Goal: Task Accomplishment & Management: Use online tool/utility

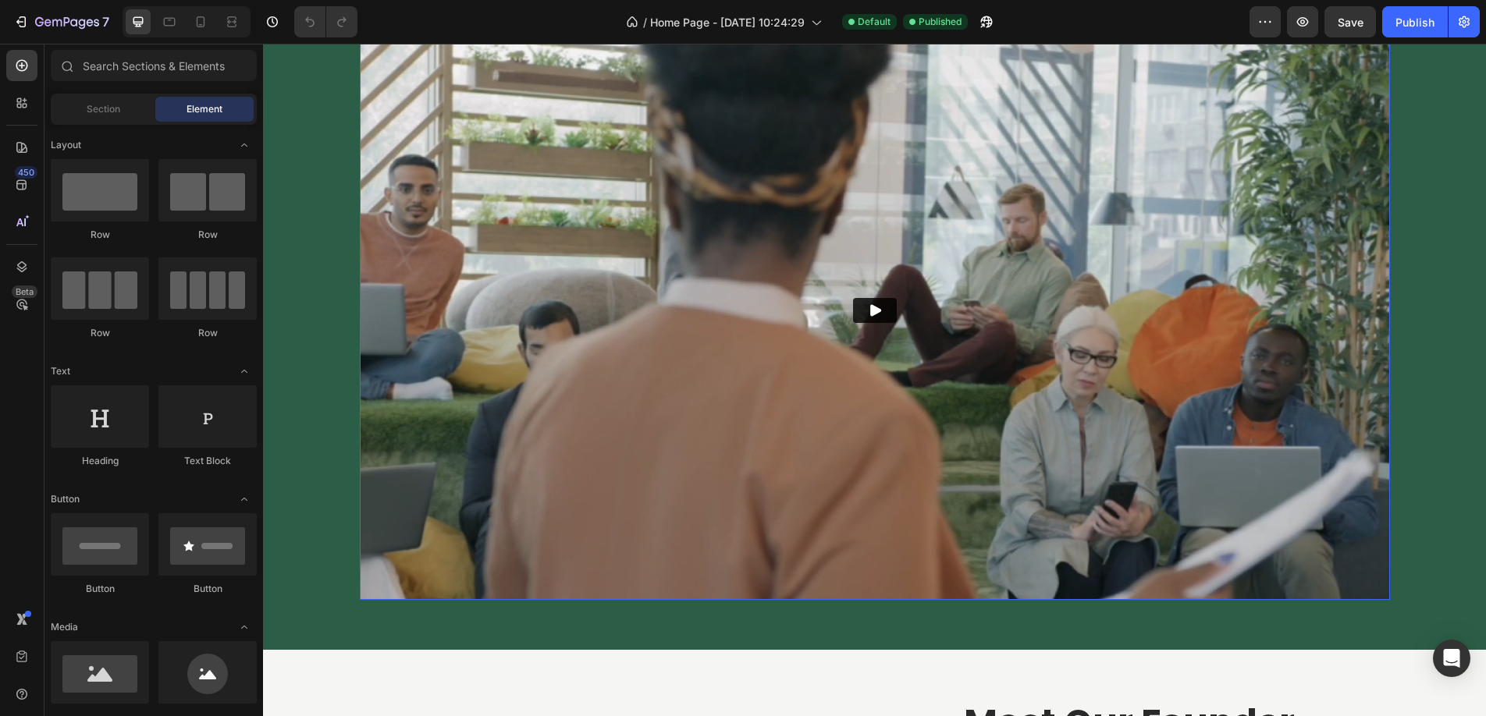
scroll to position [2880, 0]
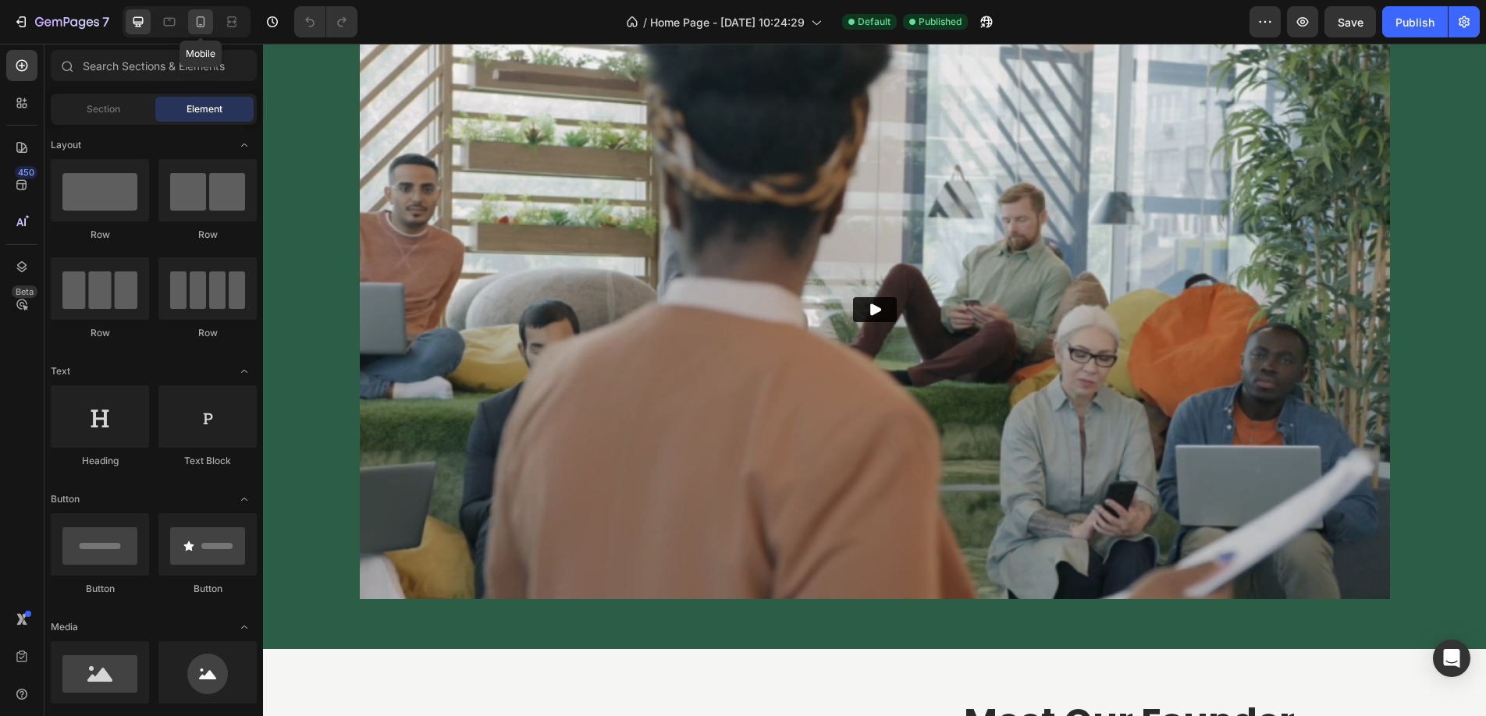
click at [201, 21] on icon at bounding box center [201, 22] width 16 height 16
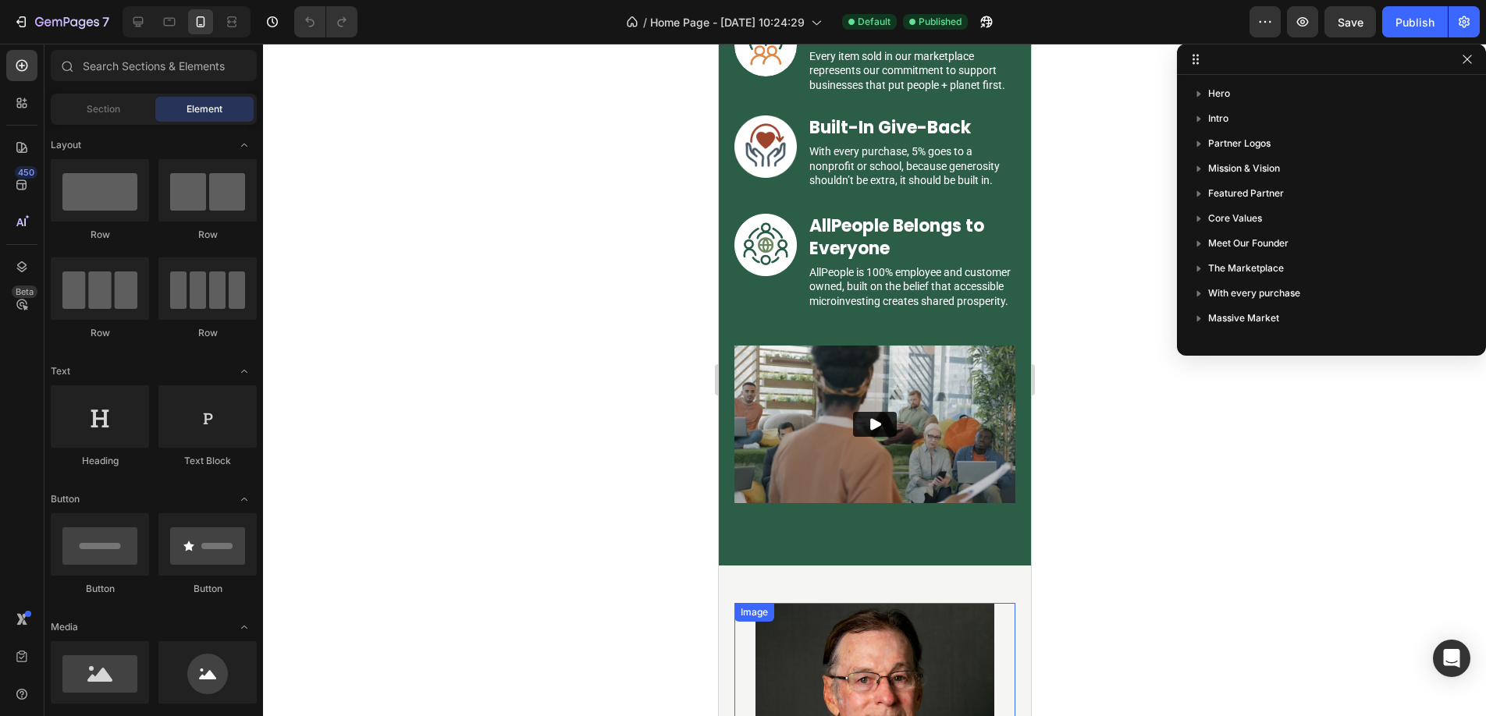
scroll to position [2433, 0]
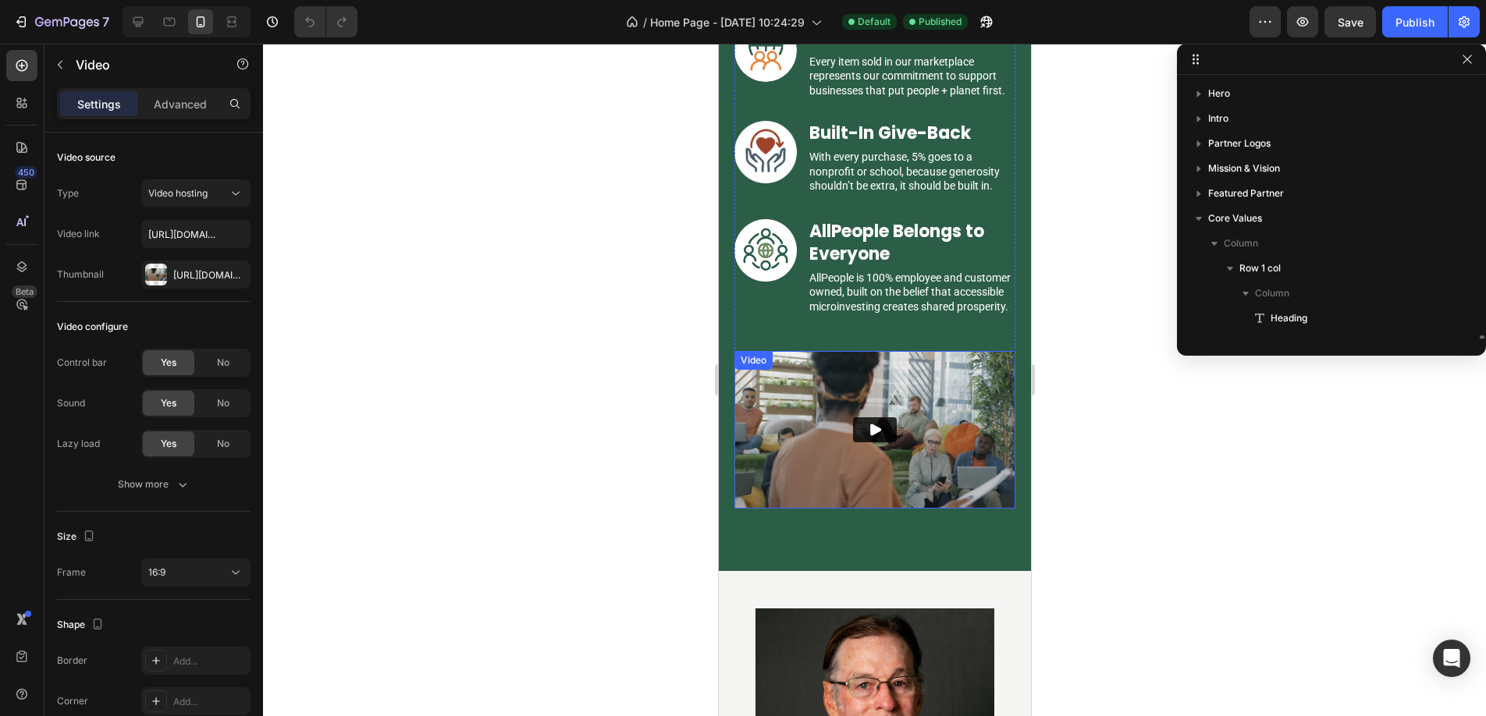
click at [857, 442] on button "Play" at bounding box center [874, 429] width 44 height 25
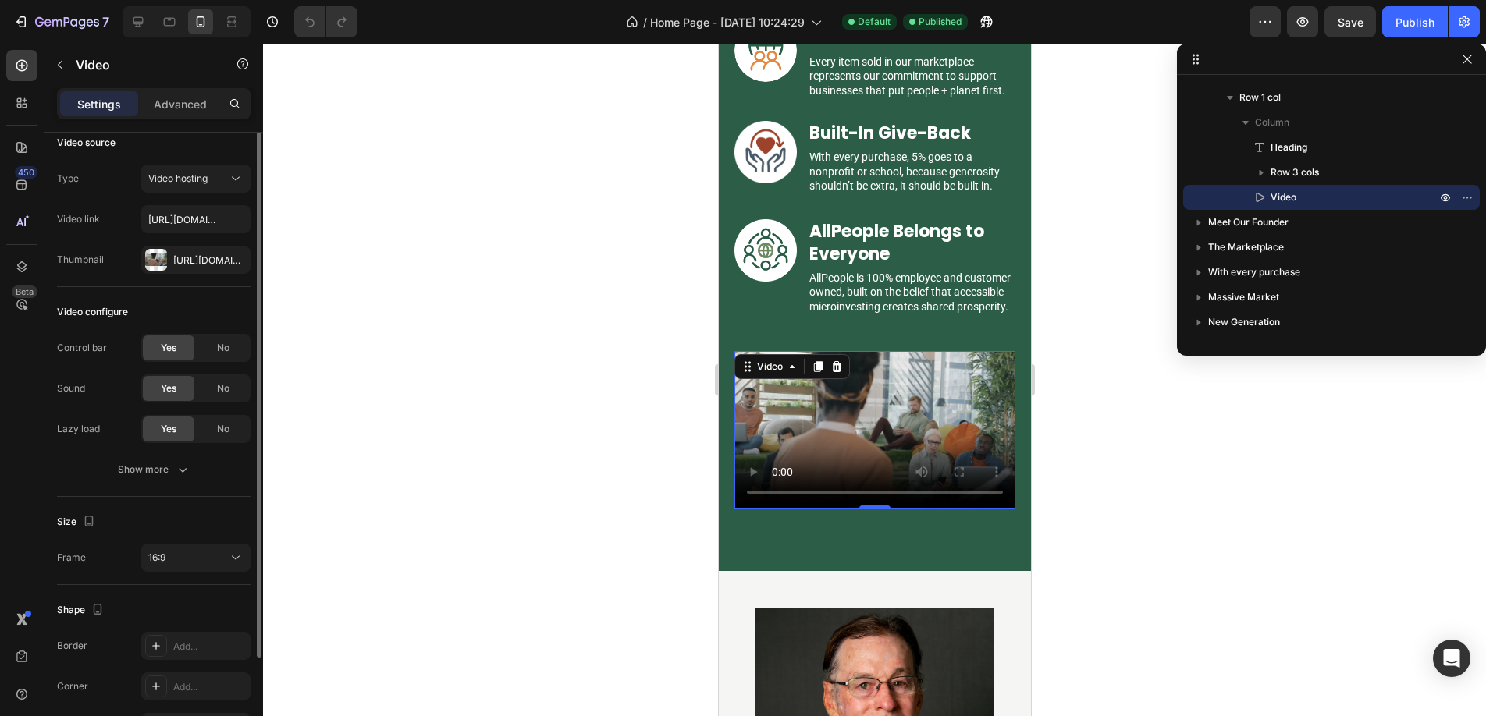
scroll to position [5, 0]
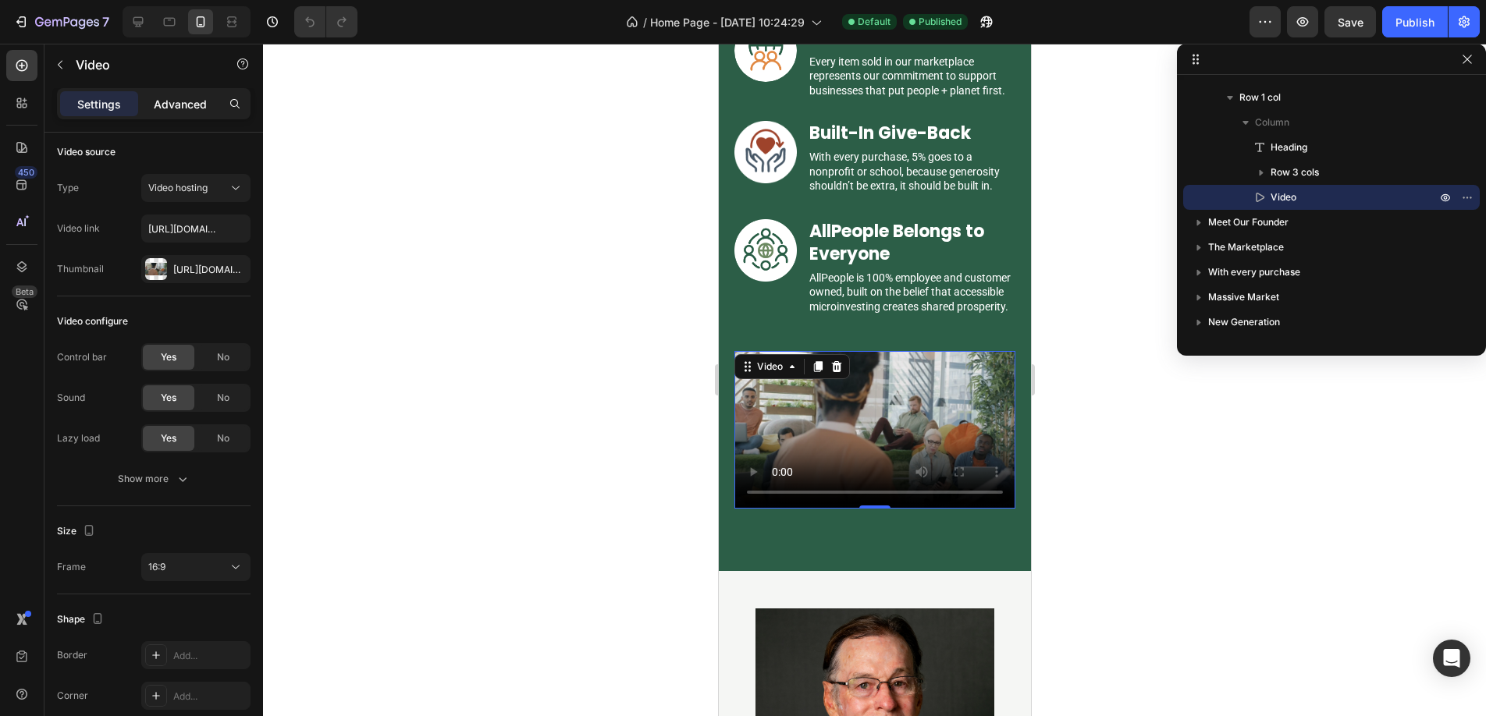
click at [171, 113] on div "Advanced" at bounding box center [180, 103] width 78 height 25
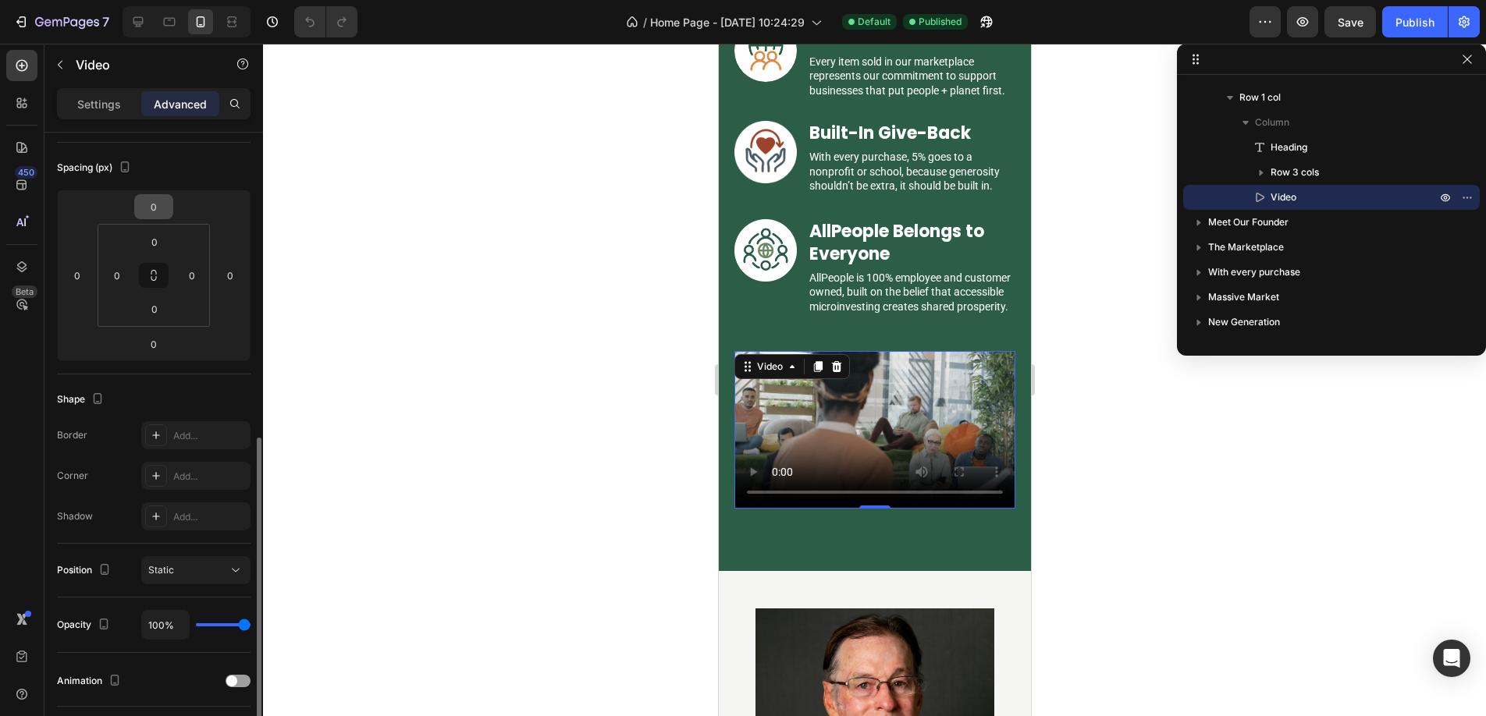
scroll to position [413, 0]
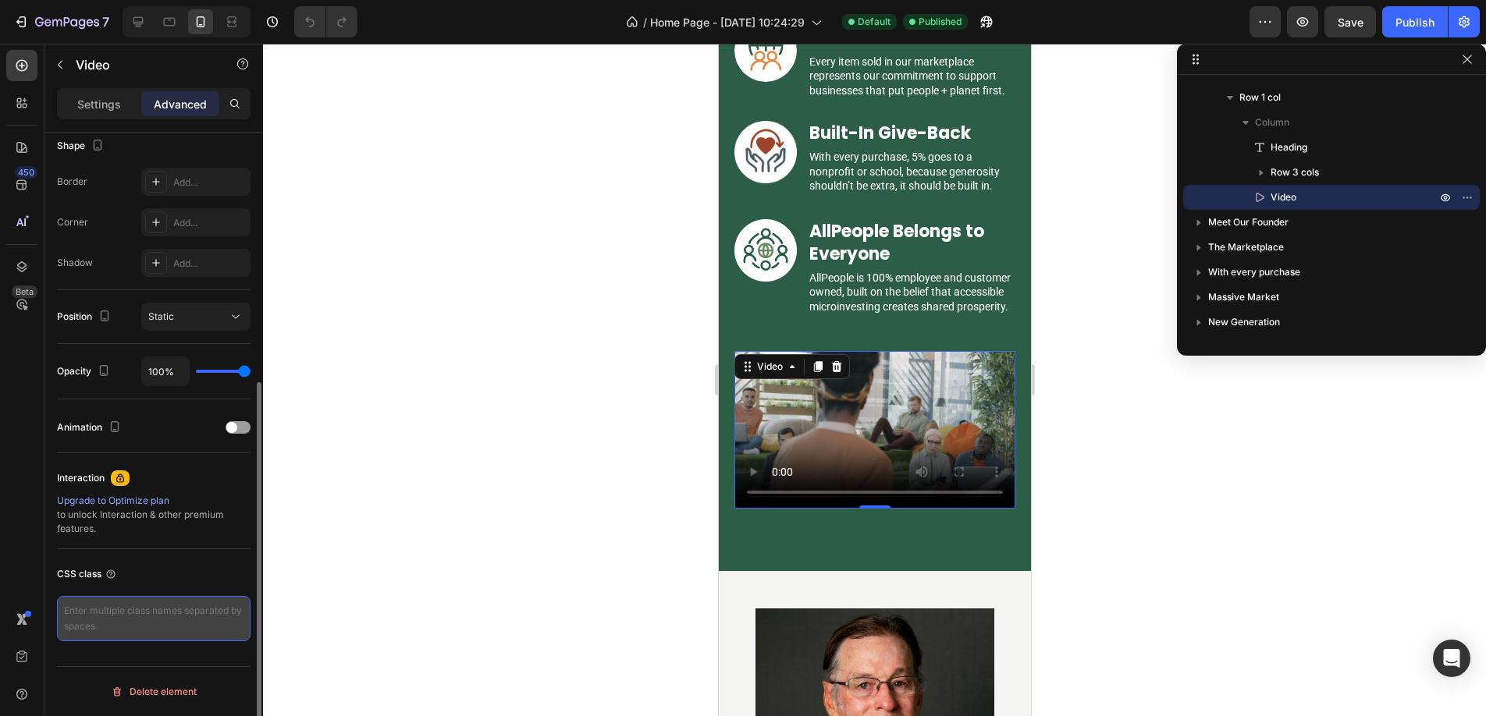
click at [144, 620] on textarea at bounding box center [153, 618] width 193 height 45
click at [121, 607] on textarea at bounding box center [153, 618] width 193 height 45
paste textarea "gp-video-g0d_-M2Bq5"
click at [66, 609] on textarea "gp-video-g0d_-M2Bq5" at bounding box center [153, 618] width 193 height 45
click at [197, 611] on textarea "#gp-video-g0d_-M2Bq5" at bounding box center [153, 618] width 193 height 45
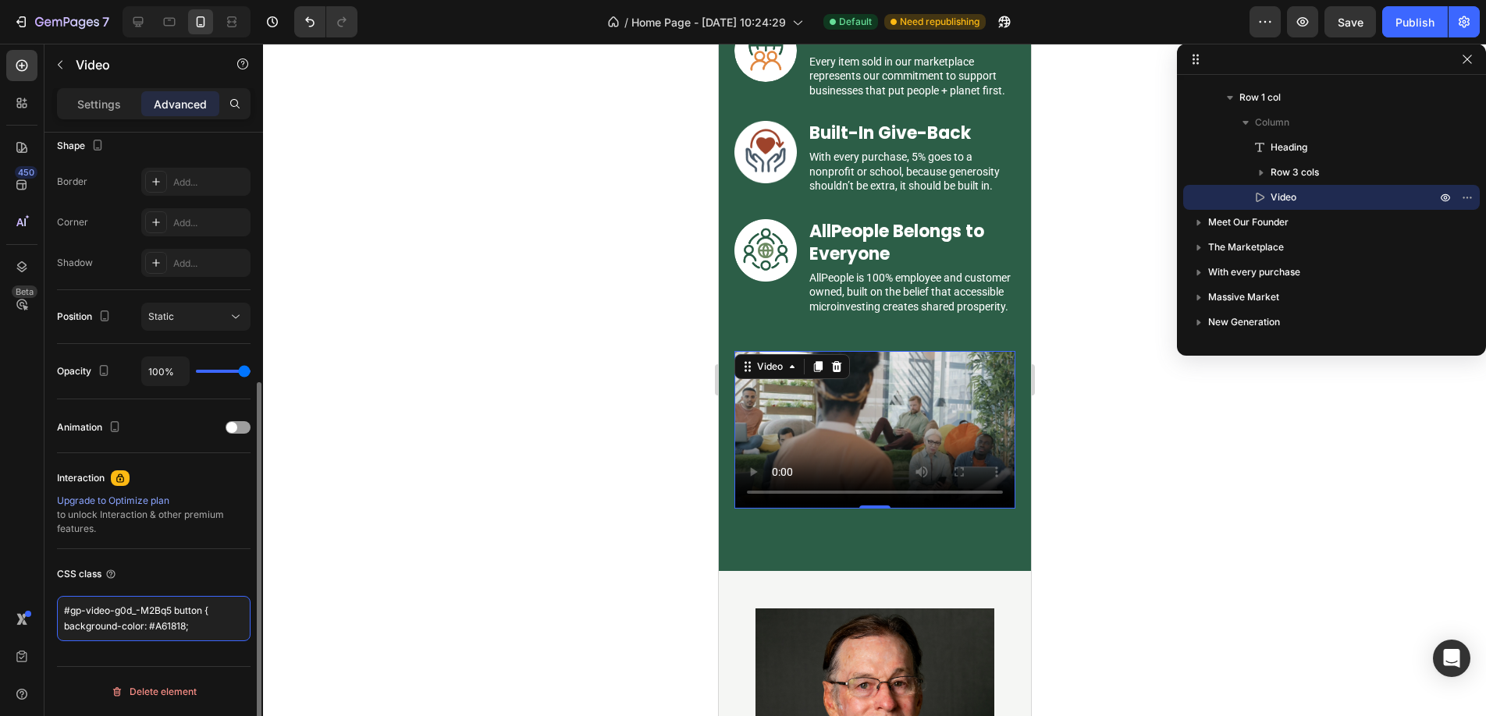
scroll to position [5, 0]
click at [64, 622] on textarea "#gp-video-g0d_-M2Bq5 button { background-color: #A61818; height: 40px; }" at bounding box center [153, 627] width 193 height 62
type textarea "#gp-video-g0d_-M2Bq5 button { background-color: #A61818; height: 40px; }"
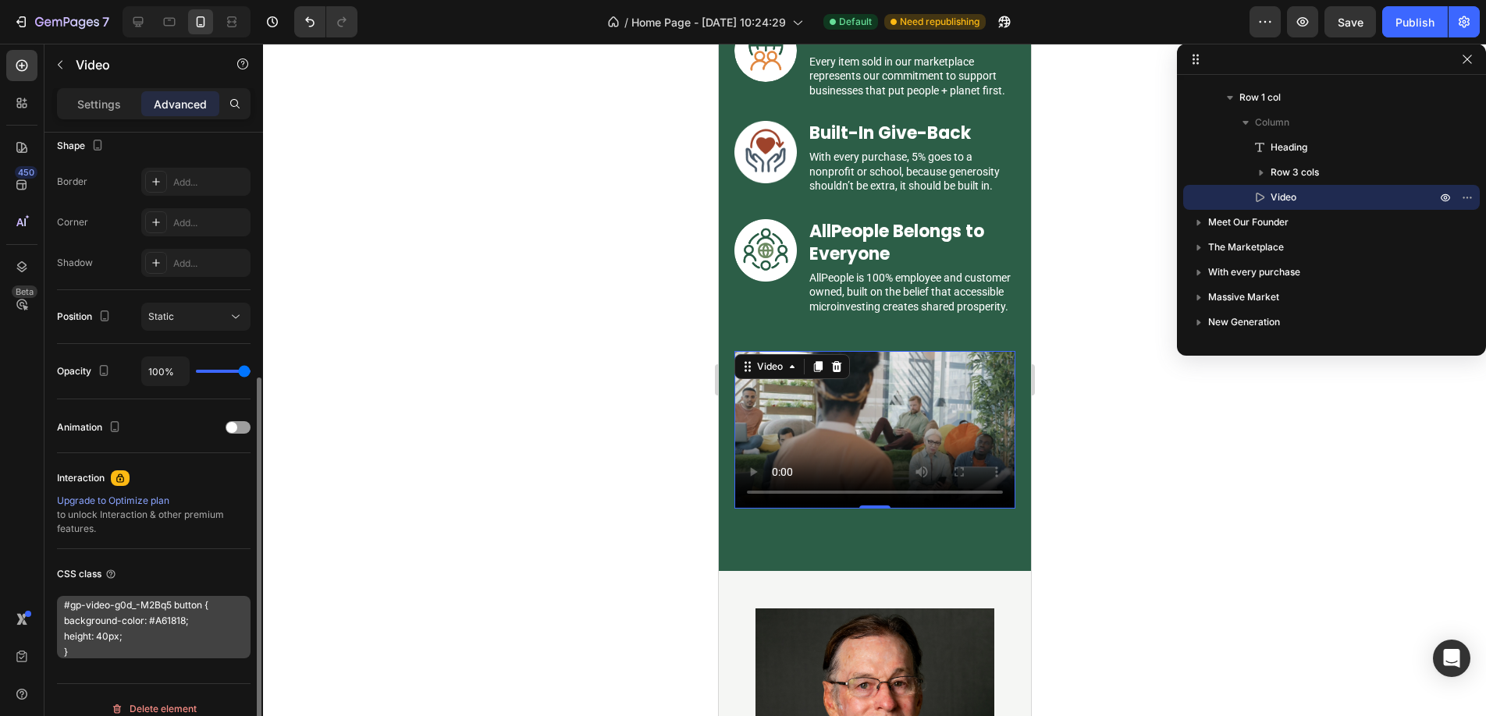
scroll to position [5, 0]
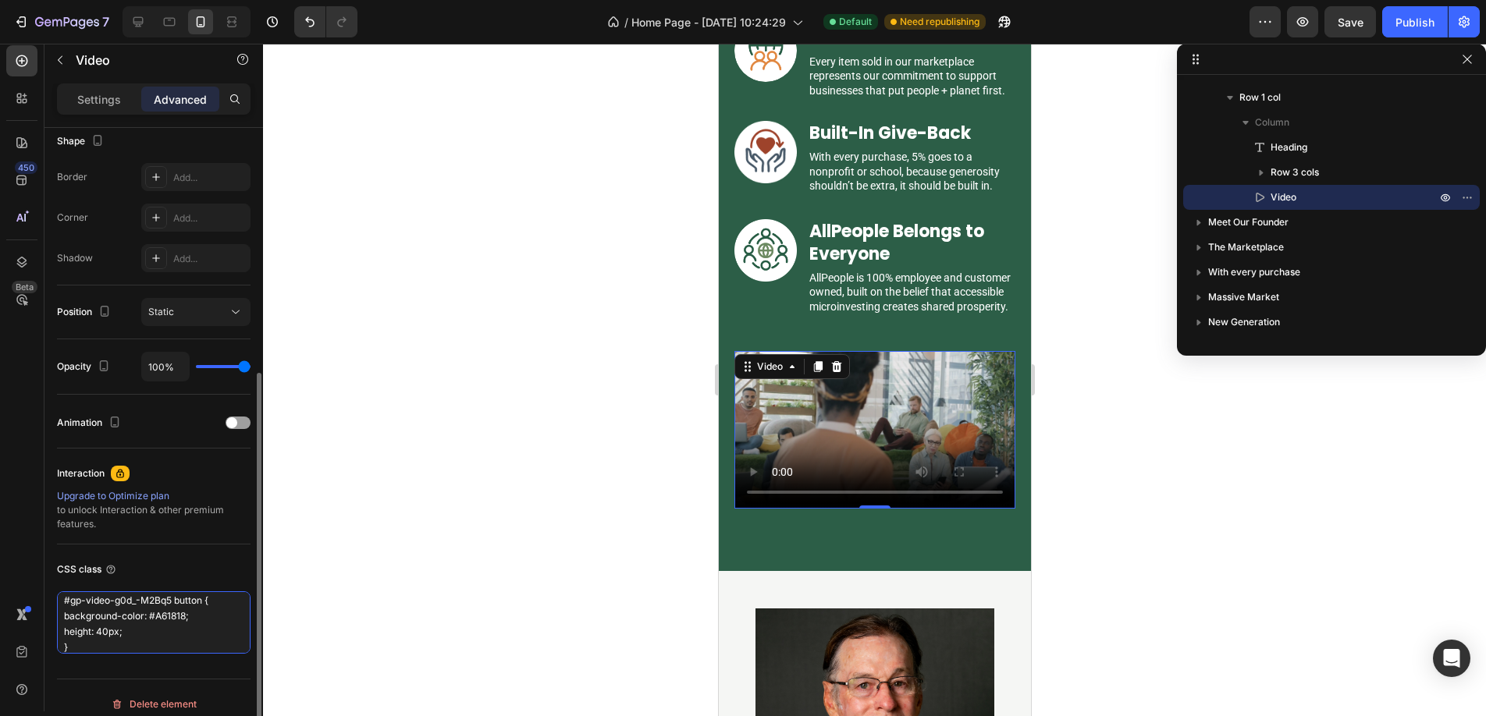
click at [64, 622] on textarea "#gp-video-g0d_-M2Bq5 button { background-color: #A61818; height: 40px; }" at bounding box center [153, 622] width 193 height 62
click at [62, 630] on textarea "#gp-video-g0d_-M2Bq5 button { background-color: #A61818; height: 40px; }" at bounding box center [153, 622] width 193 height 62
type textarea "#gp-video-g0d_-M2Bq5 button { background-color: #A61818; height: 40px; }"
click at [398, 420] on div at bounding box center [874, 380] width 1223 height 673
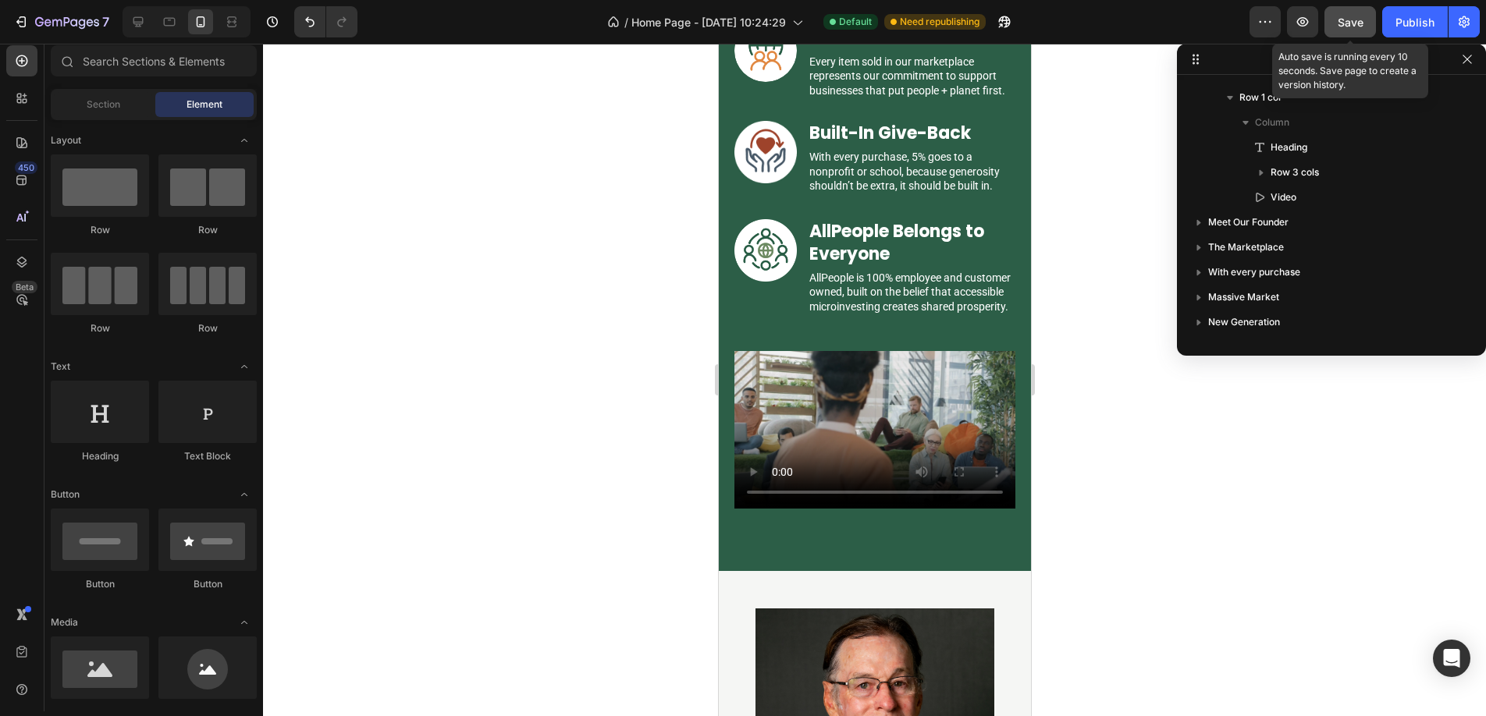
click at [1351, 20] on span "Save" at bounding box center [1350, 22] width 26 height 13
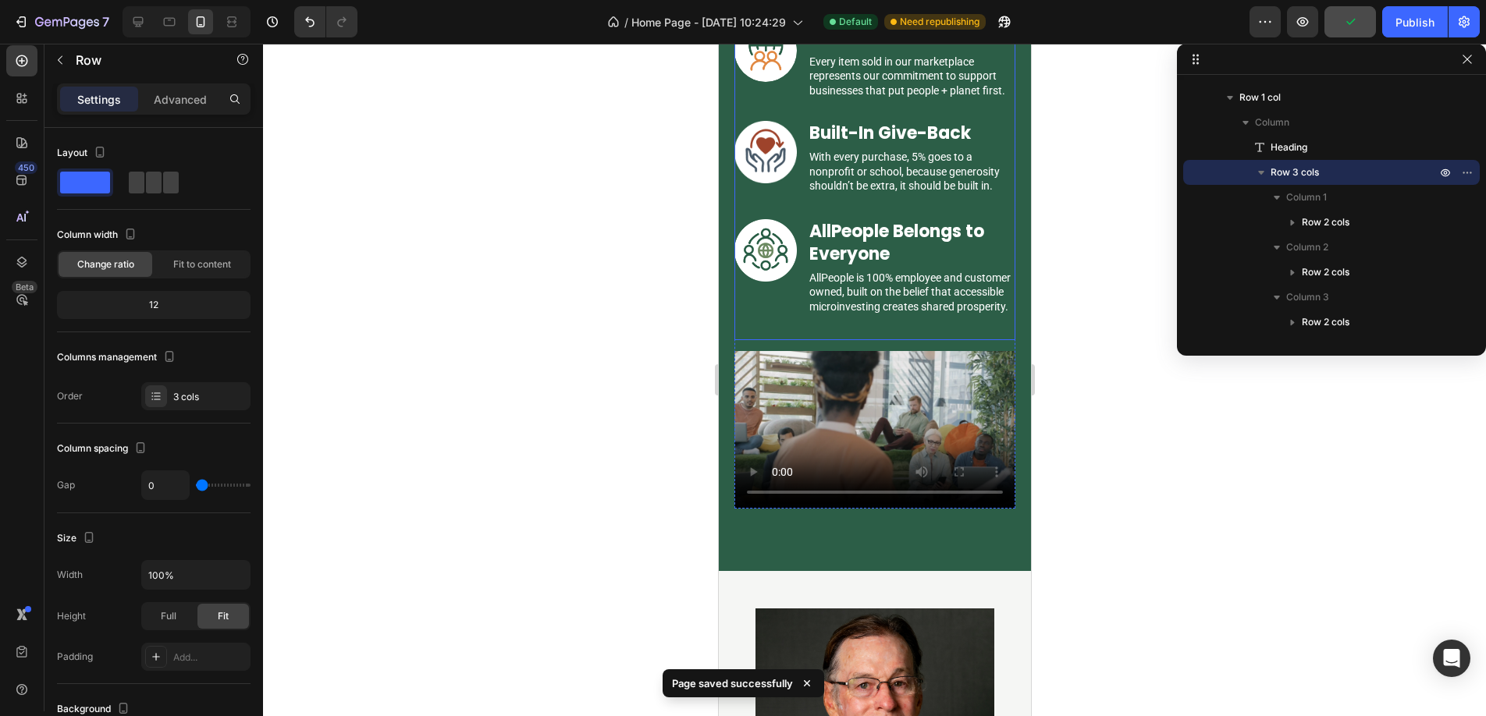
click at [795, 340] on div "Image AllPeople Belongs to Everyone Text Block AllPeople is 100% employee and c…" at bounding box center [873, 279] width 281 height 121
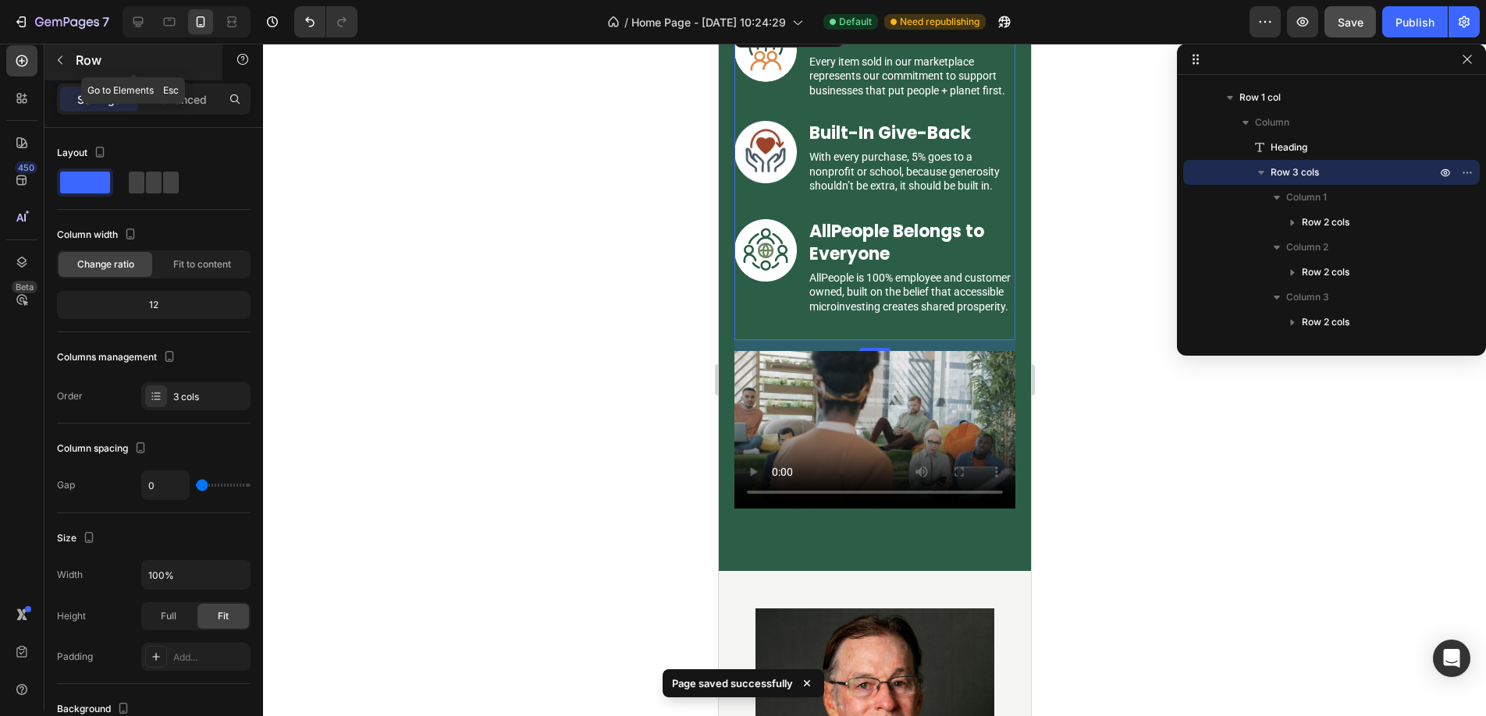
click at [63, 60] on icon "button" at bounding box center [60, 60] width 12 height 12
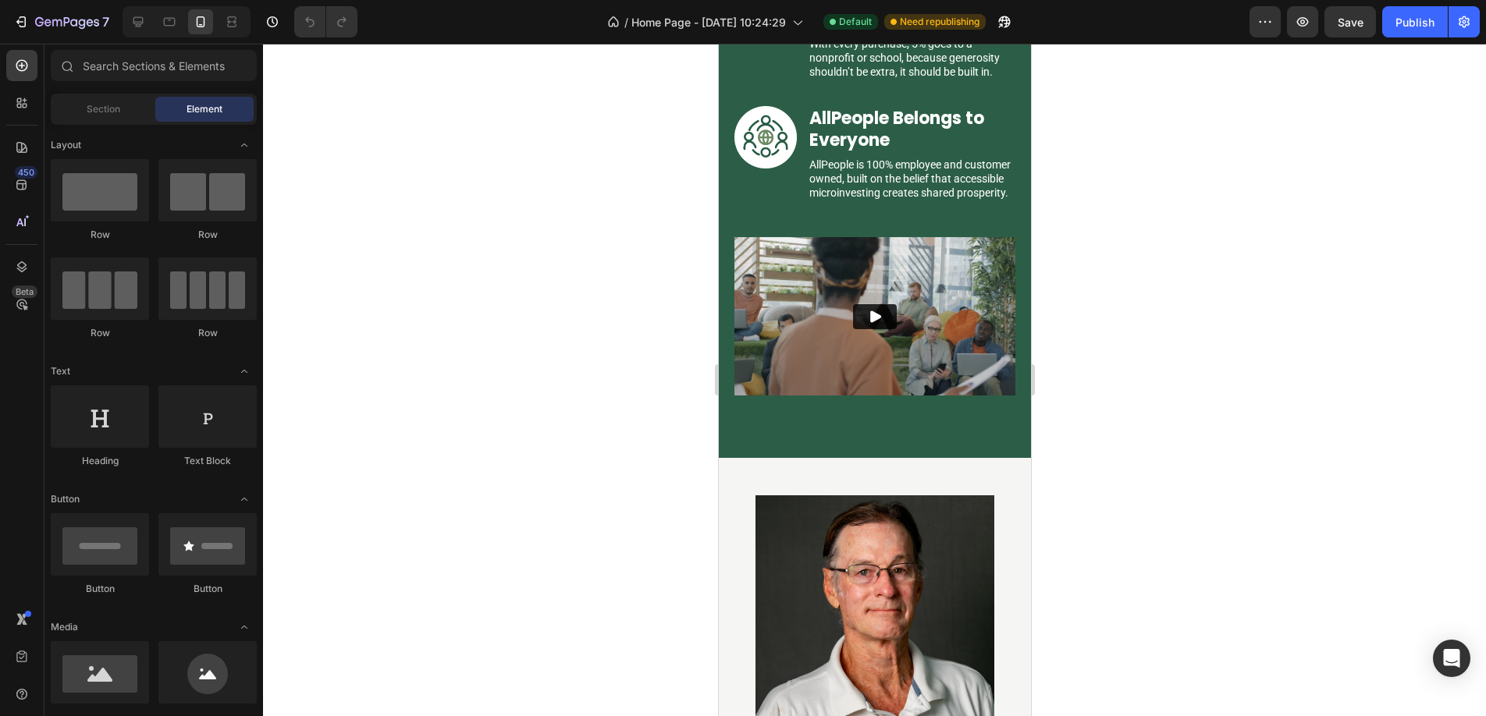
scroll to position [2970, 0]
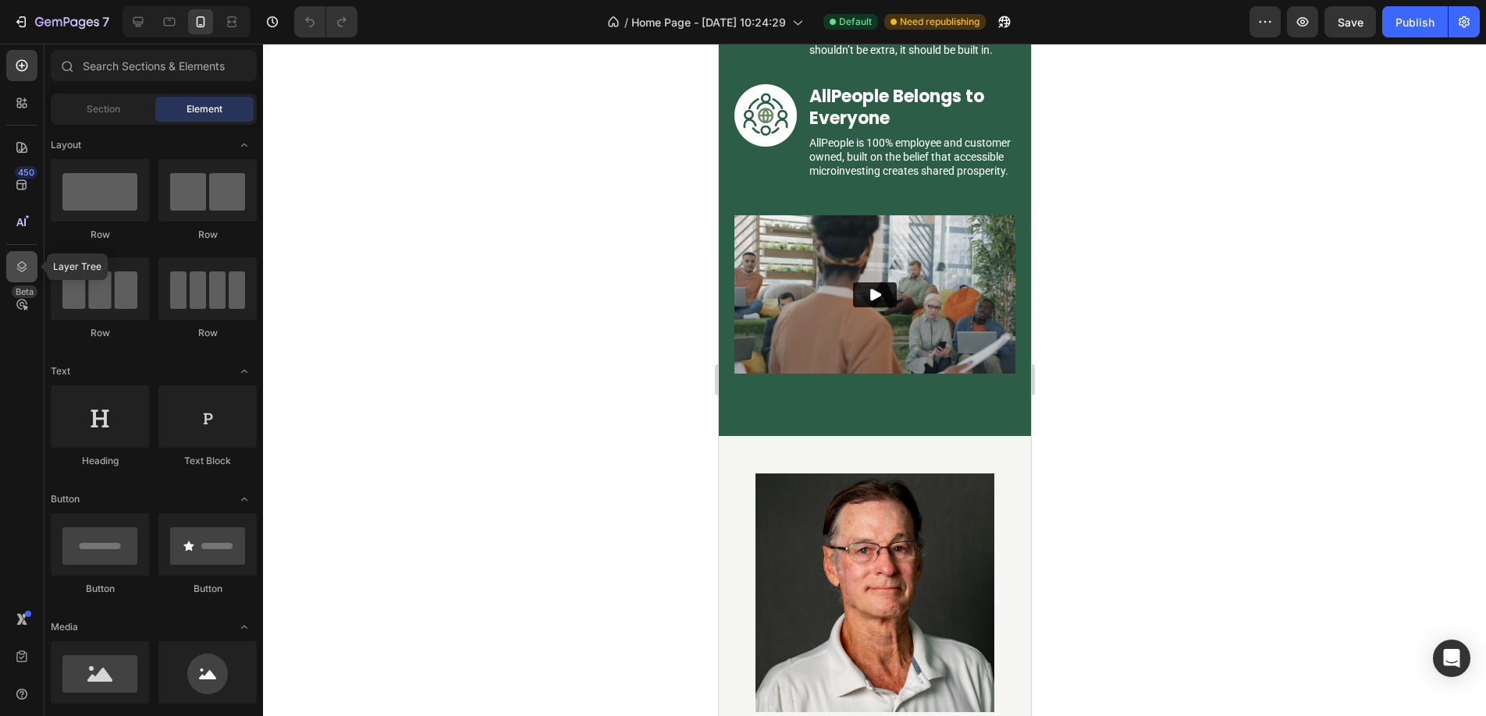
click at [23, 264] on icon at bounding box center [22, 267] width 16 height 16
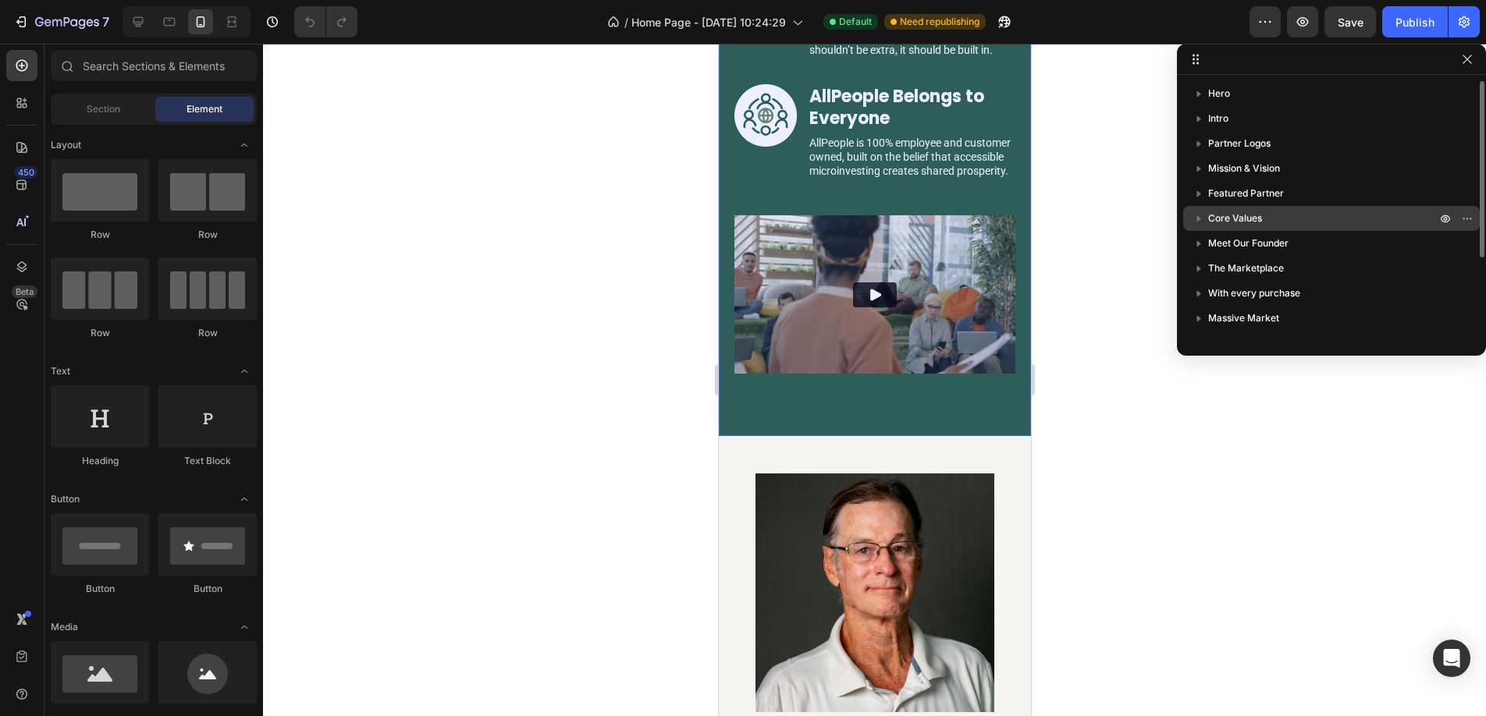
click at [1191, 222] on icon "button" at bounding box center [1199, 219] width 16 height 16
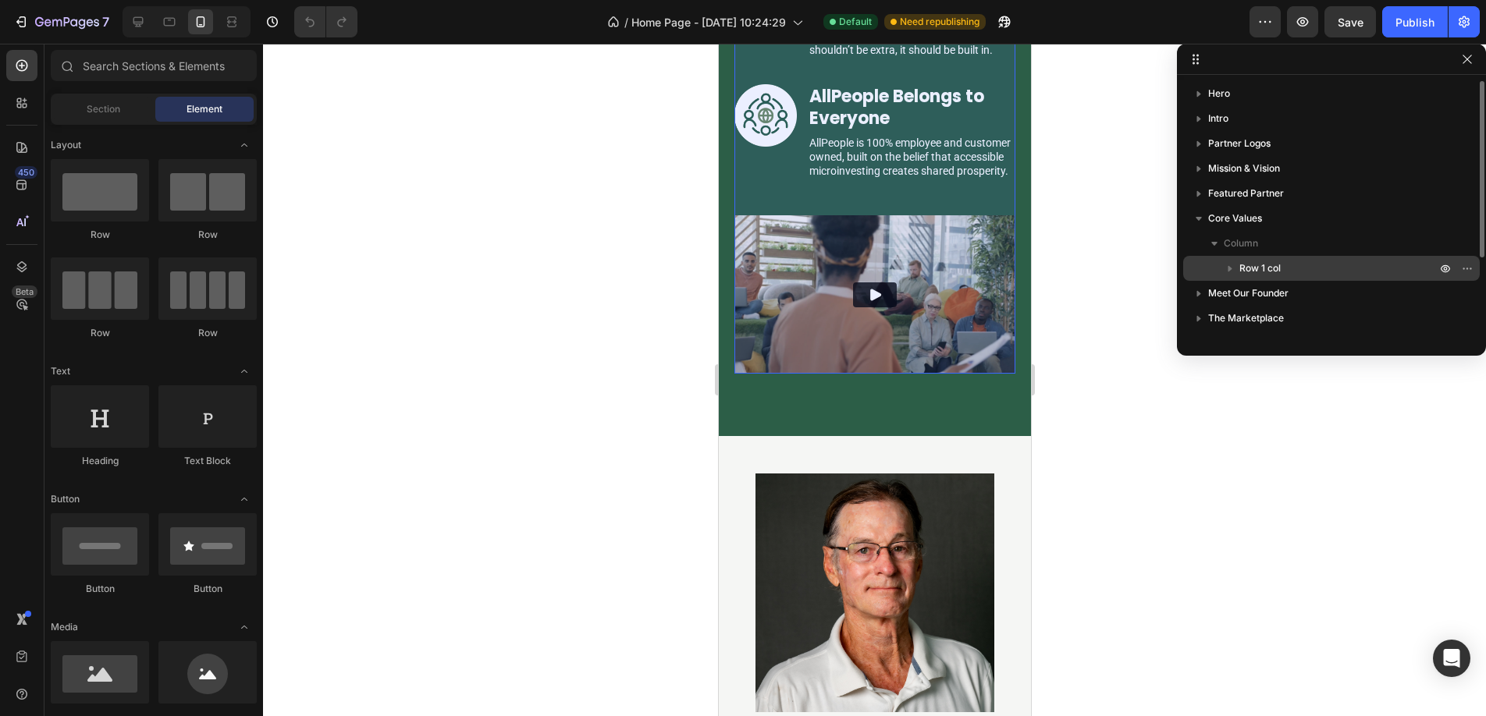
click at [1227, 264] on icon "button" at bounding box center [1230, 269] width 16 height 16
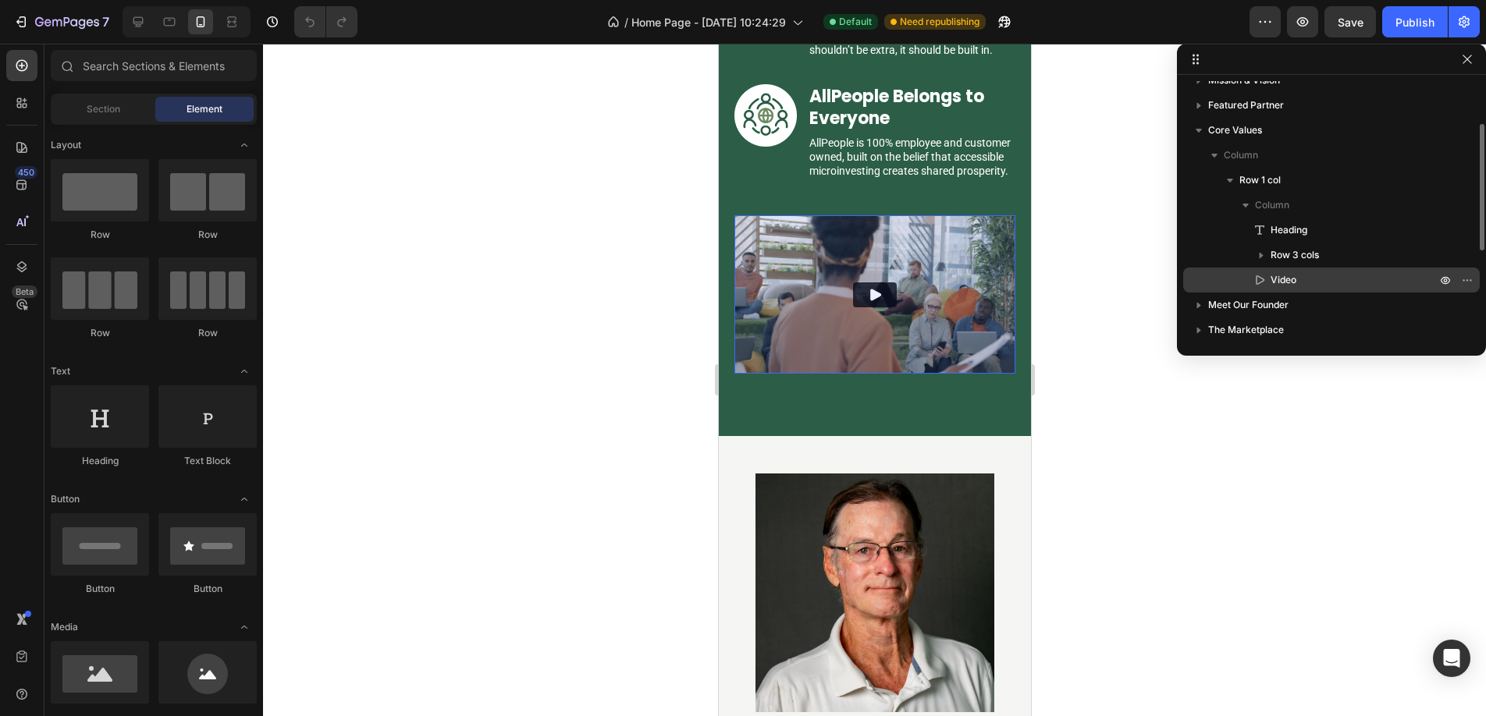
click at [1281, 279] on span "Video" at bounding box center [1283, 280] width 26 height 16
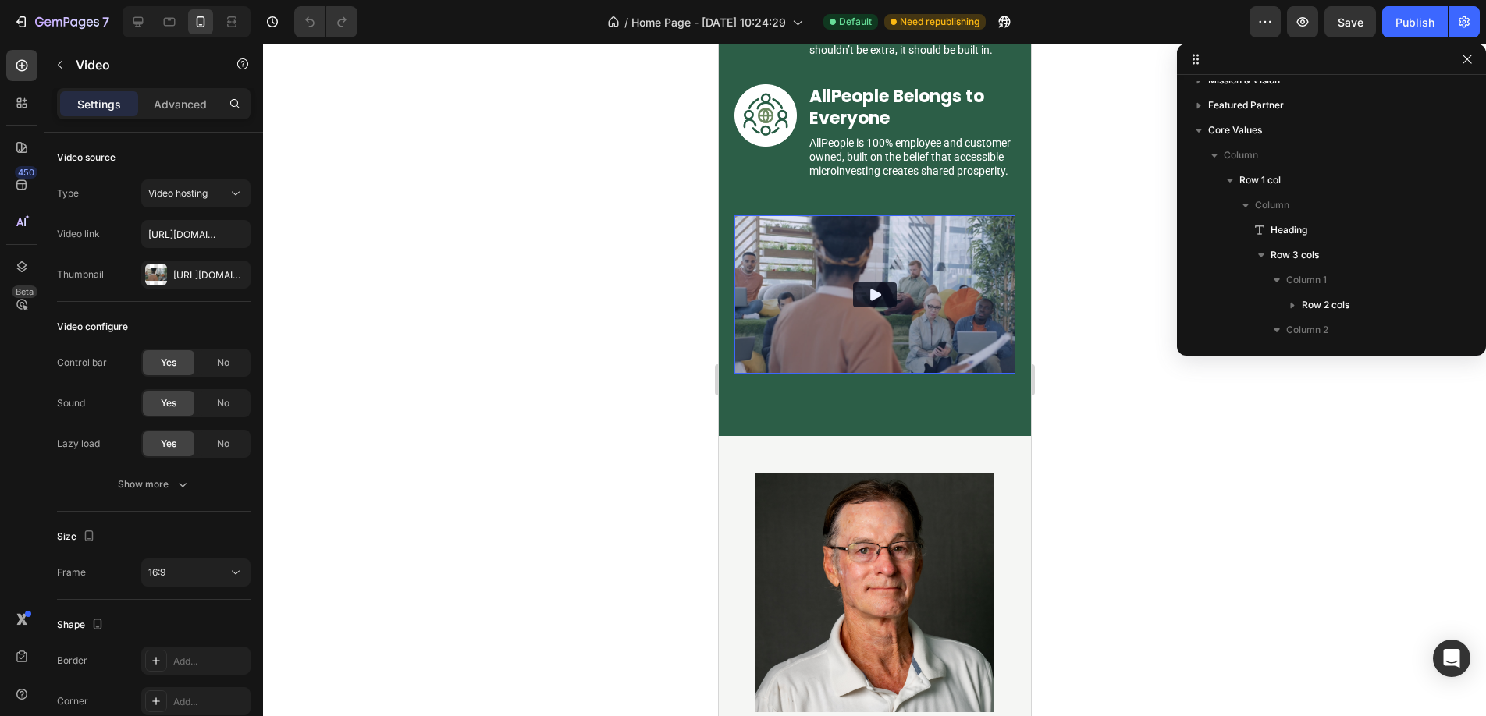
scroll to position [321, 0]
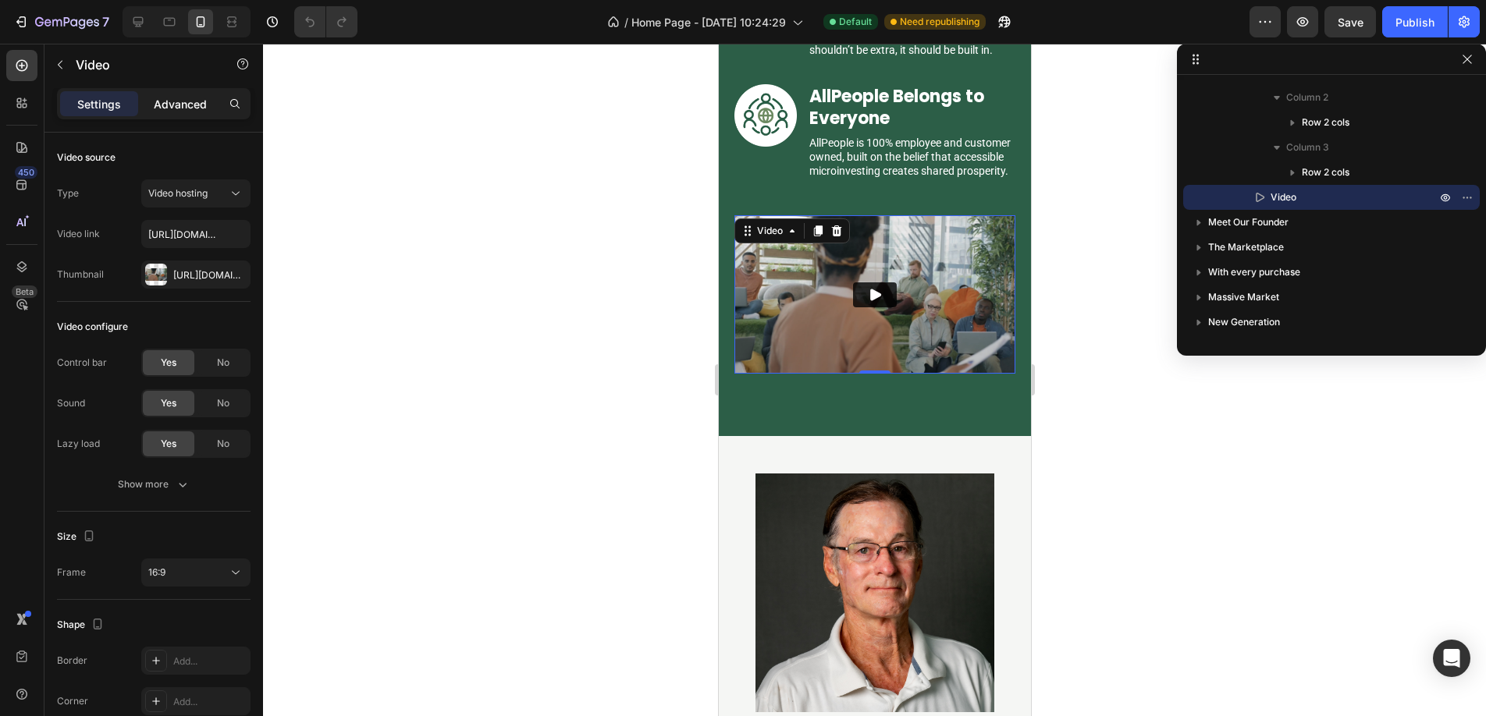
click at [187, 105] on p "Advanced" at bounding box center [180, 104] width 53 height 16
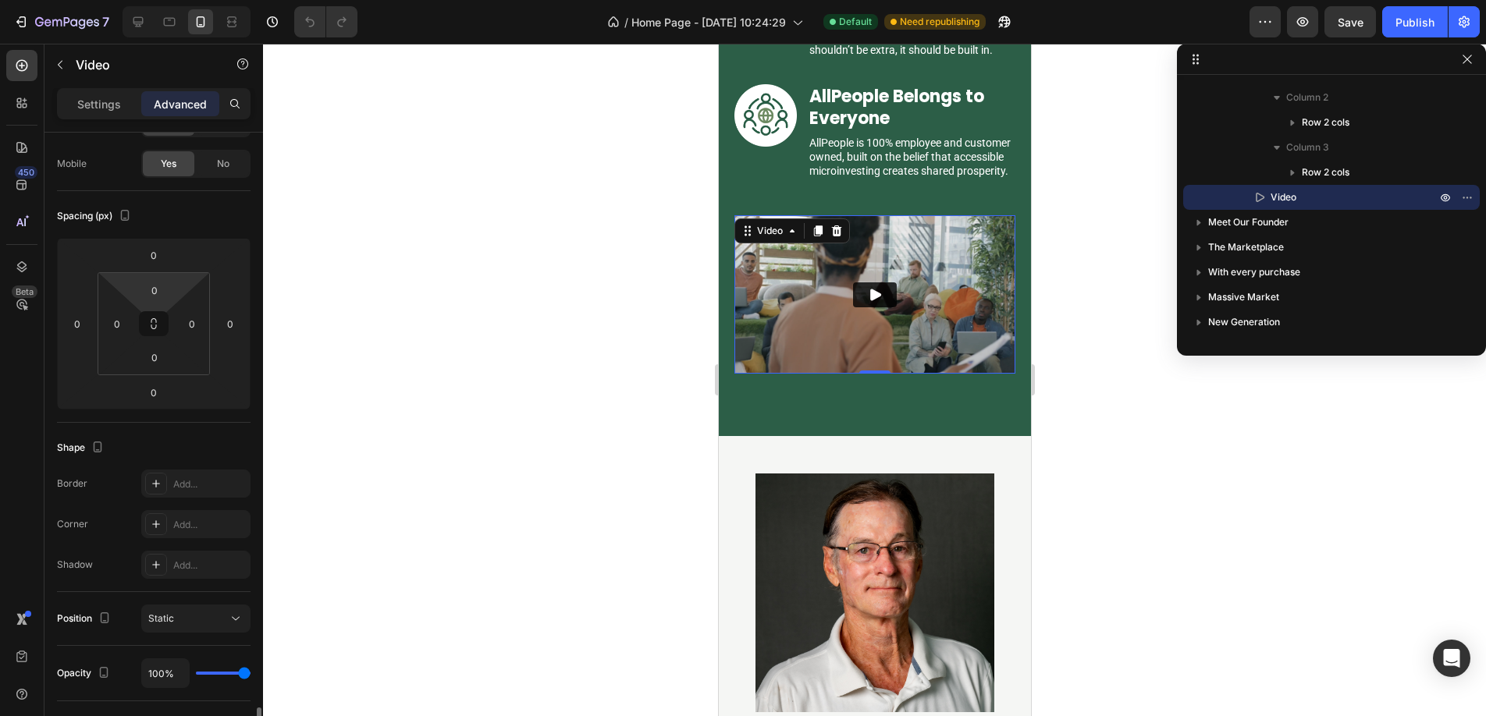
scroll to position [430, 0]
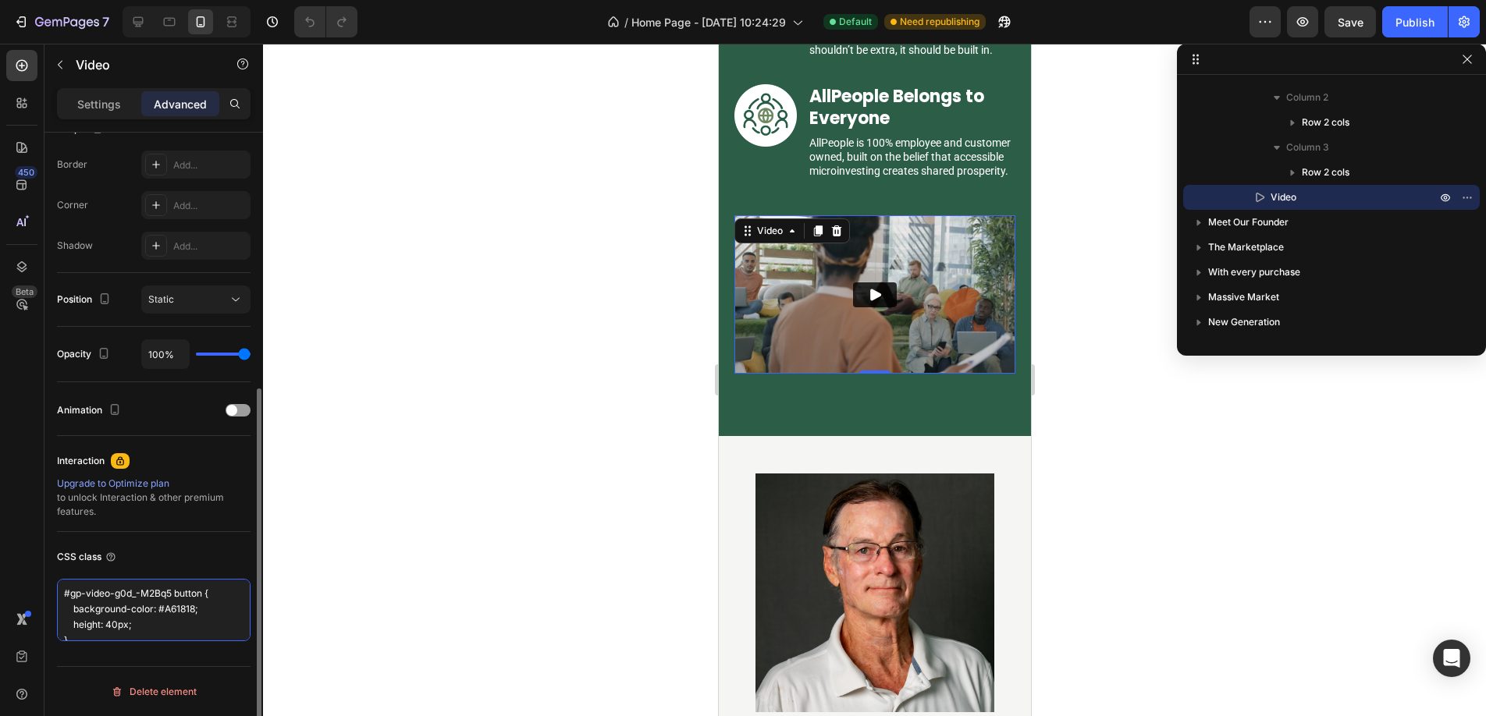
drag, startPoint x: 172, startPoint y: 595, endPoint x: 50, endPoint y: 584, distance: 122.1
click at [50, 584] on div "Display on Desktop Yes No Tablet Yes No Mobile Yes No Spacing (px) 0 0 0 0 0 0 …" at bounding box center [153, 232] width 218 height 1058
paste textarea ".gps-579786996772242180"
type textarea ".gps-579786996772242180 button { background-color: #A61818; height: 40px; }"
click at [455, 501] on div at bounding box center [874, 380] width 1223 height 673
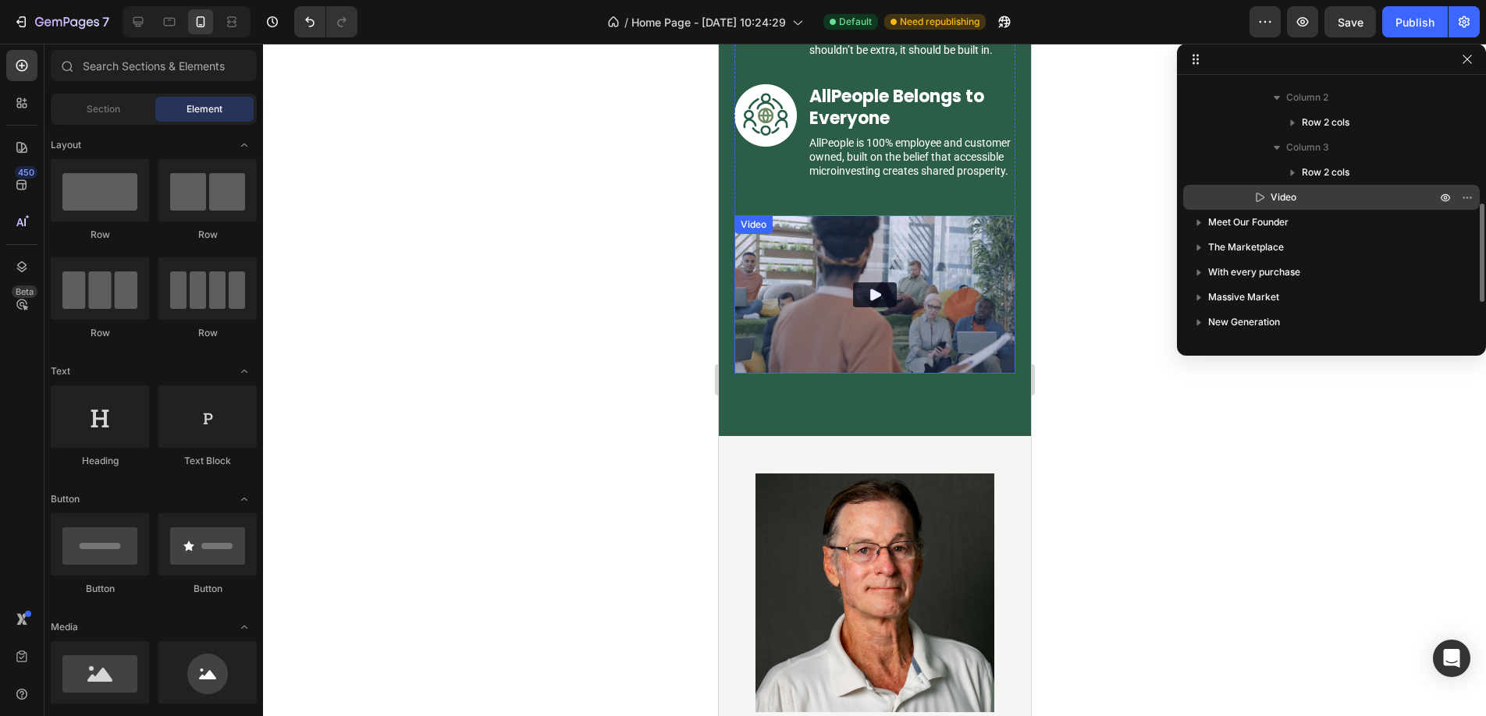
click at [1294, 197] on span "Video" at bounding box center [1283, 198] width 26 height 16
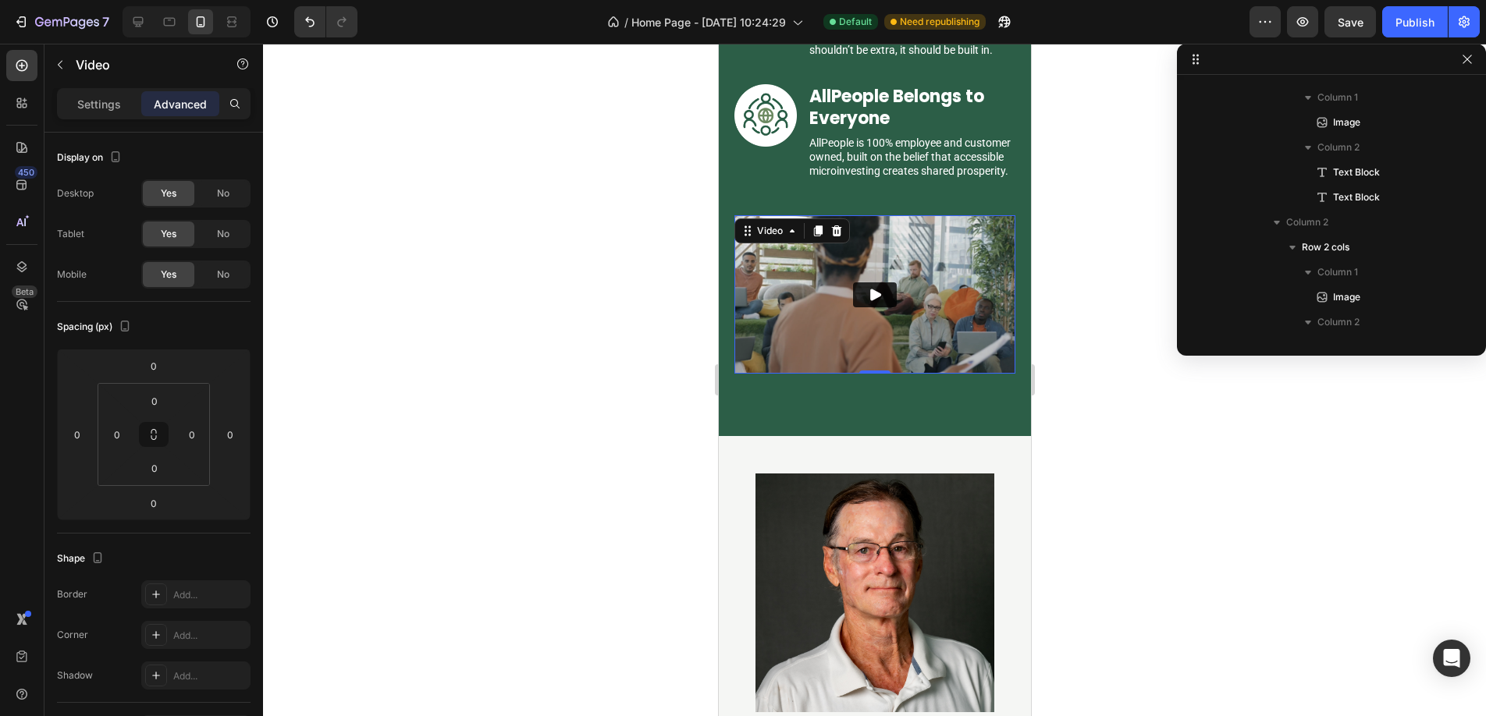
scroll to position [695, 0]
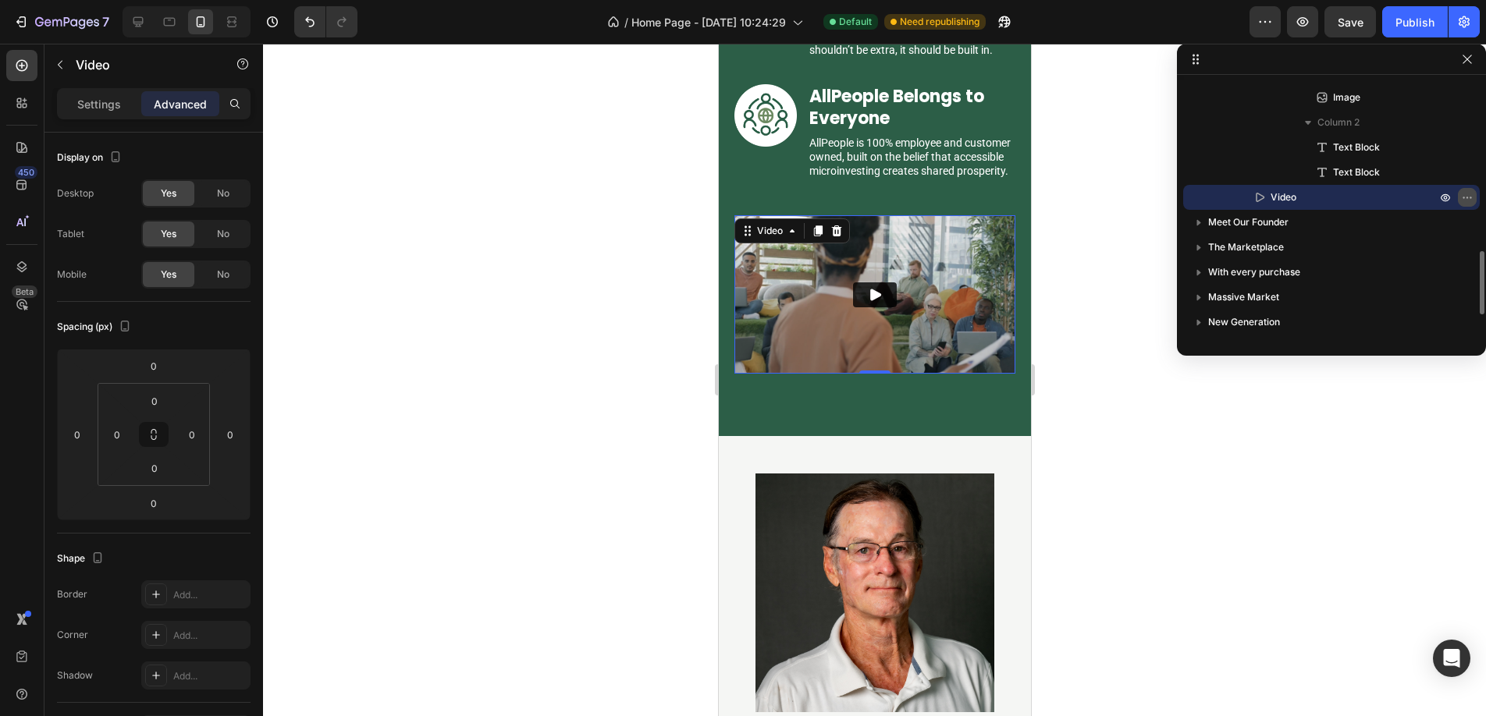
click at [1466, 193] on icon "button" at bounding box center [1467, 197] width 12 height 12
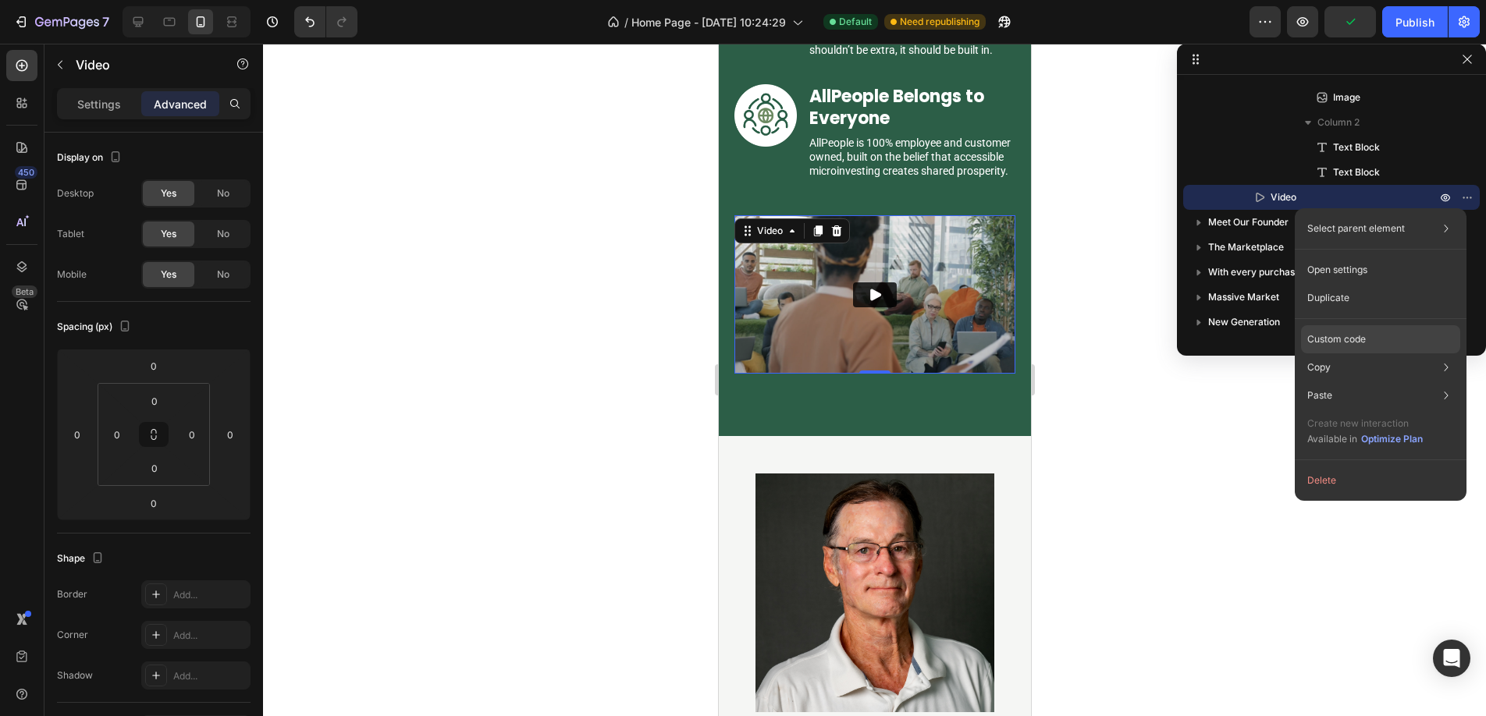
click at [1335, 340] on p "Custom code" at bounding box center [1336, 339] width 59 height 14
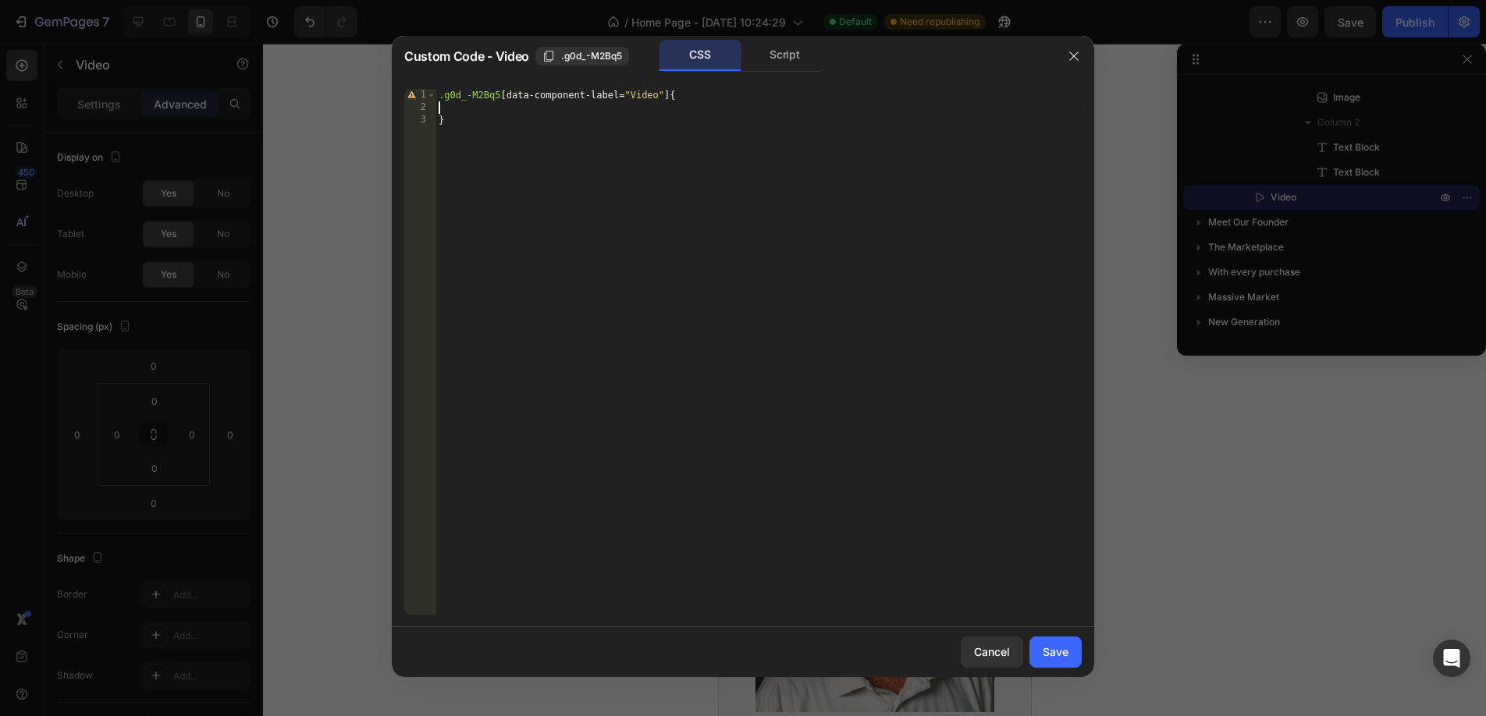
click at [534, 112] on div ".g0d_-M2Bq5 [ data-component-label = " Video " ] { }" at bounding box center [758, 364] width 646 height 551
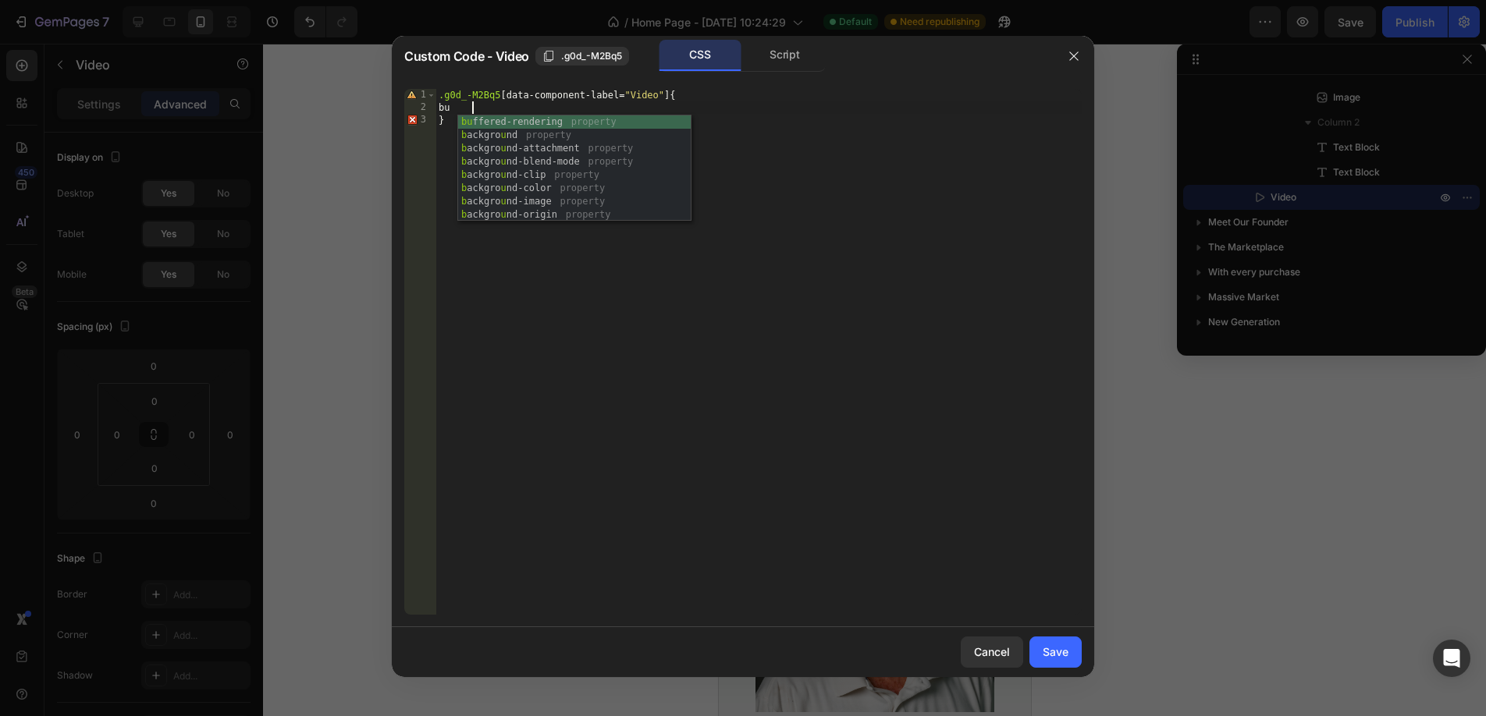
type textarea "b"
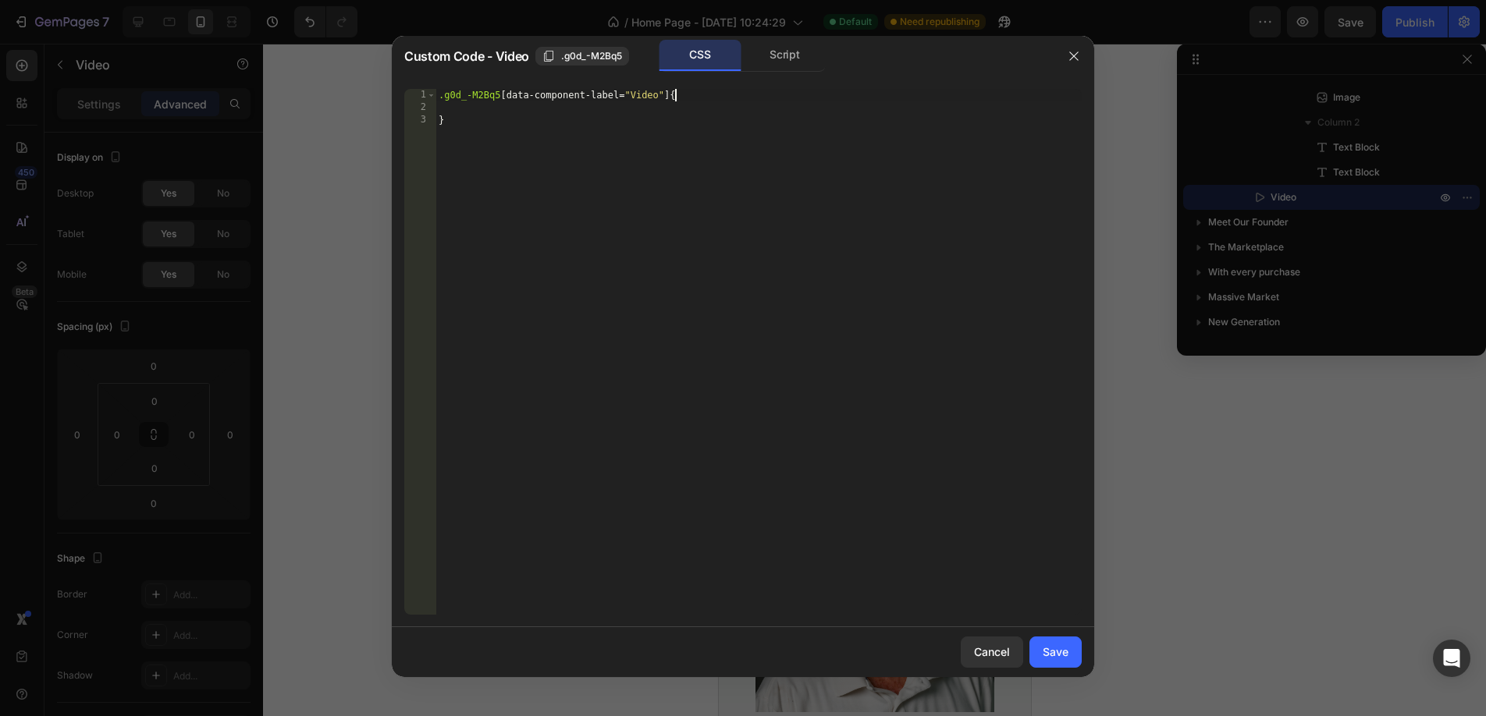
click at [673, 99] on div ".g0d_-M2Bq5 [ data-component-label = " Video " ] { }" at bounding box center [758, 364] width 646 height 551
type textarea ".g0d_-M2Bq5[data-component-label="Video"] button {"
click at [636, 111] on div ".g0d_-M2Bq5 [ data-component-label = " Video " ] button { }" at bounding box center [758, 364] width 646 height 551
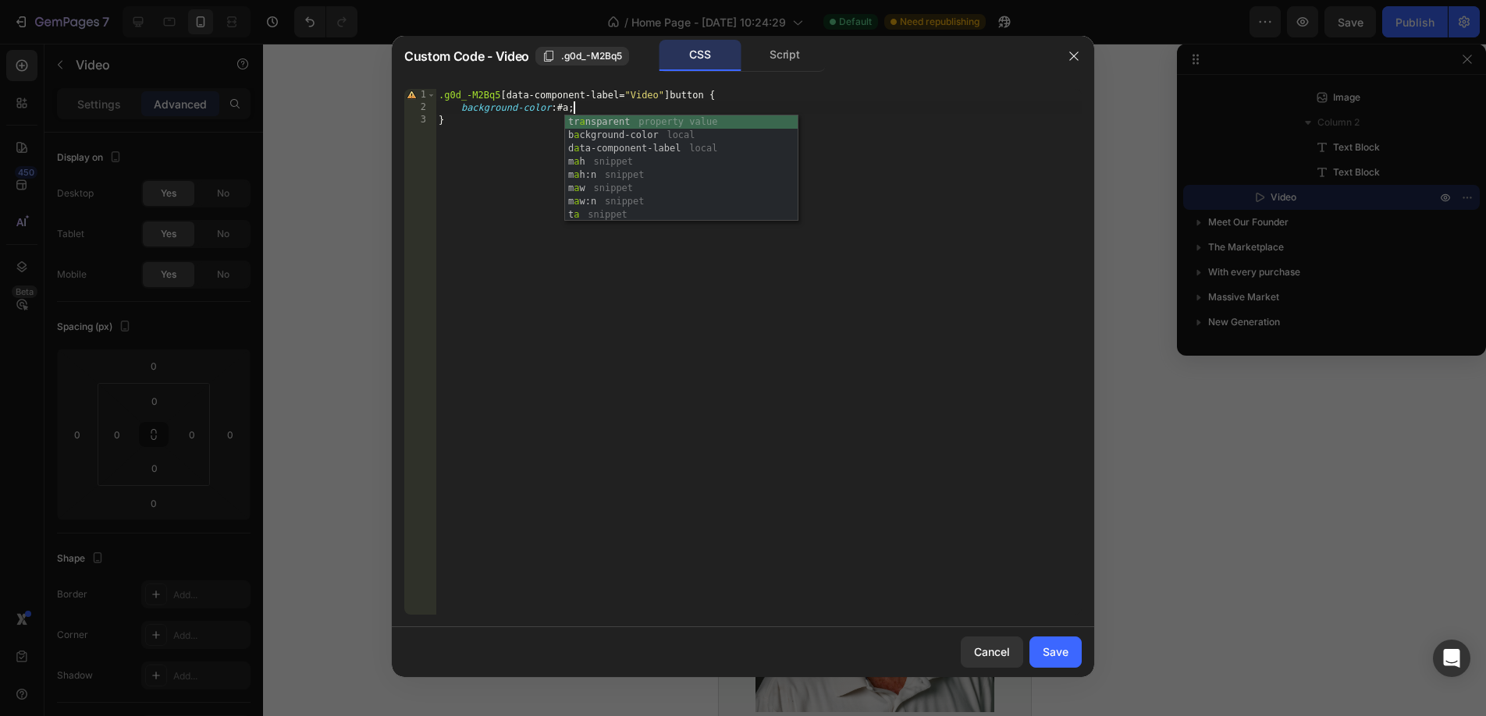
scroll to position [0, 10]
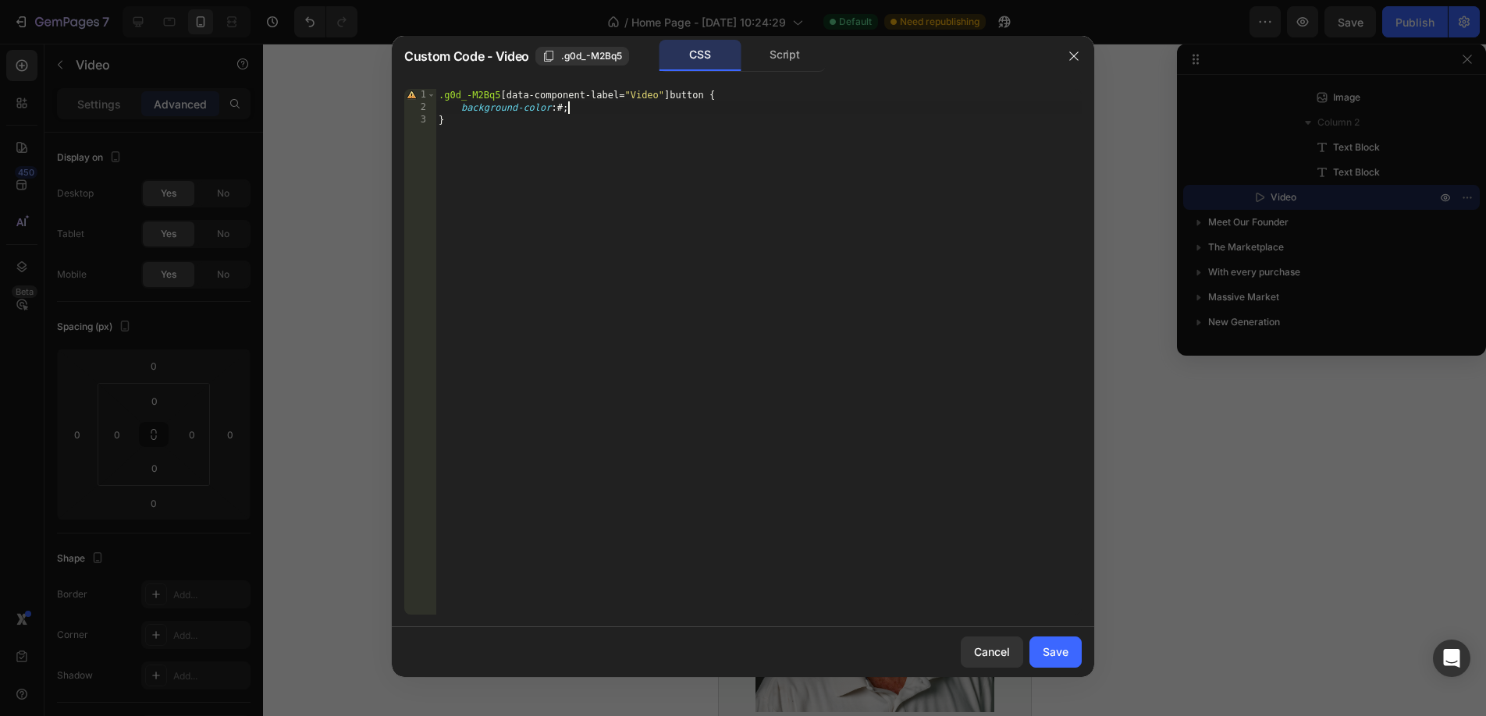
paste textarea ".gps-579786996772242180"
type textarea "background-color: #A61818;"
click at [614, 110] on div ".g0d_-M2Bq5 [ data-component-label = " Video " ] button { background-color : #A…" at bounding box center [758, 364] width 646 height 551
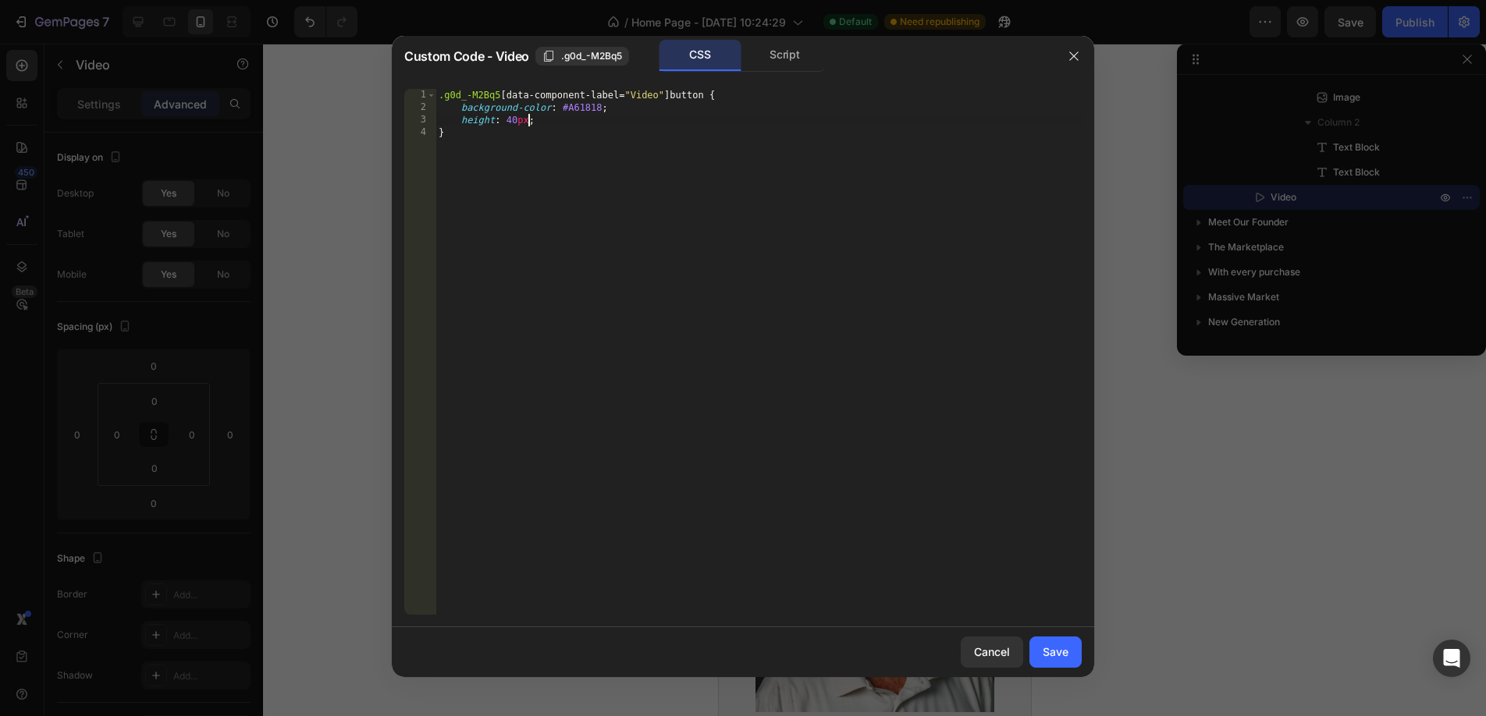
scroll to position [0, 7]
type textarea "height: 40px;"
click at [1066, 661] on button "Save" at bounding box center [1055, 652] width 52 height 31
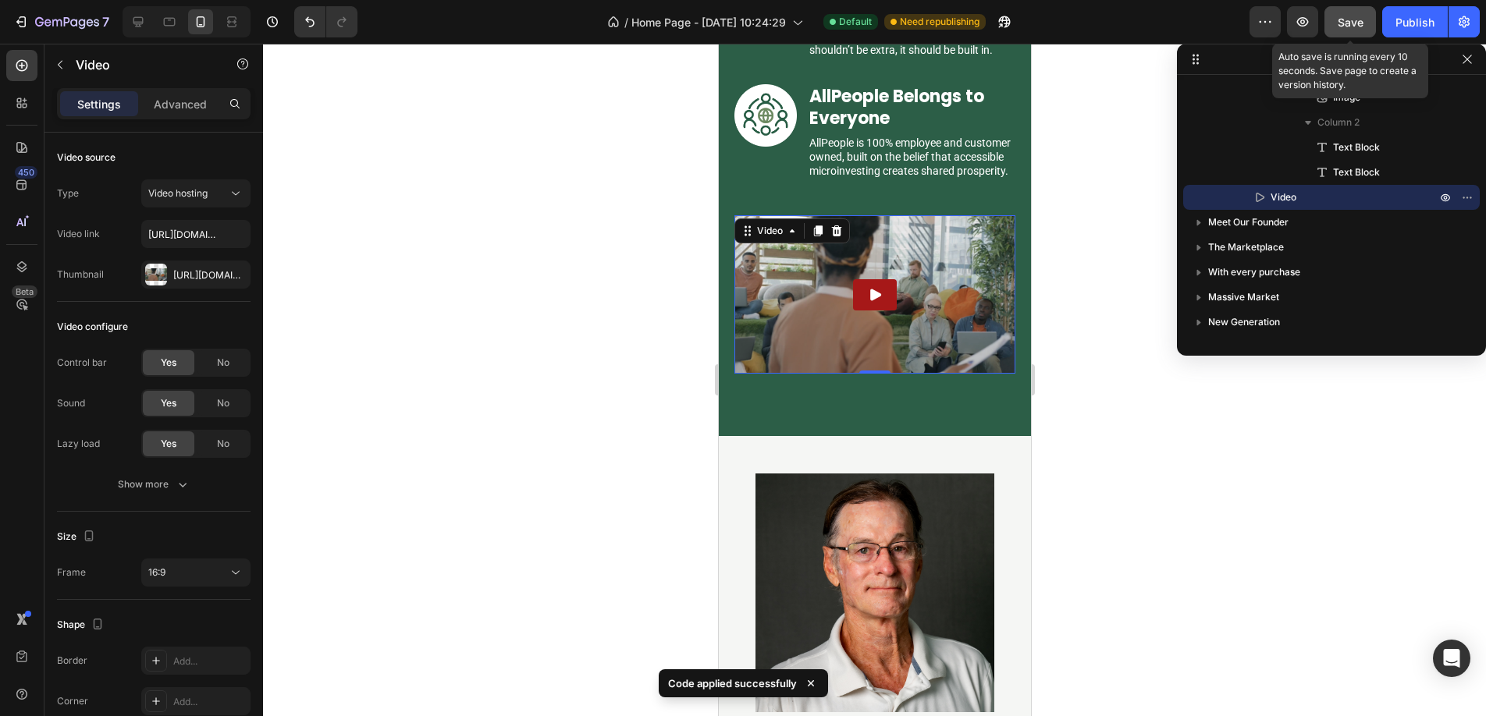
click at [1340, 23] on span "Save" at bounding box center [1350, 22] width 26 height 13
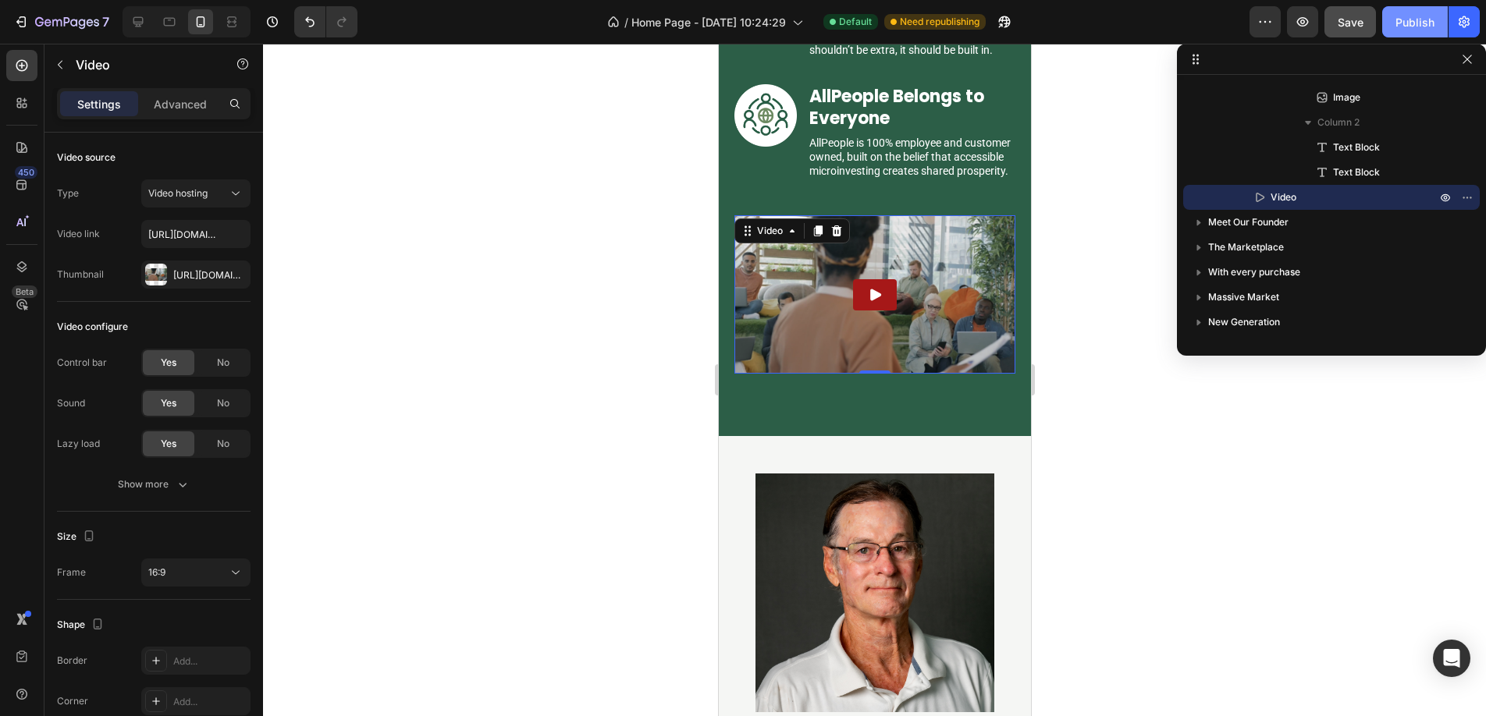
click at [1396, 22] on div "Publish" at bounding box center [1414, 22] width 39 height 16
click at [135, 27] on icon at bounding box center [138, 22] width 16 height 16
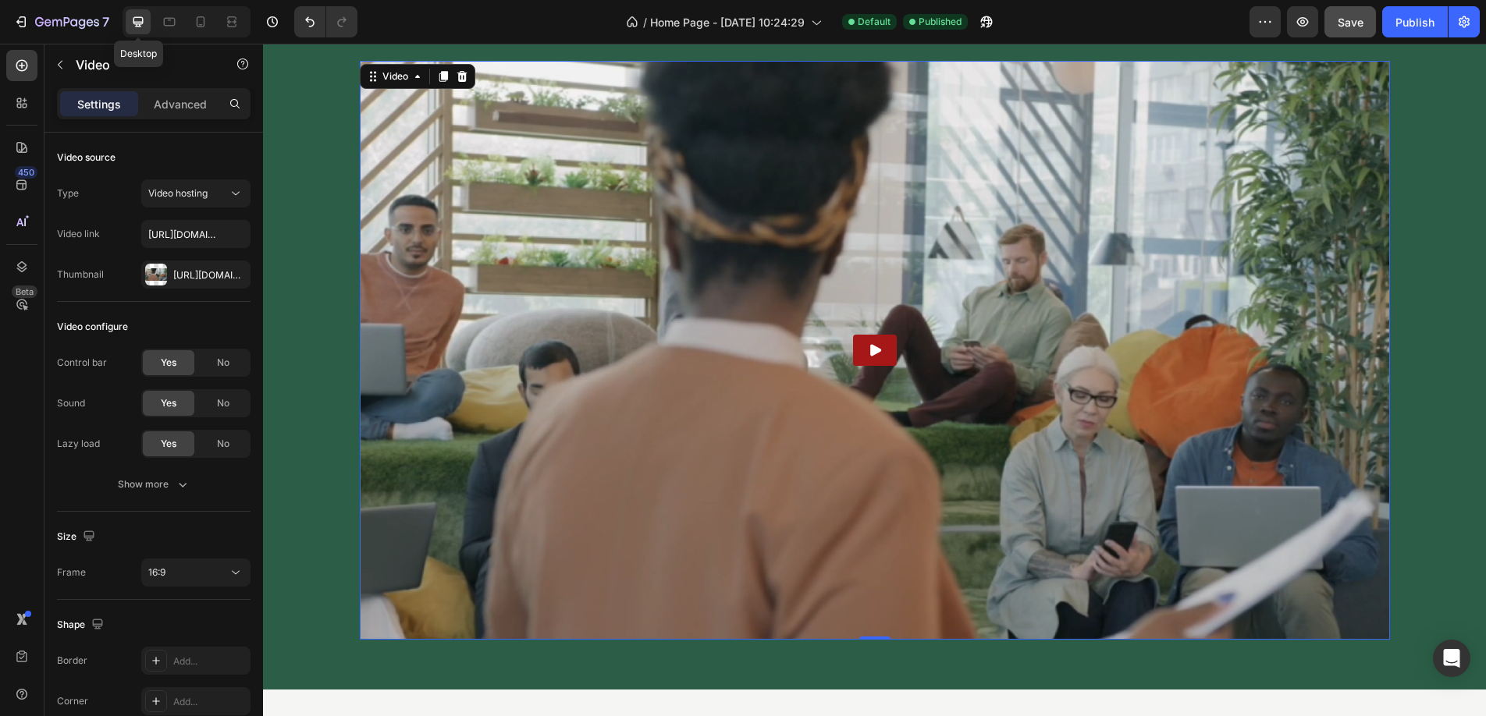
scroll to position [2792, 0]
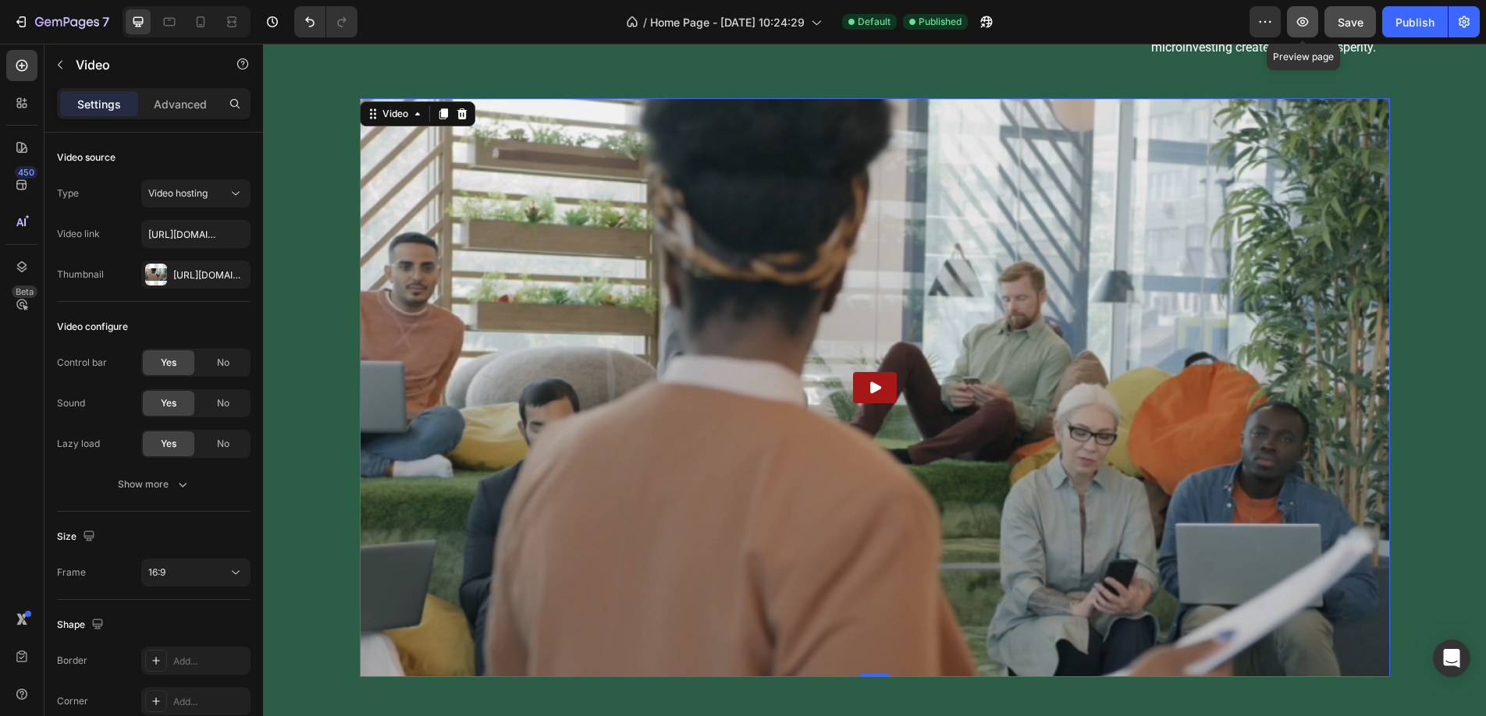
click at [1294, 20] on button "button" at bounding box center [1302, 21] width 31 height 31
click at [170, 22] on icon at bounding box center [170, 22] width 16 height 16
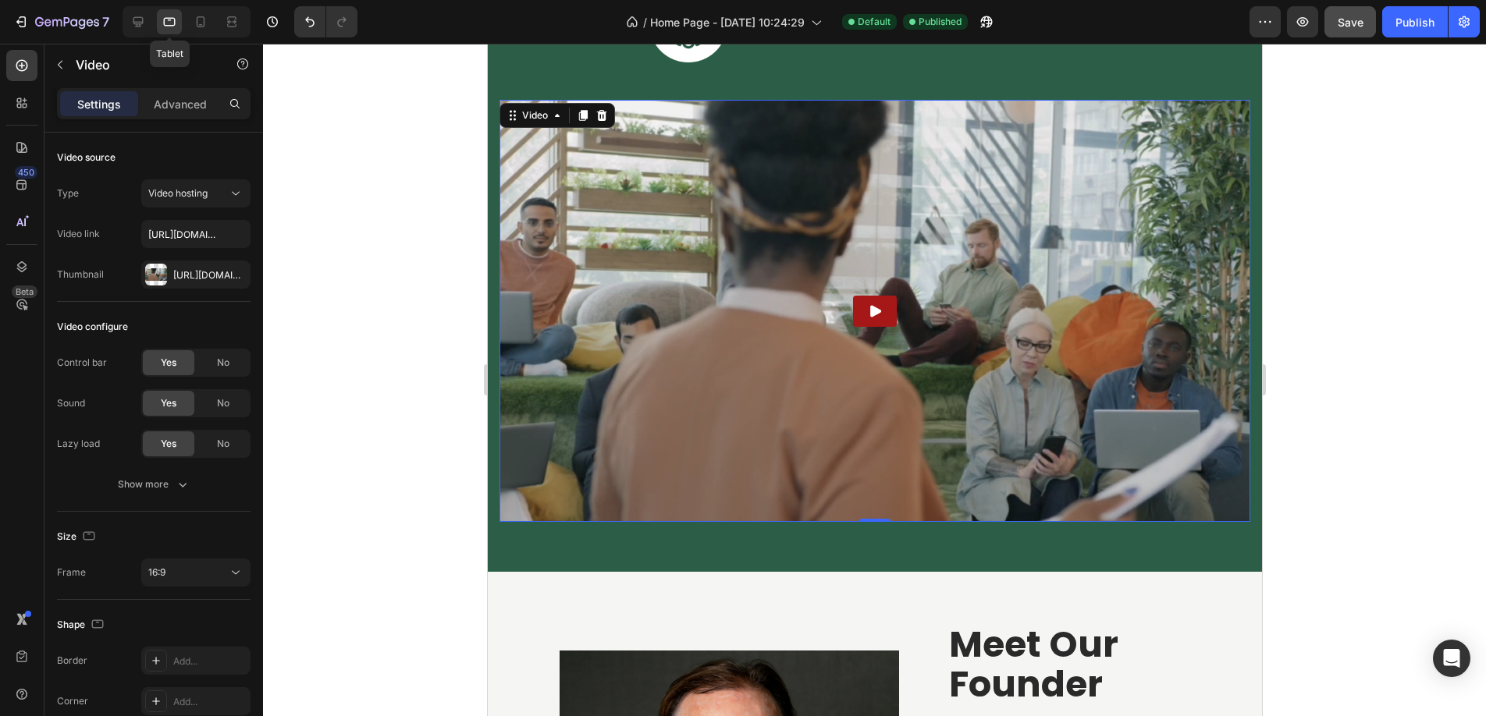
scroll to position [3017, 0]
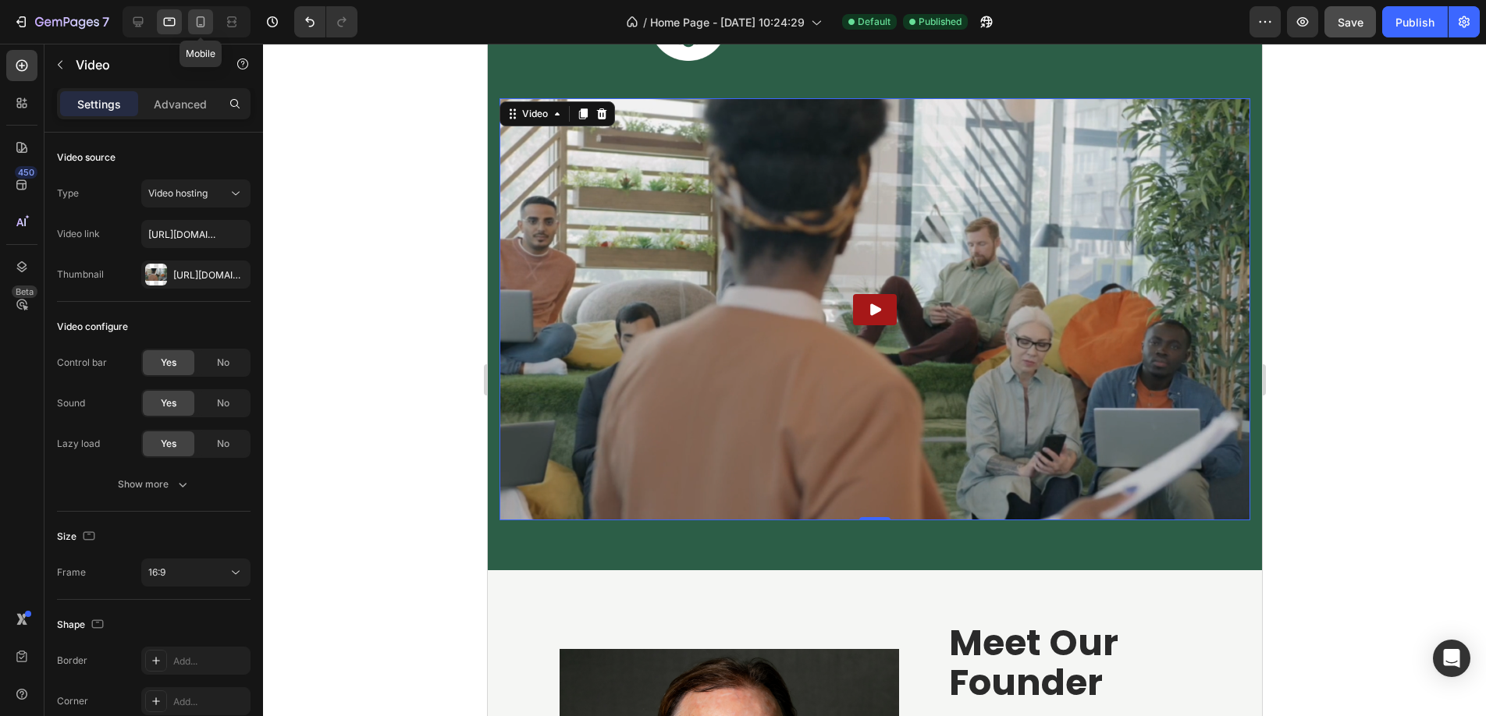
click at [200, 21] on icon at bounding box center [201, 22] width 16 height 16
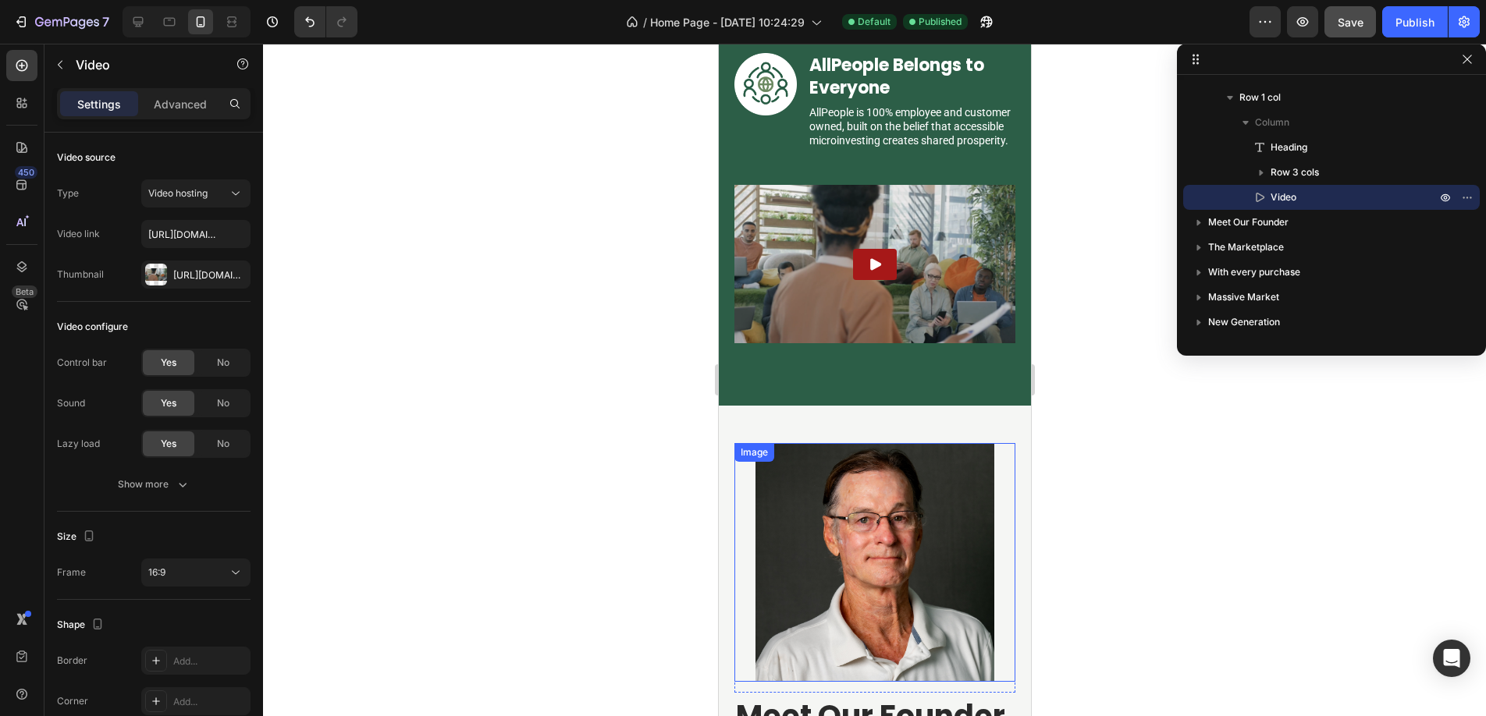
scroll to position [2576, 0]
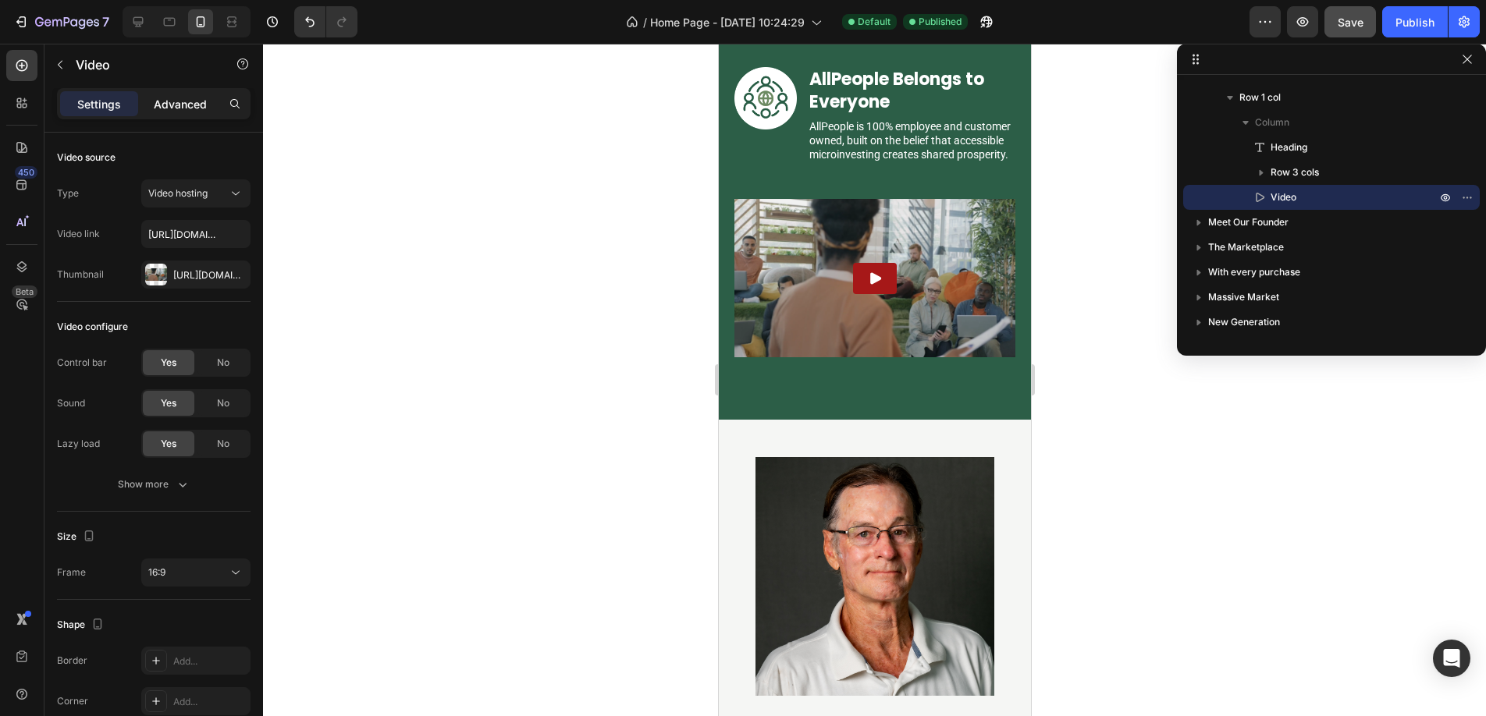
click at [174, 110] on p "Advanced" at bounding box center [180, 104] width 53 height 16
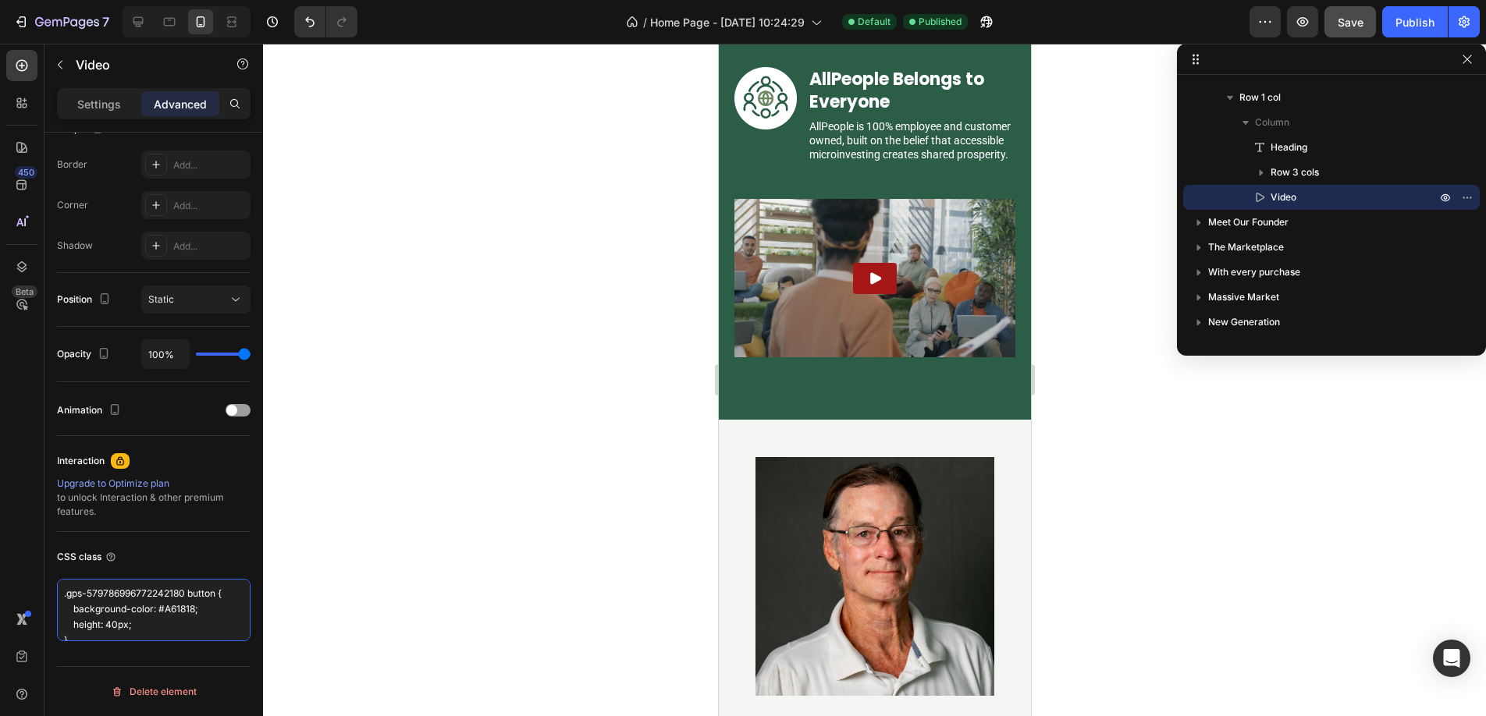
scroll to position [0, 0]
drag, startPoint x: 152, startPoint y: 635, endPoint x: 38, endPoint y: 557, distance: 138.1
click at [38, 557] on div "450 Beta Sections(18) Elements(83) Section Element Hero Section Product Detail …" at bounding box center [131, 380] width 263 height 673
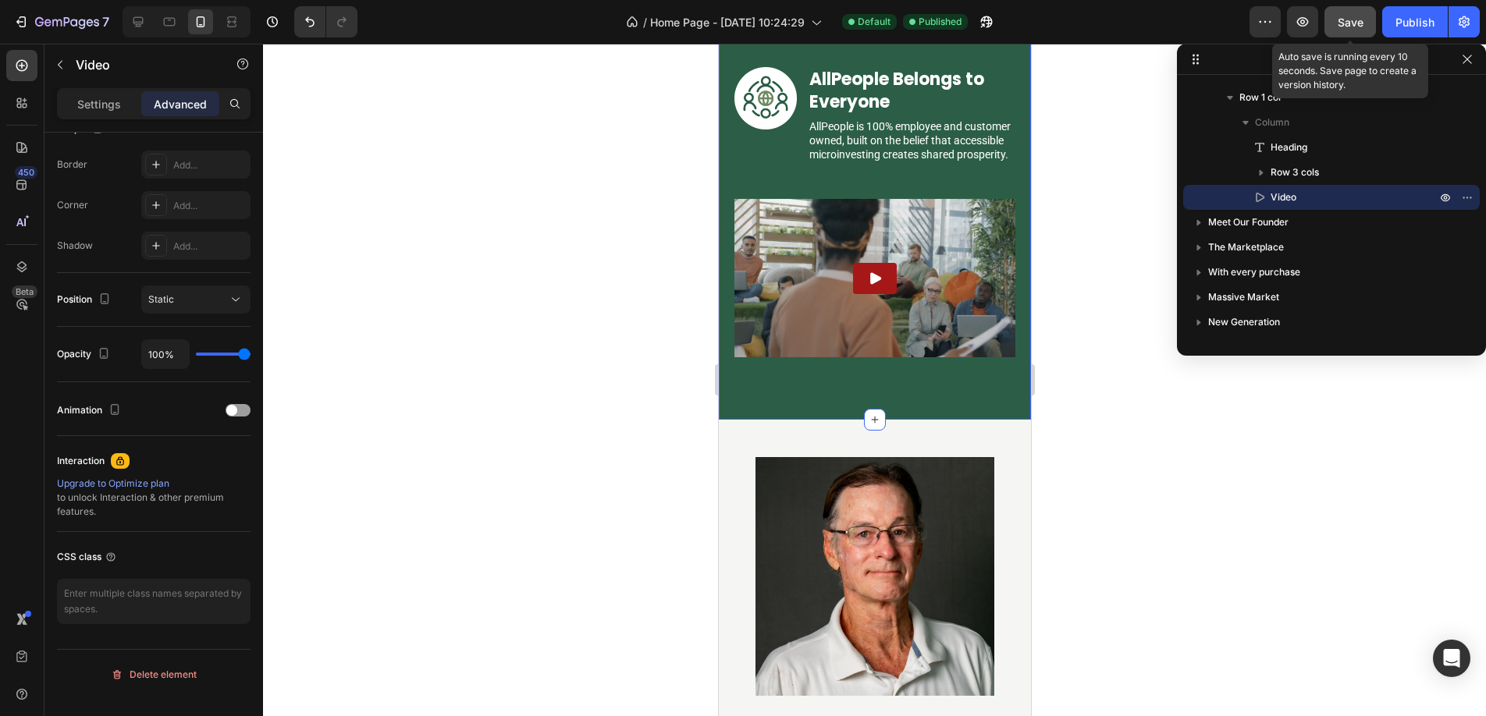
scroll to position [413, 0]
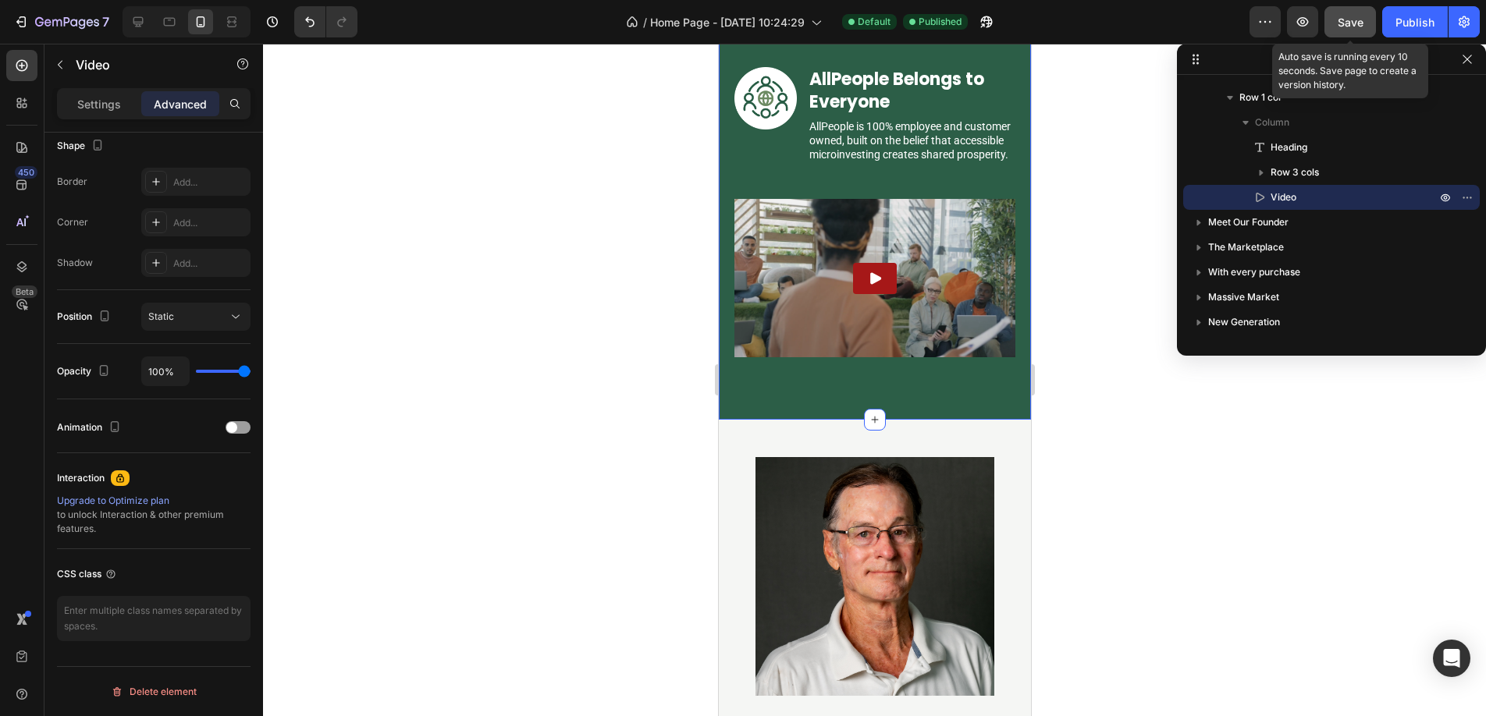
click at [1351, 25] on span "Save" at bounding box center [1350, 22] width 26 height 13
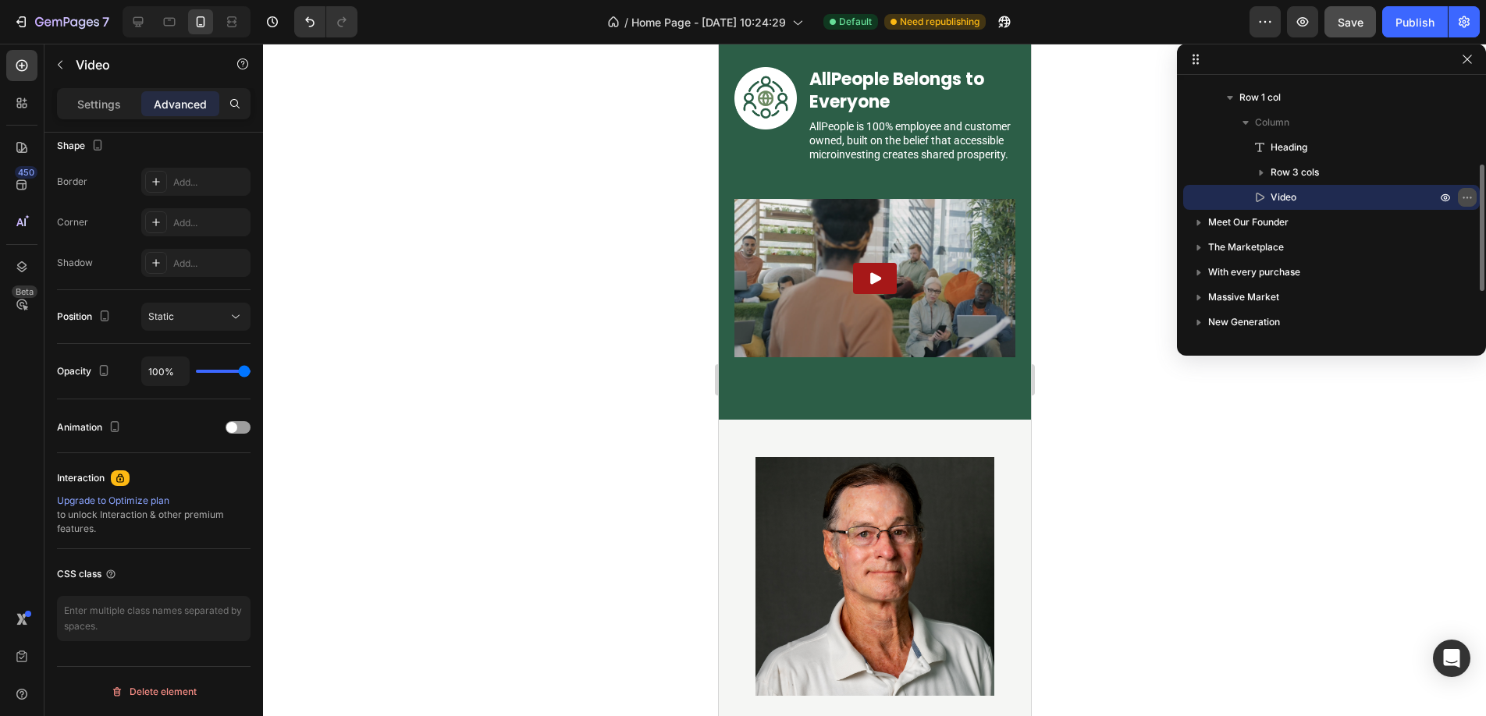
click at [1465, 199] on icon "button" at bounding box center [1467, 197] width 12 height 12
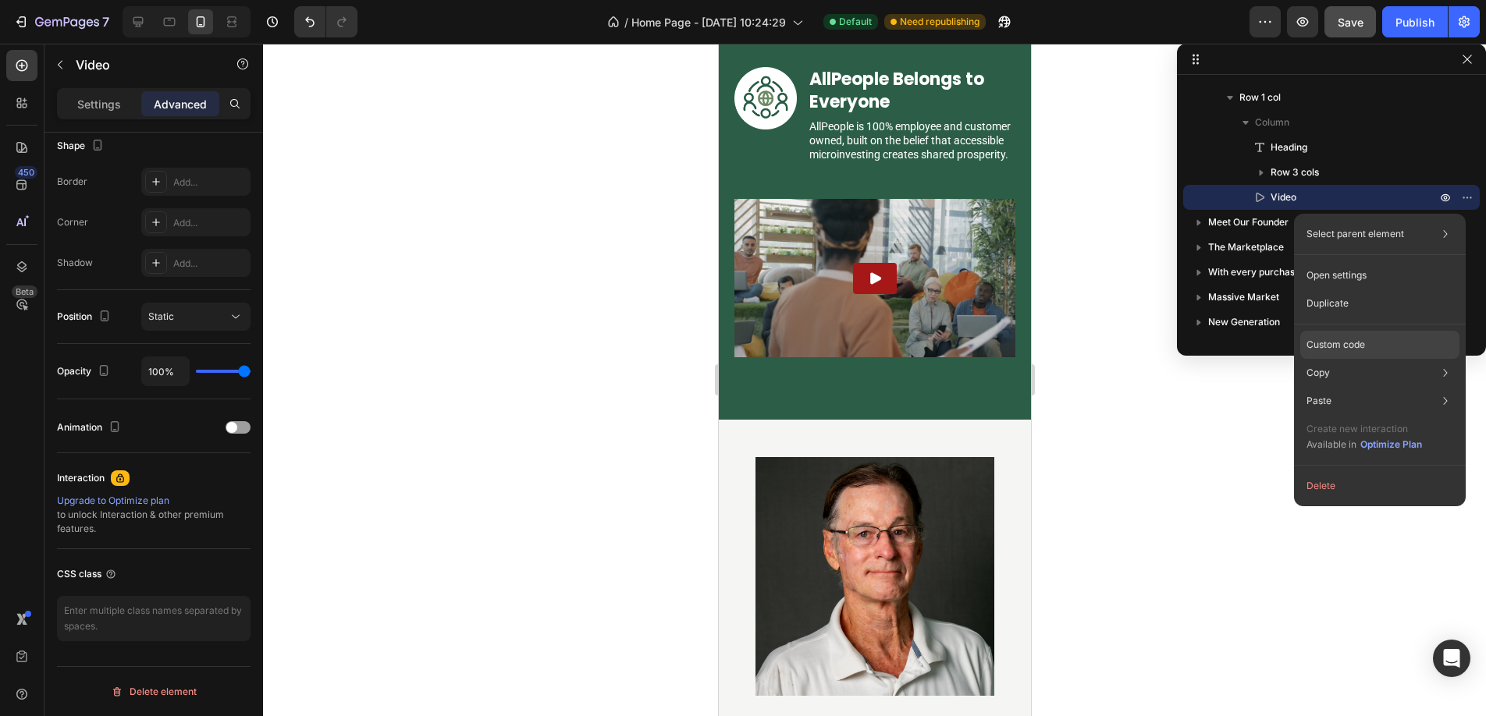
click at [1328, 350] on p "Custom code" at bounding box center [1335, 345] width 59 height 14
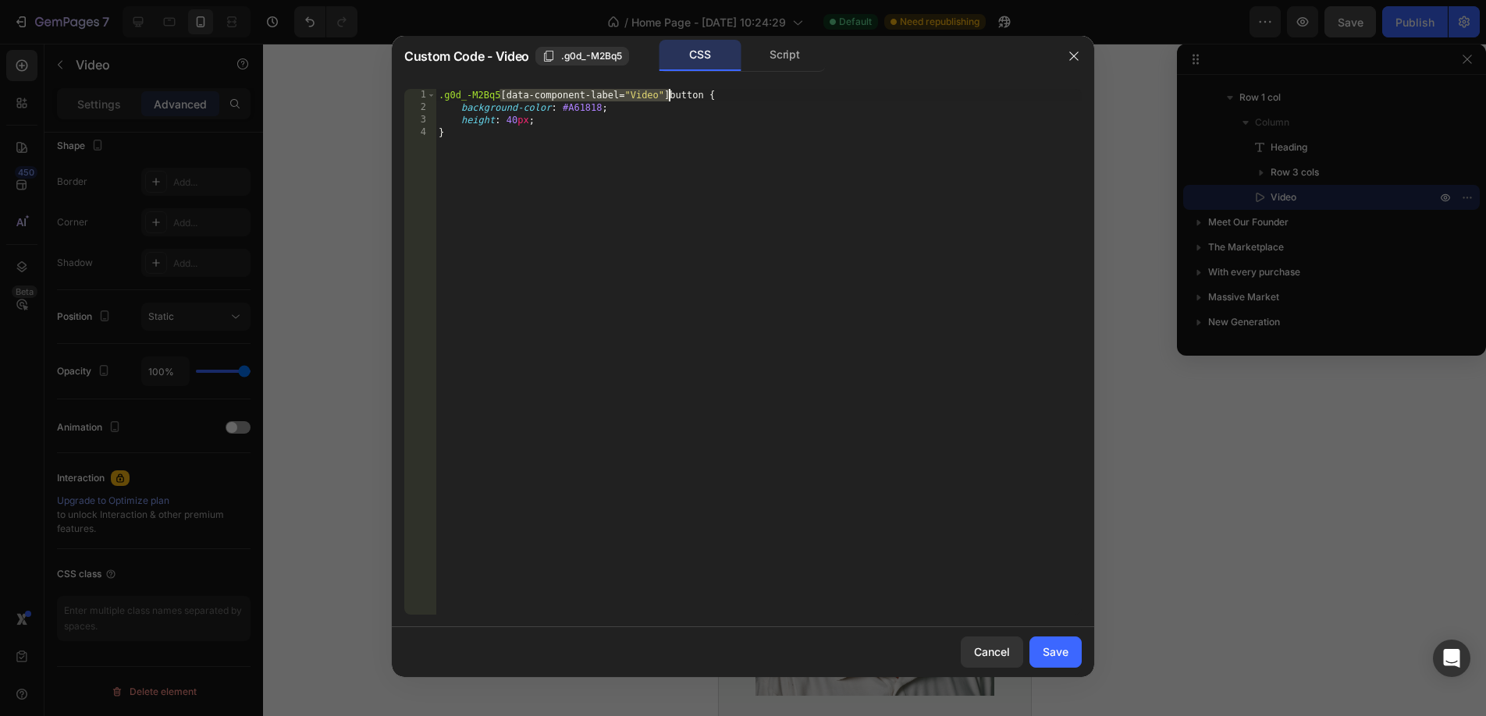
drag, startPoint x: 499, startPoint y: 96, endPoint x: 671, endPoint y: 100, distance: 171.7
click at [671, 100] on div ".g0d_-M2Bq5 [ data-component-label = " Video " ] button { background-color : #A…" at bounding box center [758, 364] width 646 height 551
type textarea ".g0d_-M2Bq5 button {"
click at [1050, 655] on div "Save" at bounding box center [1055, 652] width 26 height 16
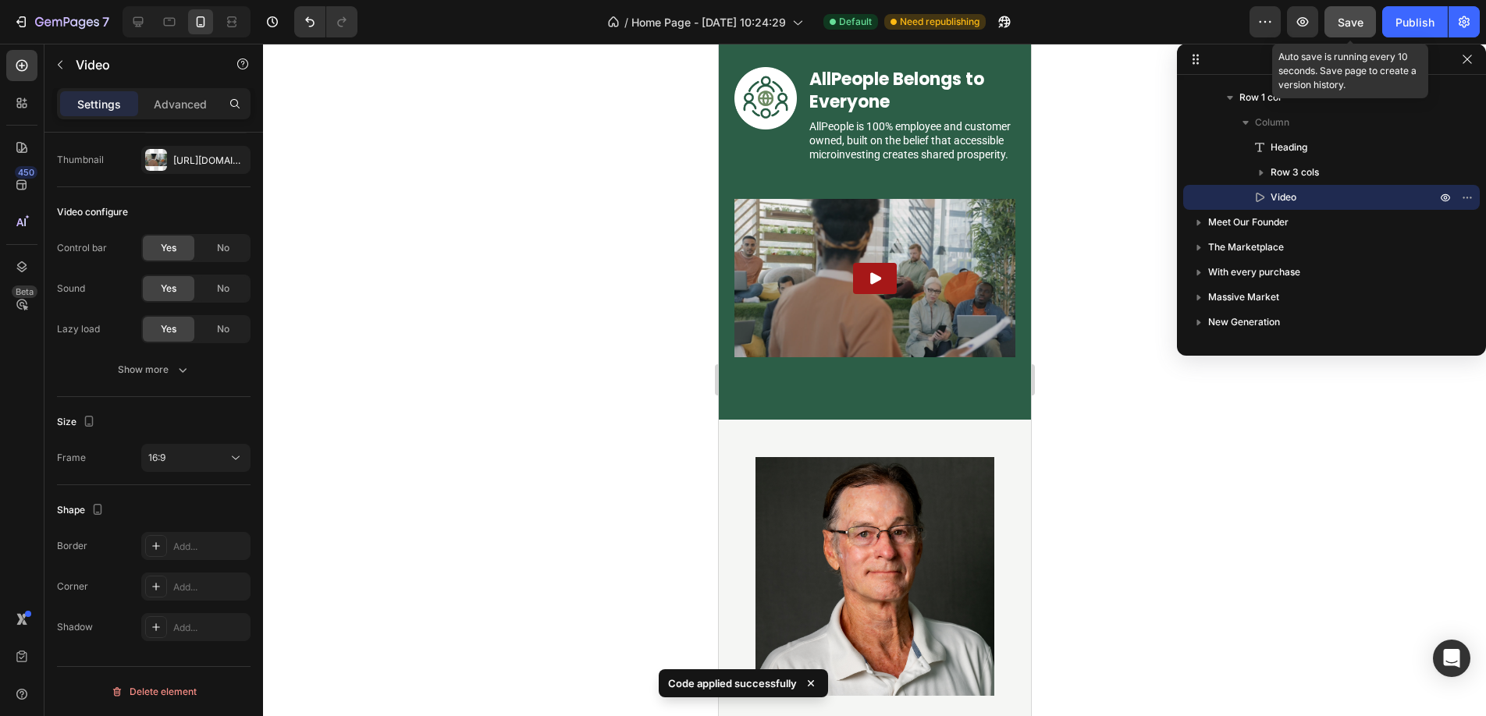
click at [1351, 29] on div "Save" at bounding box center [1350, 22] width 26 height 16
click at [1402, 21] on div "Publish" at bounding box center [1414, 22] width 39 height 16
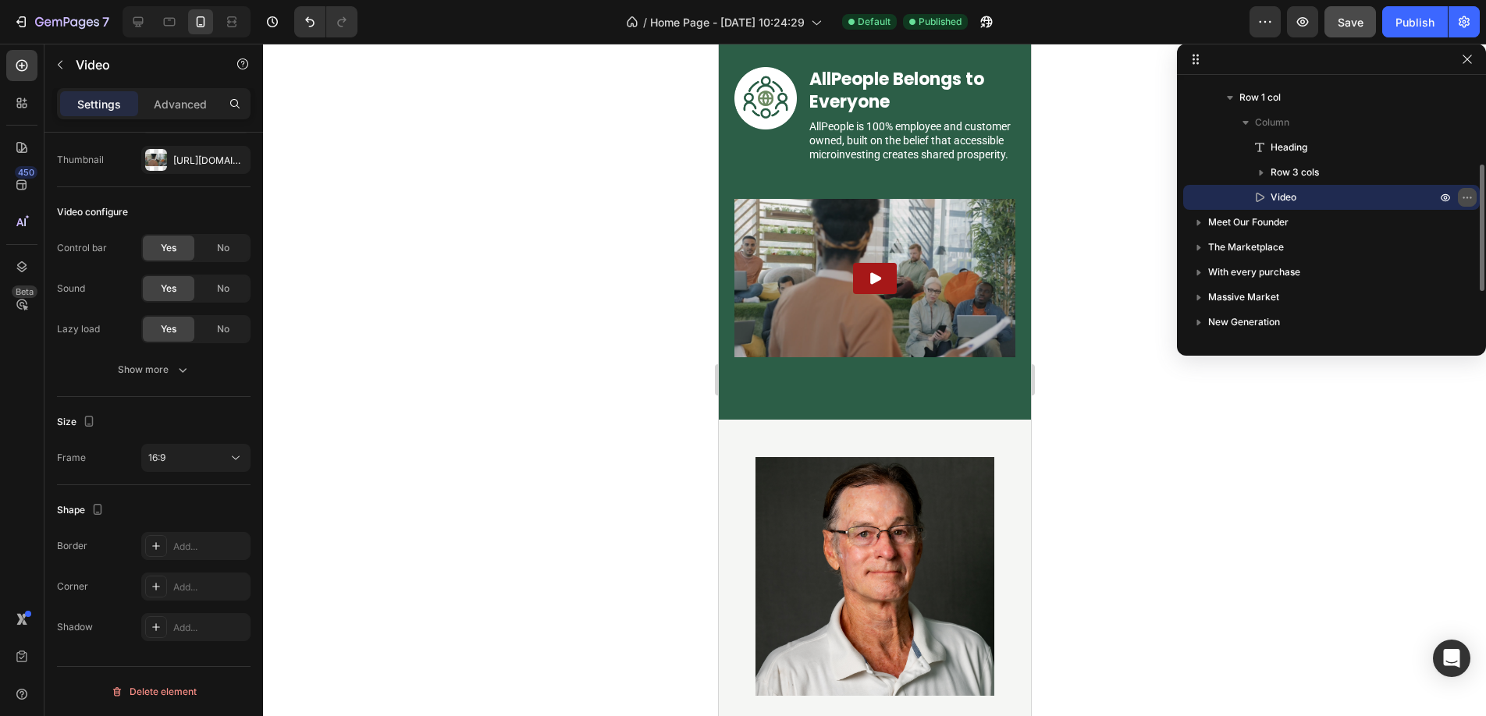
click at [1471, 197] on icon "button" at bounding box center [1470, 198] width 2 height 2
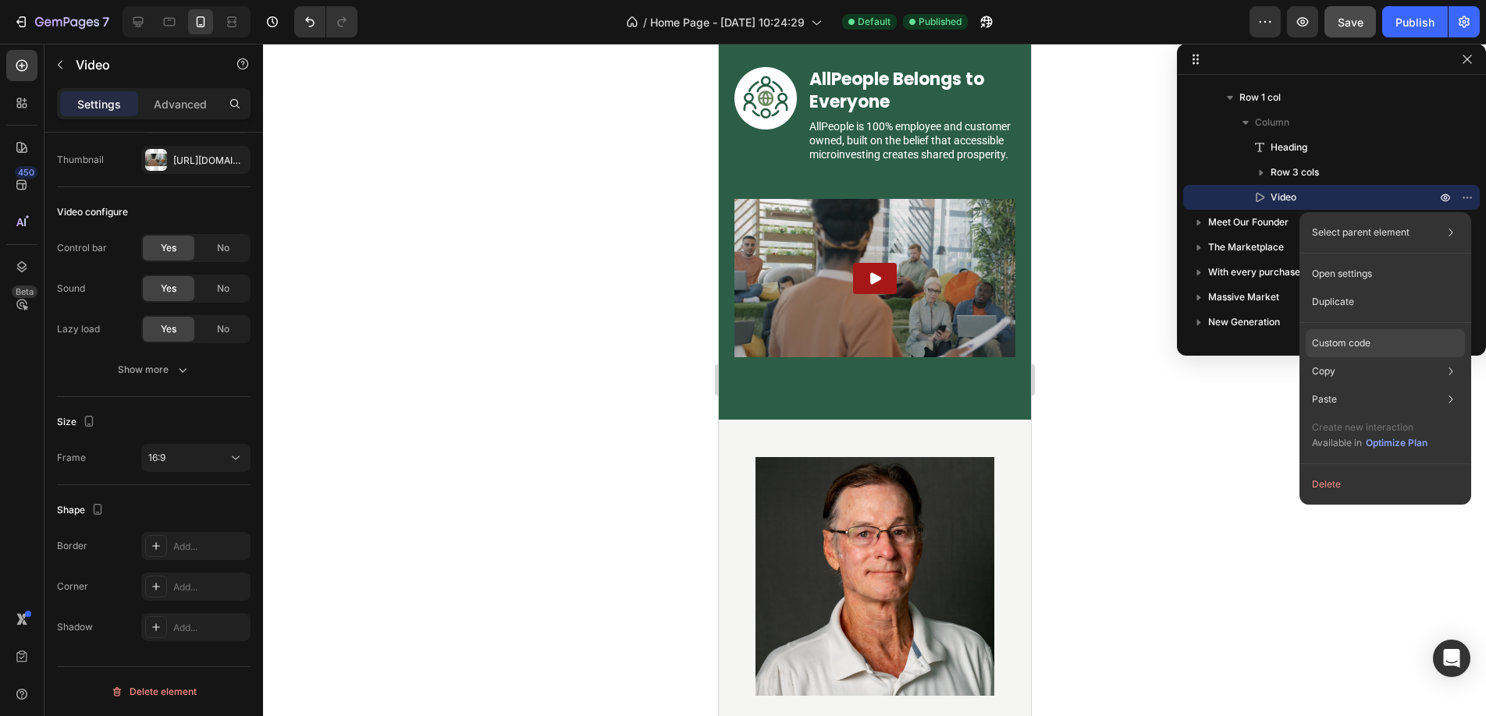
click at [1335, 348] on p "Custom code" at bounding box center [1341, 343] width 59 height 14
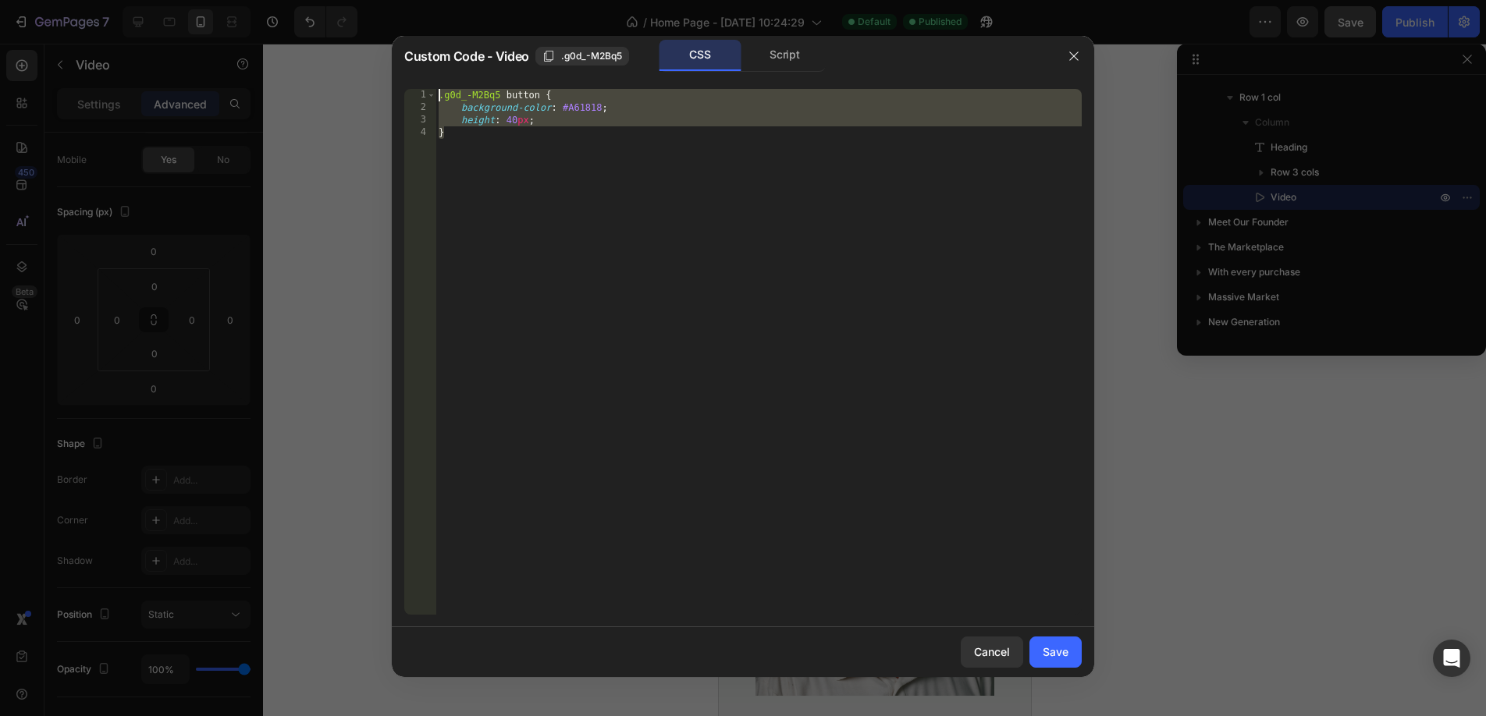
drag, startPoint x: 473, startPoint y: 142, endPoint x: 413, endPoint y: 83, distance: 83.9
click at [413, 83] on div "} 1 2 3 4 .g0d_-M2Bq5 button { background-color : #A61818 ; height : 40 px ; } …" at bounding box center [743, 351] width 702 height 551
type textarea ".g0d_-M2Bq5 button { background-color: #A61818;"
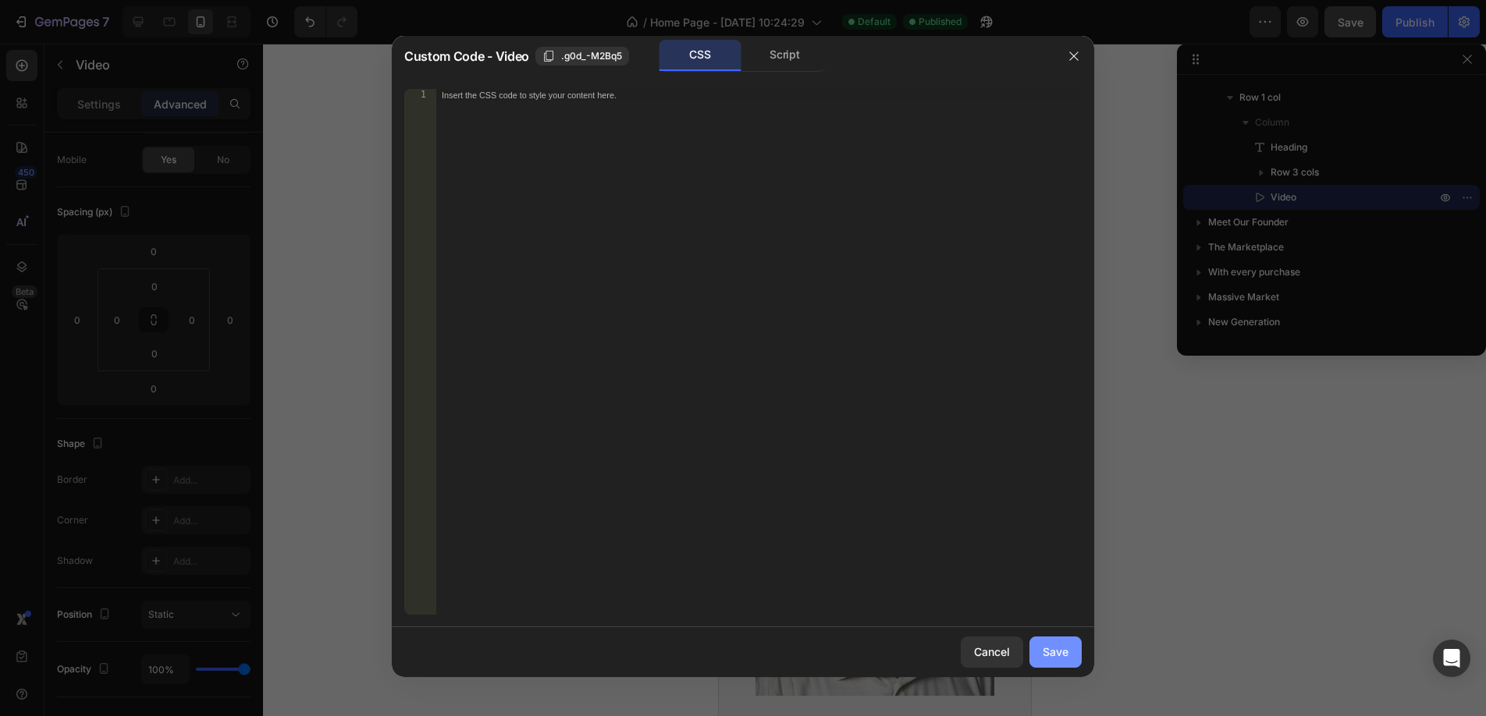
click at [1056, 649] on div "Save" at bounding box center [1055, 652] width 26 height 16
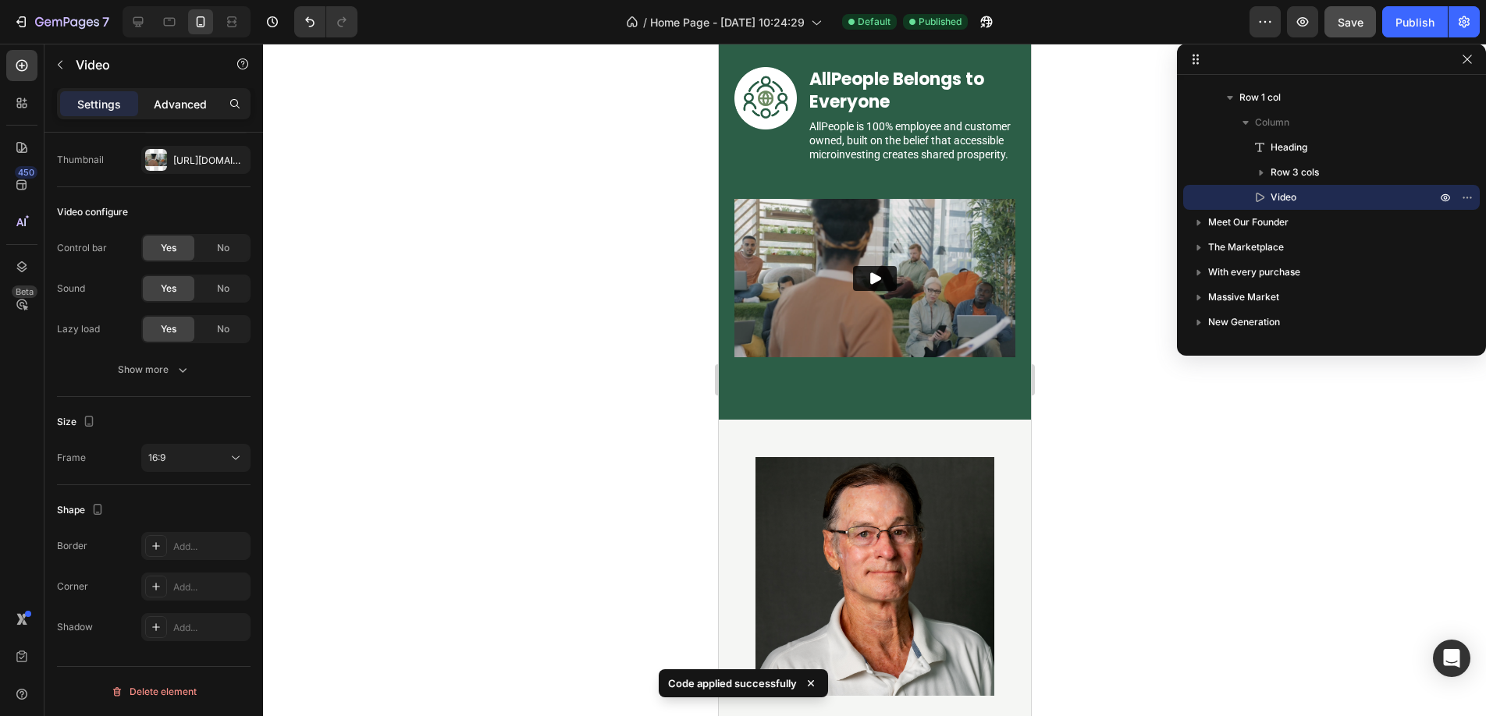
click at [171, 106] on p "Advanced" at bounding box center [180, 104] width 53 height 16
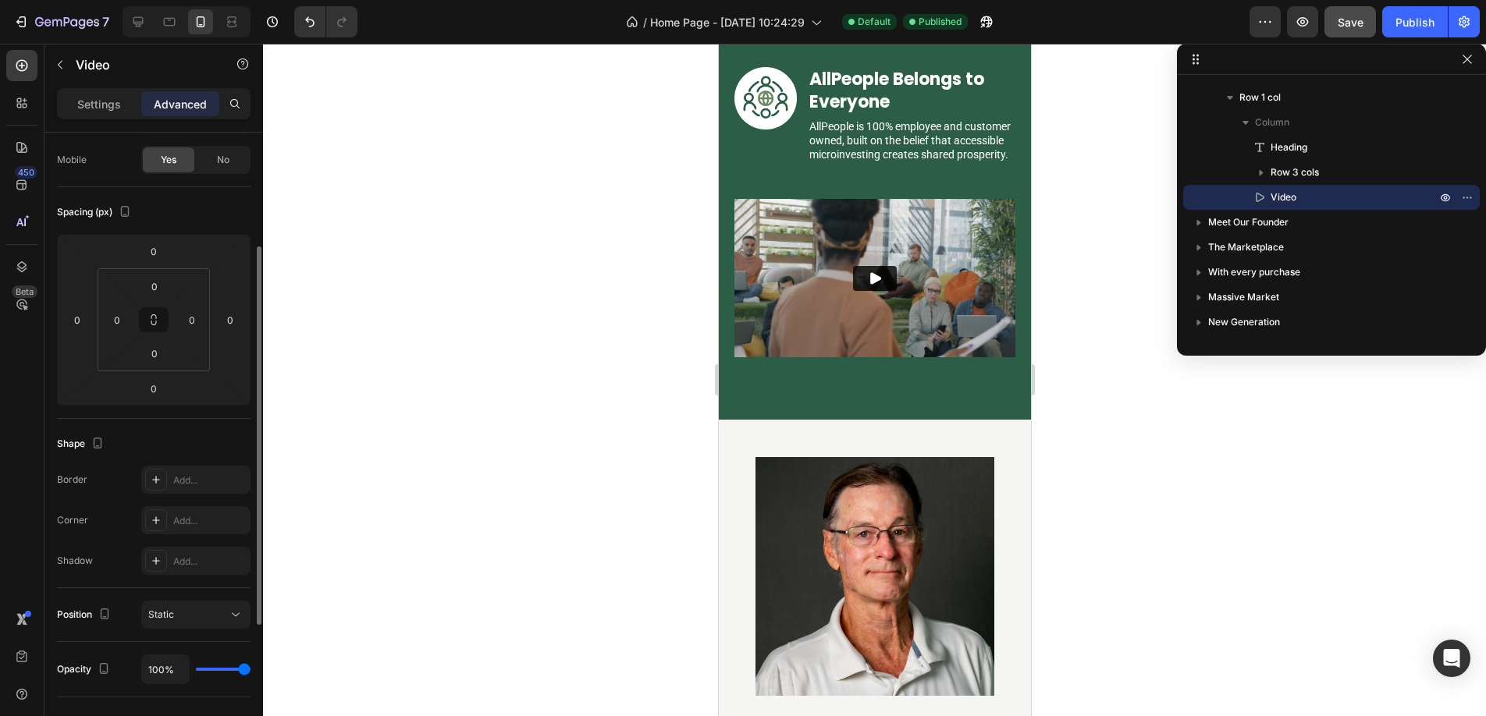
scroll to position [413, 0]
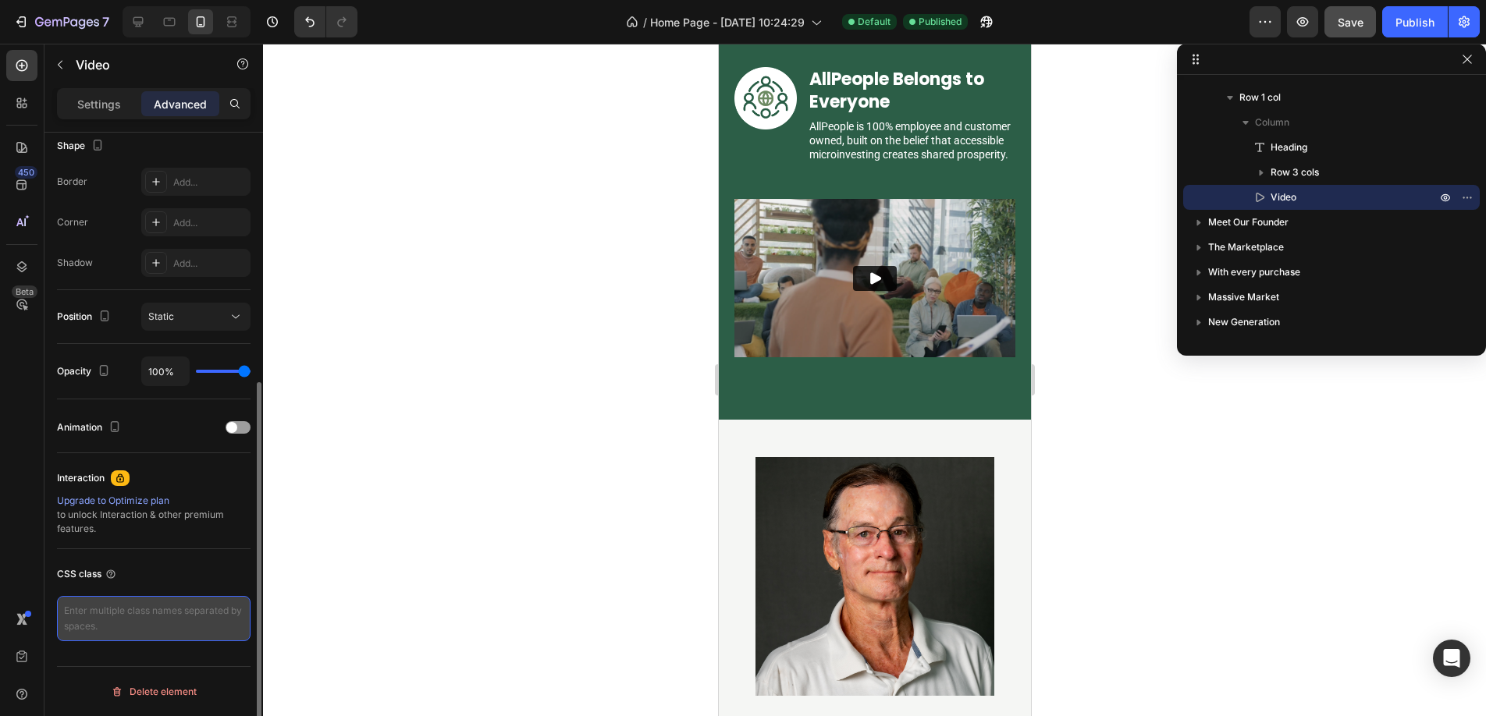
click at [133, 621] on textarea at bounding box center [153, 618] width 193 height 45
type textarea "gp-bg-red/80"
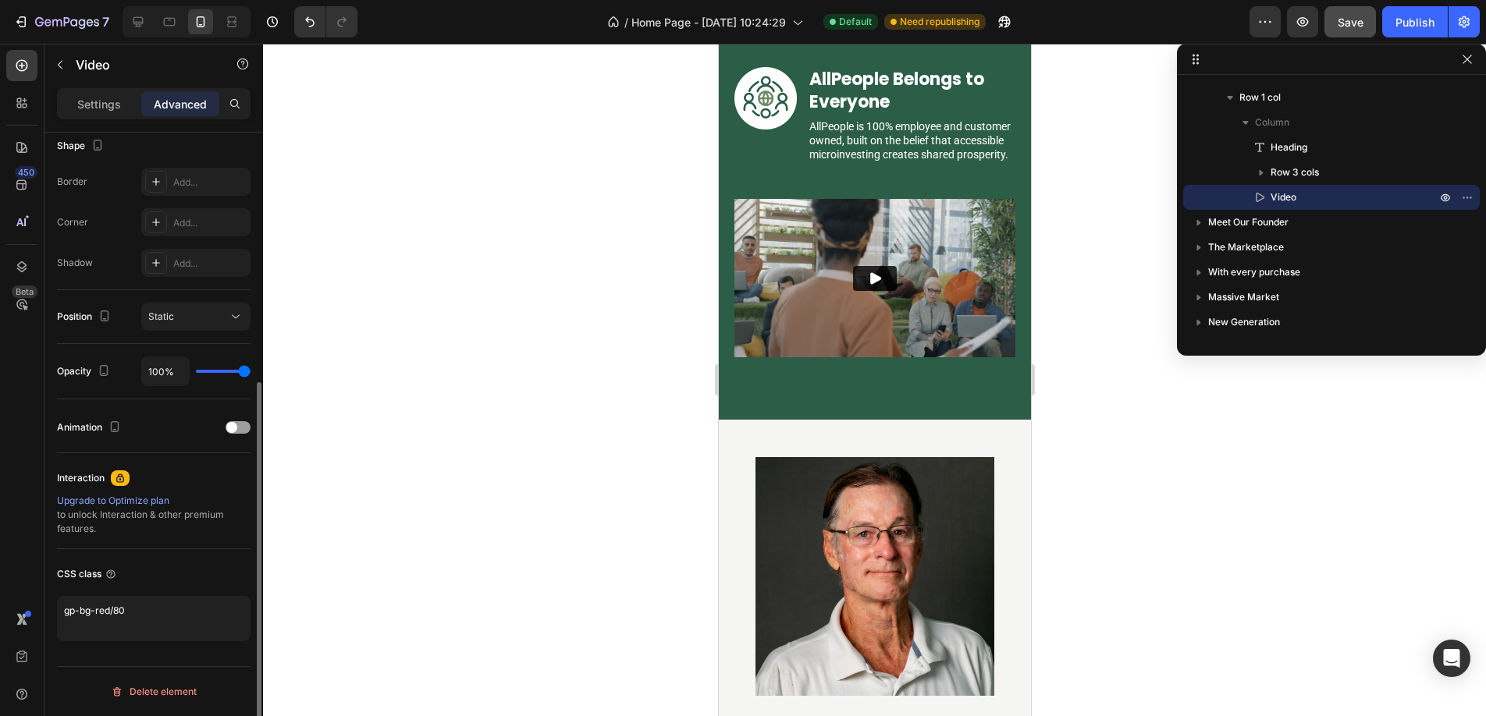
click at [172, 582] on div "CSS class" at bounding box center [153, 574] width 193 height 25
drag, startPoint x: 158, startPoint y: 607, endPoint x: 51, endPoint y: 607, distance: 106.9
click at [51, 607] on div "Display on Desktop Yes No Tablet Yes No Mobile Yes No Spacing (px) 0 0 0 0 0 0 …" at bounding box center [153, 240] width 218 height 1041
click at [1469, 197] on icon "button" at bounding box center [1470, 198] width 2 height 2
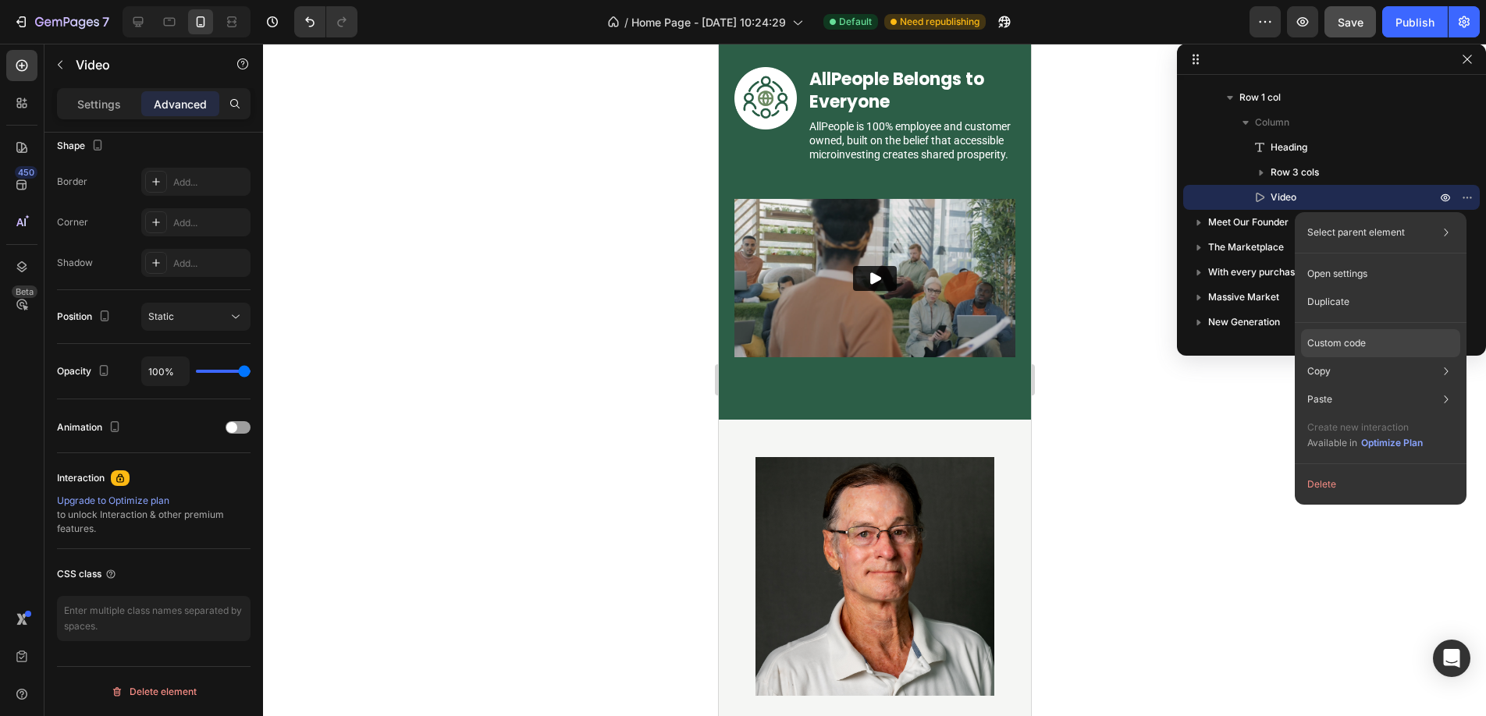
click at [1327, 343] on p "Custom code" at bounding box center [1336, 343] width 59 height 14
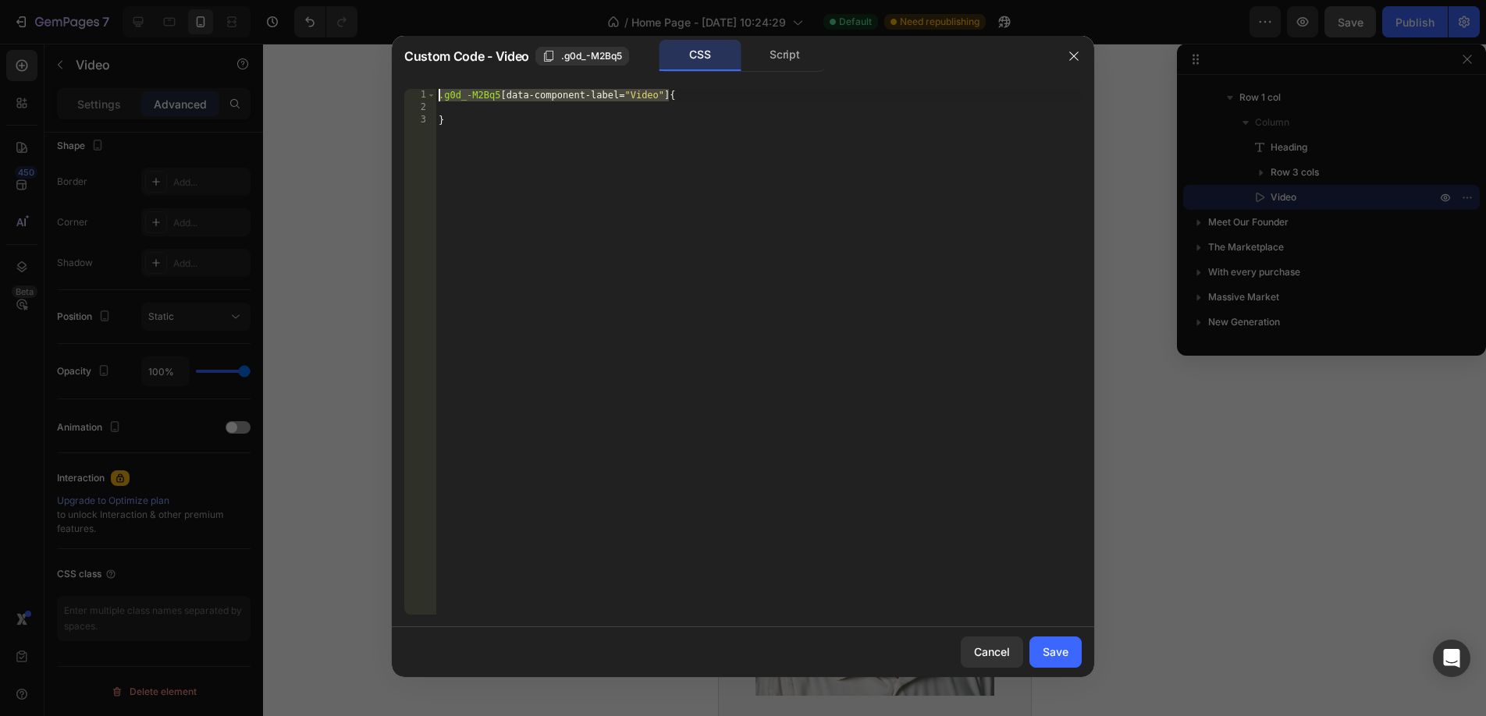
drag, startPoint x: 667, startPoint y: 96, endPoint x: 459, endPoint y: 79, distance: 209.0
click at [459, 79] on div ".g0d_-M2Bq5[data-component-label="Video"] { 1 2 3 .g0d_-M2Bq5 [ data-component-…" at bounding box center [743, 351] width 702 height 551
paste textarea "#gDiGhlD71t > div > div.g0d_-M2Bq5.\!gp-max-w-none.gp-bg-black.gp-overflow-hidd…"
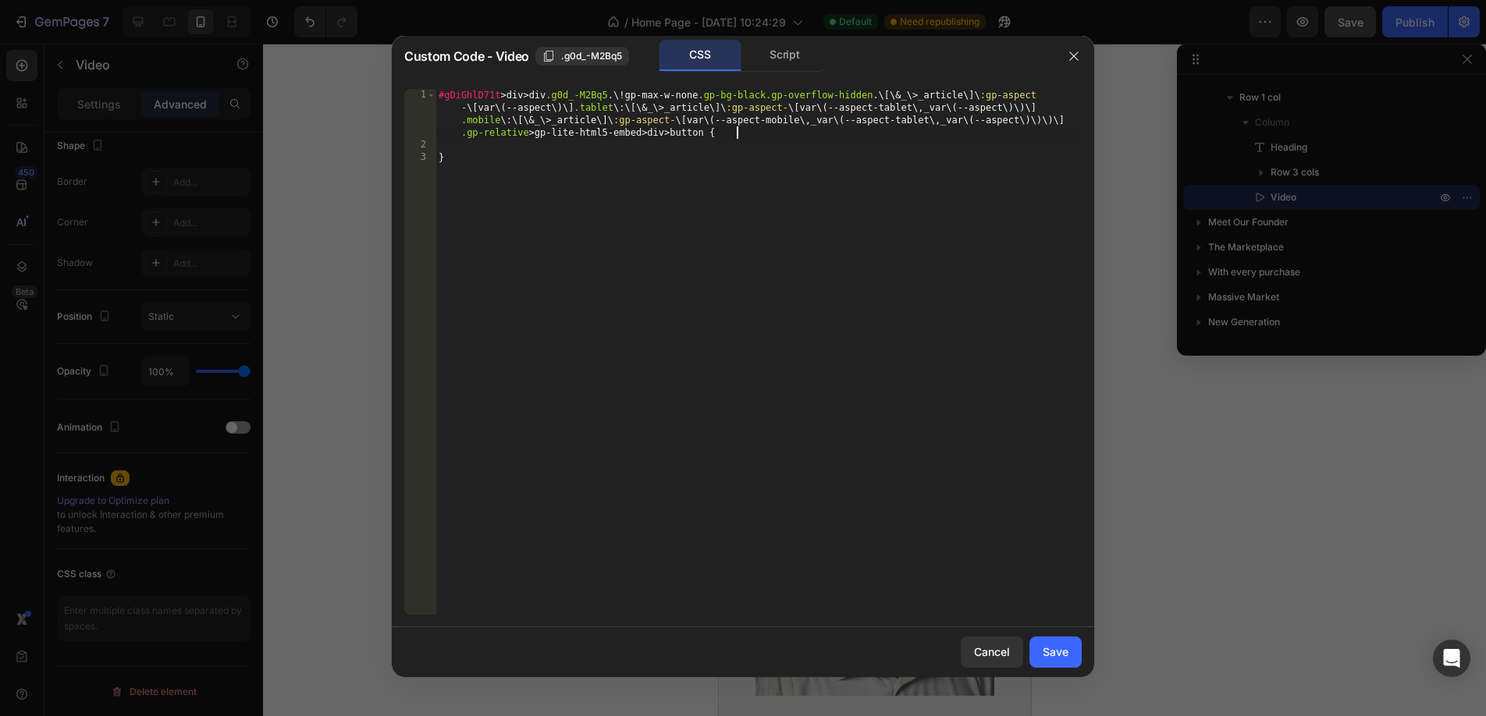
click at [472, 96] on div "#gDiGhlD71t > div > div .g0d_-M2Bq5 .\! gp-max-w-none .gp-bg-black.gp-overflow-…" at bounding box center [758, 383] width 646 height 588
paste textarea "0d_-M2Bq5"
click at [472, 96] on div "#g0d_-M2Bq5 > div > div .g0d_-M2Bq5 .\! gp-max-w-none .gp-bg-black.gp-overflow-…" at bounding box center [758, 383] width 646 height 588
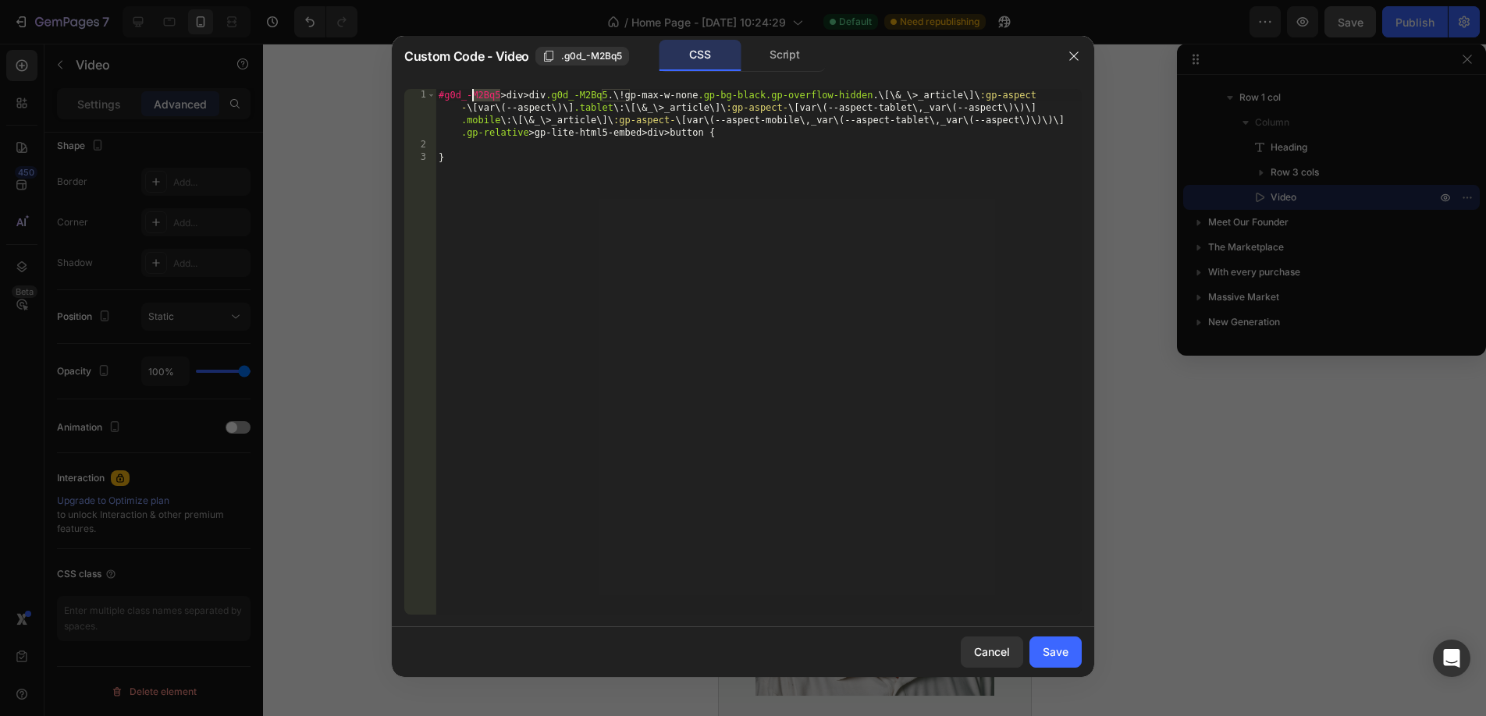
click at [514, 169] on div "#g0d_-M2Bq5 > div > div .g0d_-M2Bq5 .\! gp-max-w-none .gp-bg-black.gp-overflow-…" at bounding box center [758, 383] width 646 height 588
drag, startPoint x: 500, startPoint y: 100, endPoint x: 427, endPoint y: 94, distance: 73.6
click at [427, 94] on div "} 1 2 3 #g0d_-M2Bq5 > div > div .g0d_-M2Bq5 .\! gp-max-w-none .gp-bg-black.gp-o…" at bounding box center [742, 352] width 677 height 526
paste textarea
click at [439, 94] on div "g0d_-M2Bq5 > div > div .g0d_-M2Bq5 .\! gp-max-w-none .gp-bg-black.gp-overflow-h…" at bounding box center [758, 383] width 646 height 588
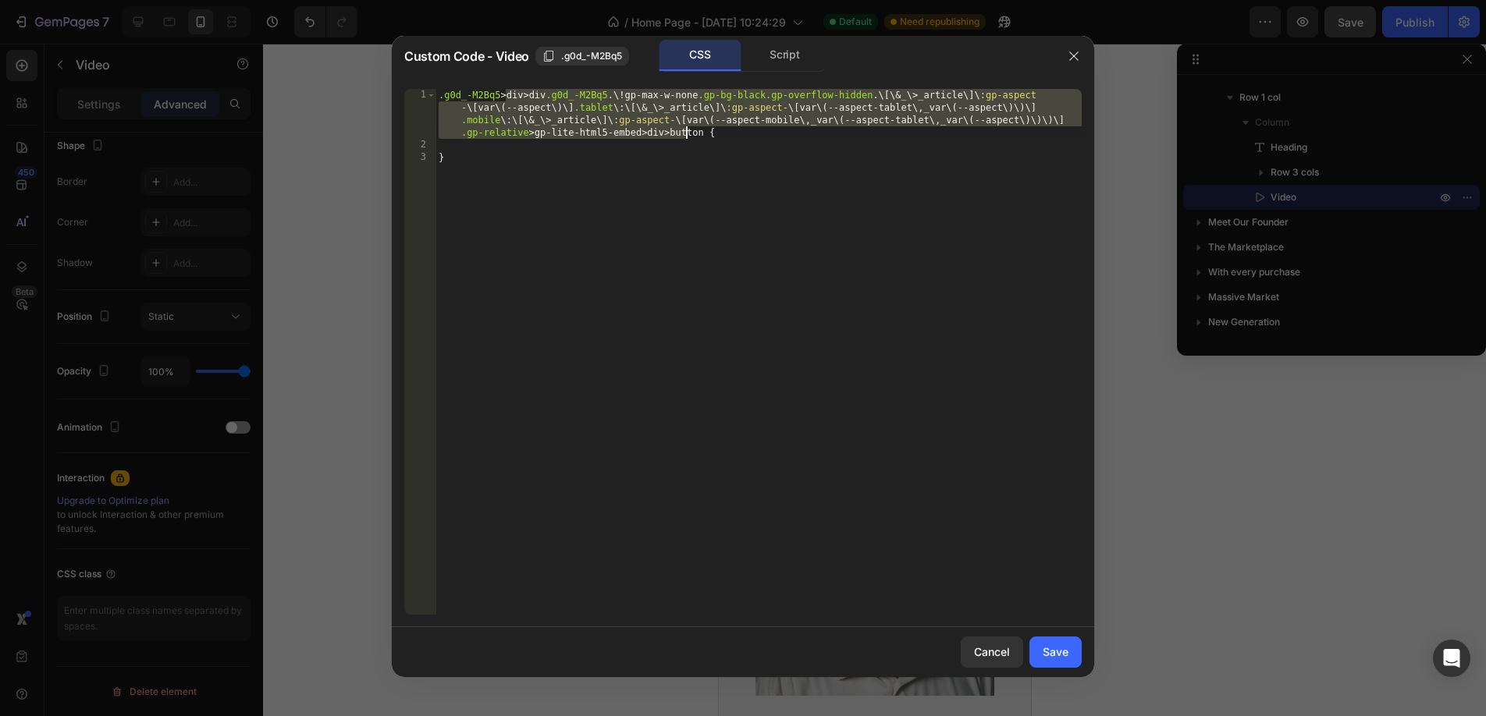
drag, startPoint x: 506, startPoint y: 95, endPoint x: 686, endPoint y: 130, distance: 183.5
click at [686, 130] on div ".g0d_-M2Bq5 > div > div .g0d_-M2Bq5 .\! gp-max-w-none .gp-bg-black.gp-overflow-…" at bounding box center [758, 383] width 646 height 588
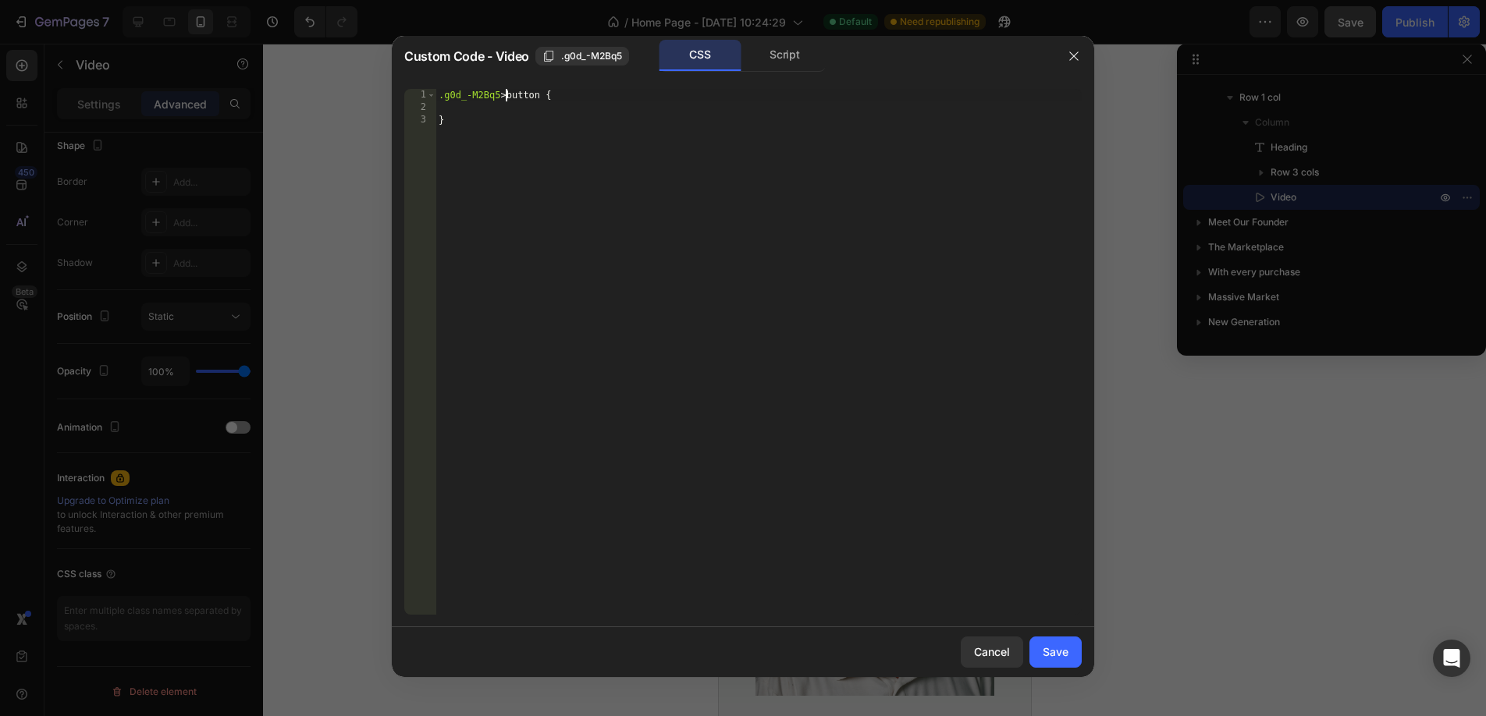
type textarea ".g0d_-M2Bq5 > button {"
click at [501, 107] on div ".g0d_-M2Bq5 > button { }" at bounding box center [758, 364] width 646 height 551
type textarea "b"
paste textarea "A61818"
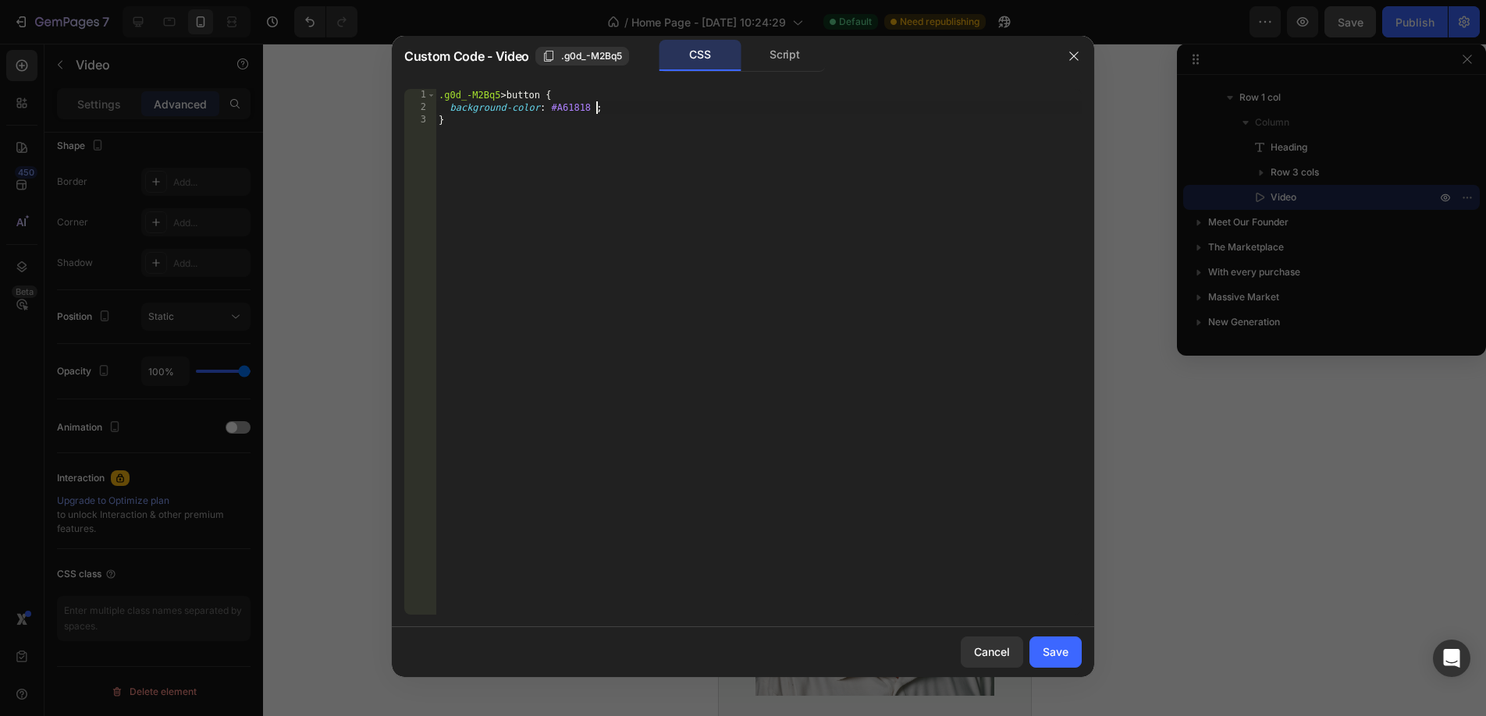
scroll to position [0, 13]
type textarea "background-color: #A61818 !important;"
type textarea "b"
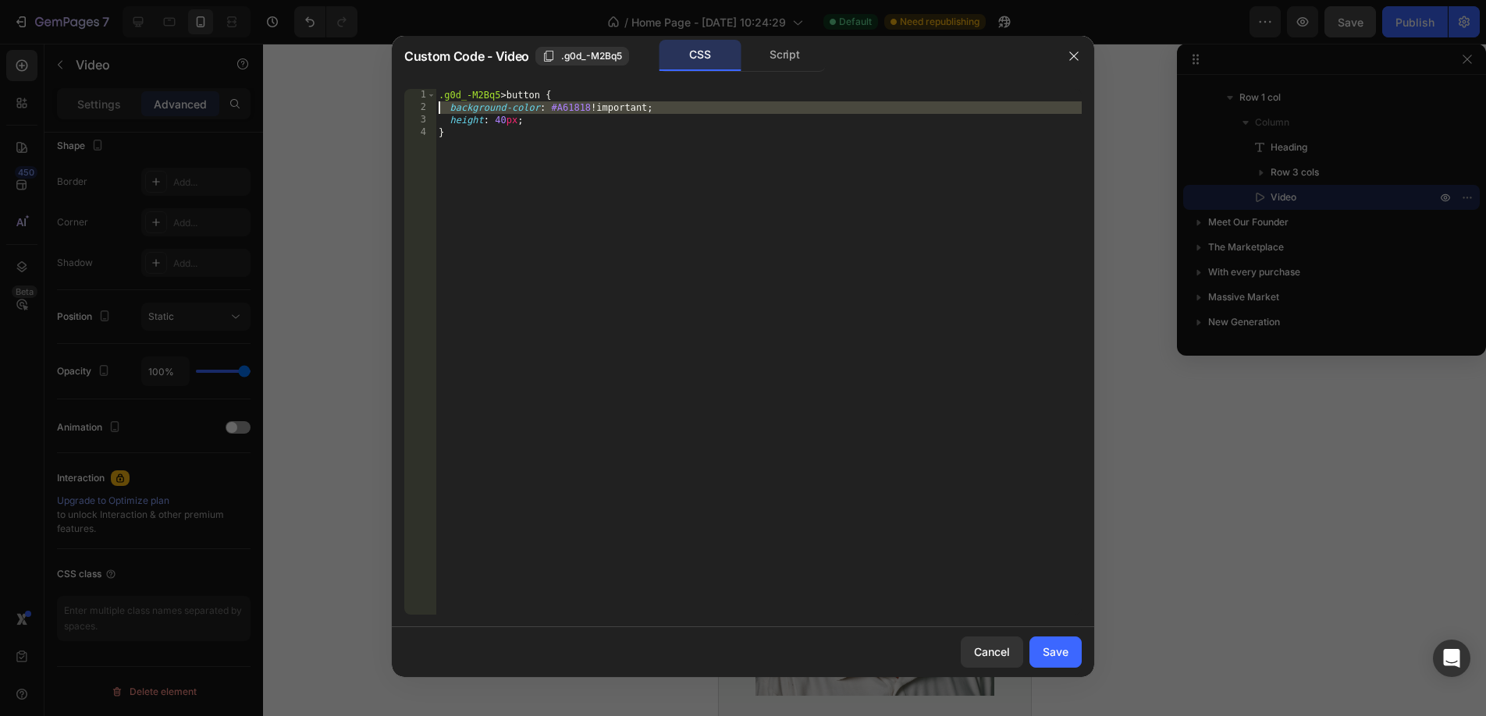
click at [409, 108] on div "2" at bounding box center [420, 107] width 32 height 12
type textarea "background-color: #A61818 !important; height: 40px;"
click at [1054, 651] on div "Save" at bounding box center [1055, 652] width 26 height 16
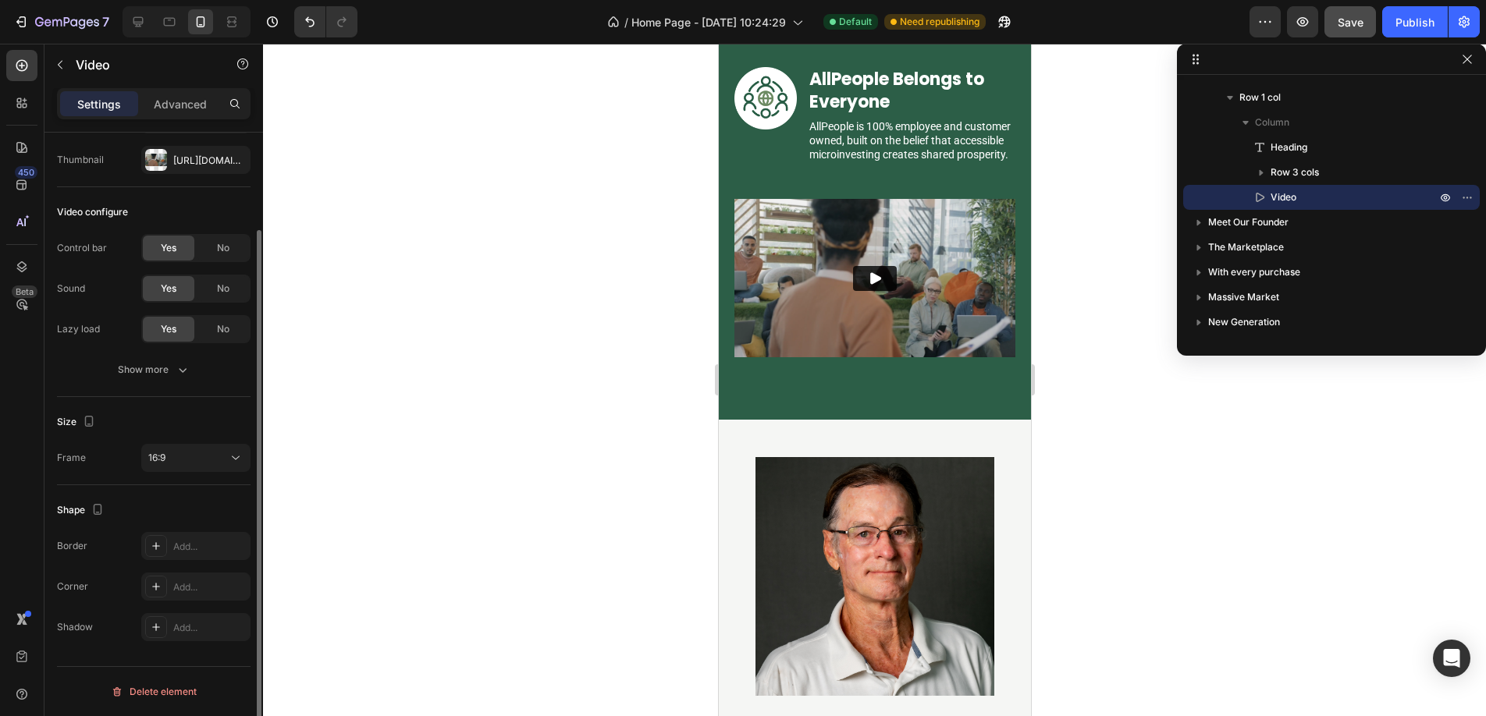
scroll to position [115, 0]
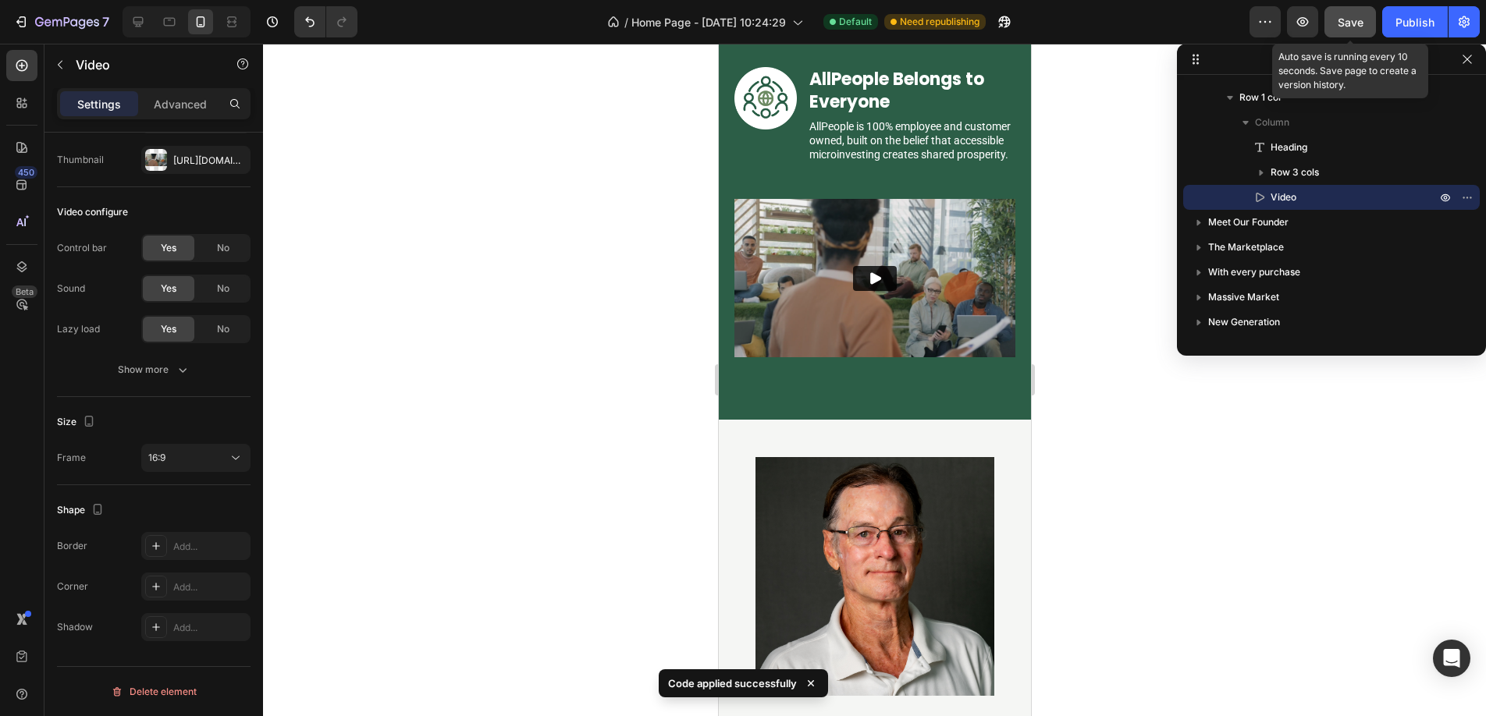
click at [1347, 27] on span "Save" at bounding box center [1350, 22] width 26 height 13
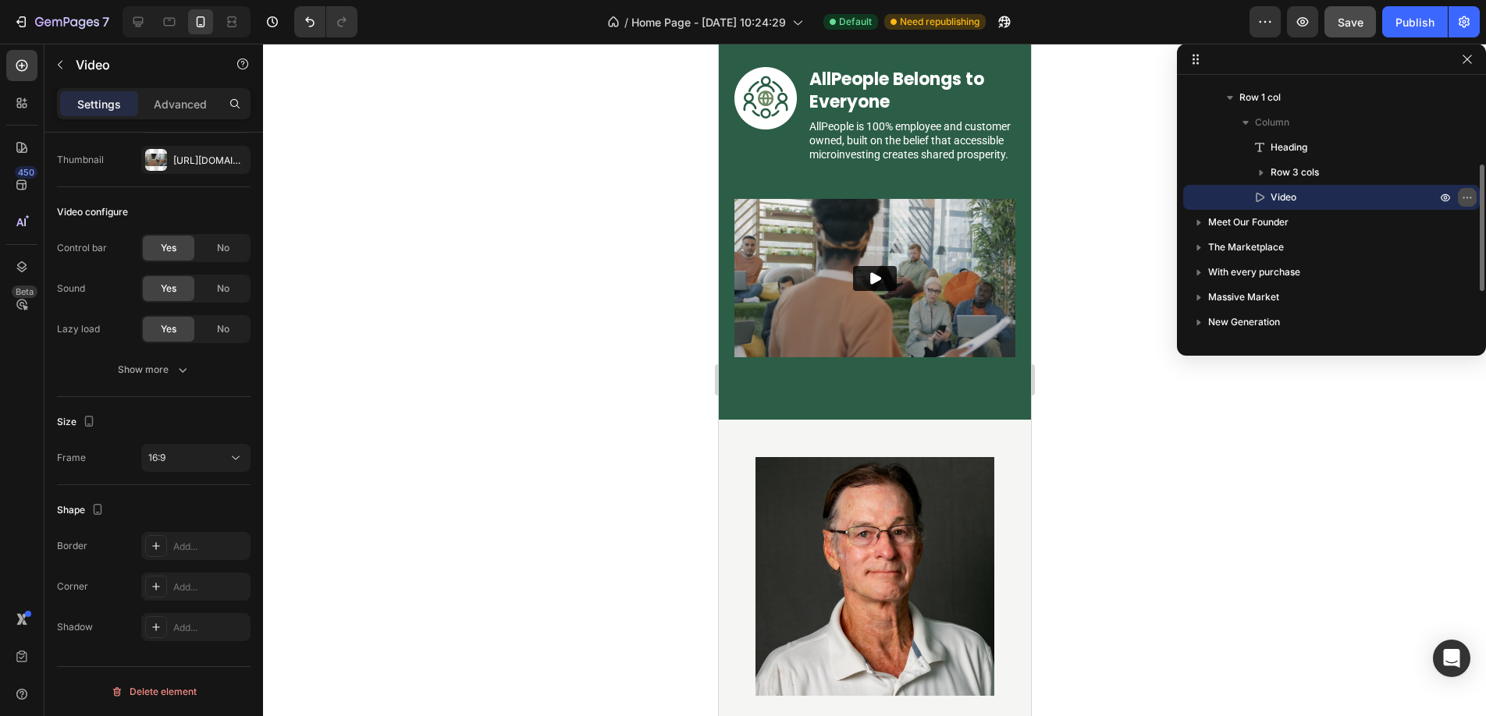
click at [1472, 196] on icon "button" at bounding box center [1467, 197] width 12 height 12
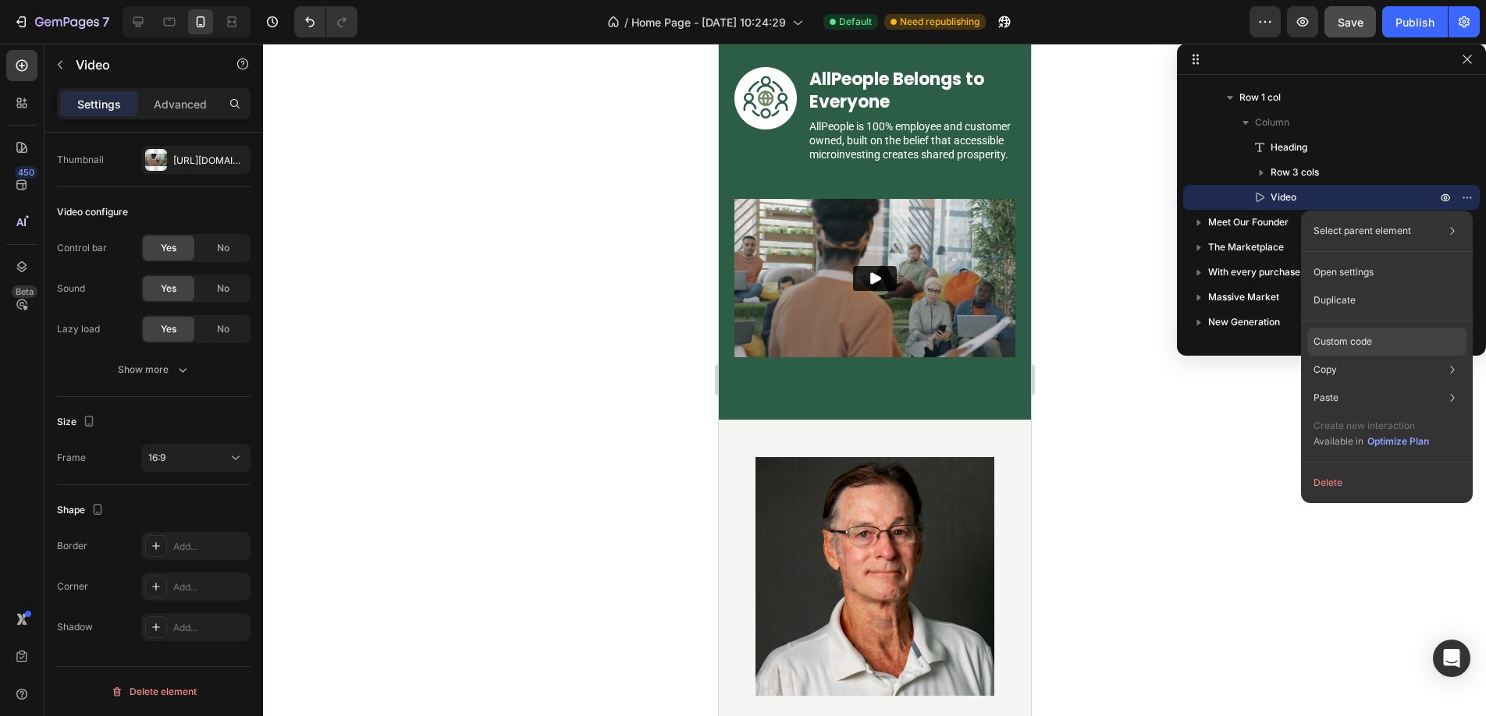
click at [1340, 346] on p "Custom code" at bounding box center [1342, 342] width 59 height 14
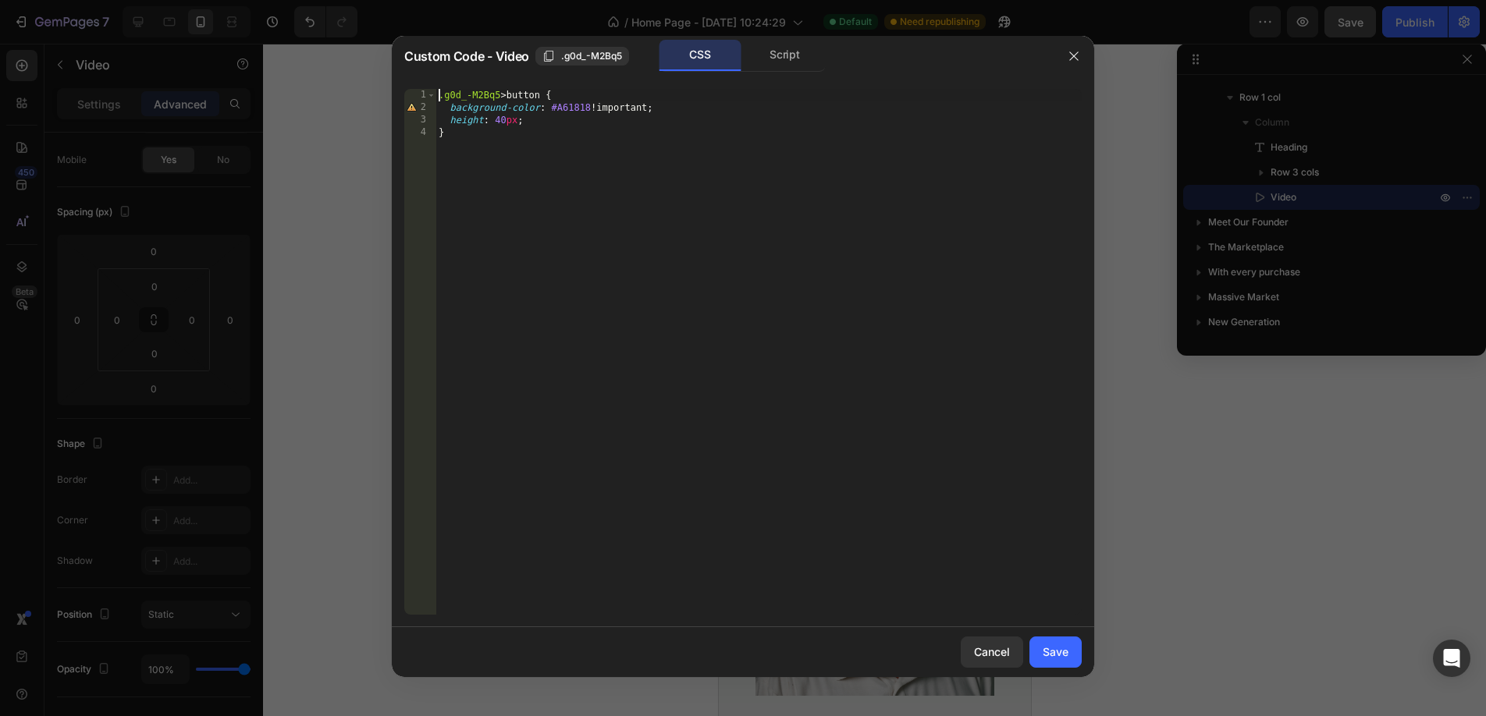
click at [440, 99] on div ".g0d_-M2Bq5 > button { background-color : #A61818 !important ; height : 40 px ;…" at bounding box center [758, 364] width 646 height 551
paste textarea "gps-579786996772242180"
click at [440, 101] on div "gps-579786996772242180 .g0d_-M2Bq5 > button { background-color : #A61818 !impor…" at bounding box center [758, 364] width 646 height 551
click at [567, 94] on div ".gps-579786996772242180.g0d_-M2Bq5 > button { background-color : #A61818 !impor…" at bounding box center [758, 364] width 646 height 551
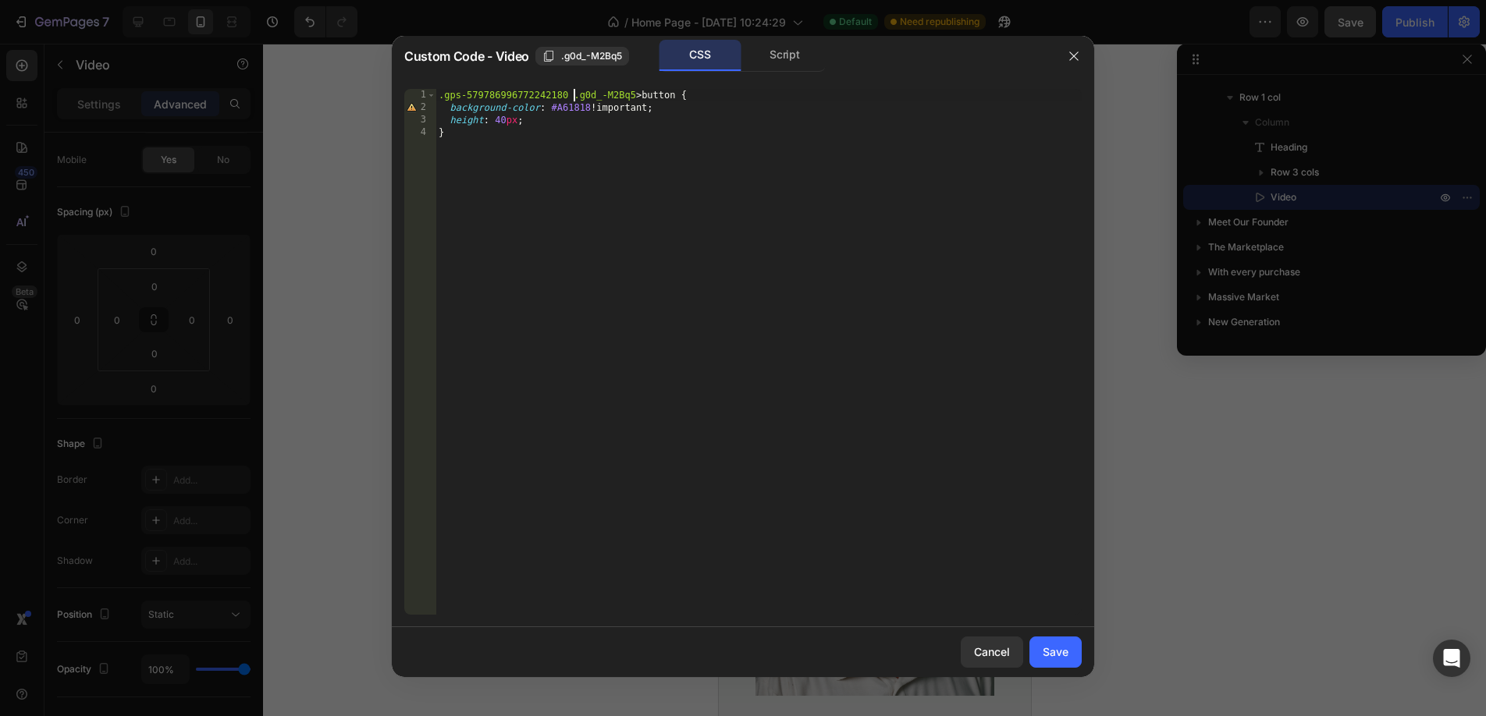
scroll to position [0, 11]
type textarea ".gps-579786996772242180 .g0d_-M2Bq5 > button {"
click at [1049, 648] on div "Save" at bounding box center [1055, 652] width 26 height 16
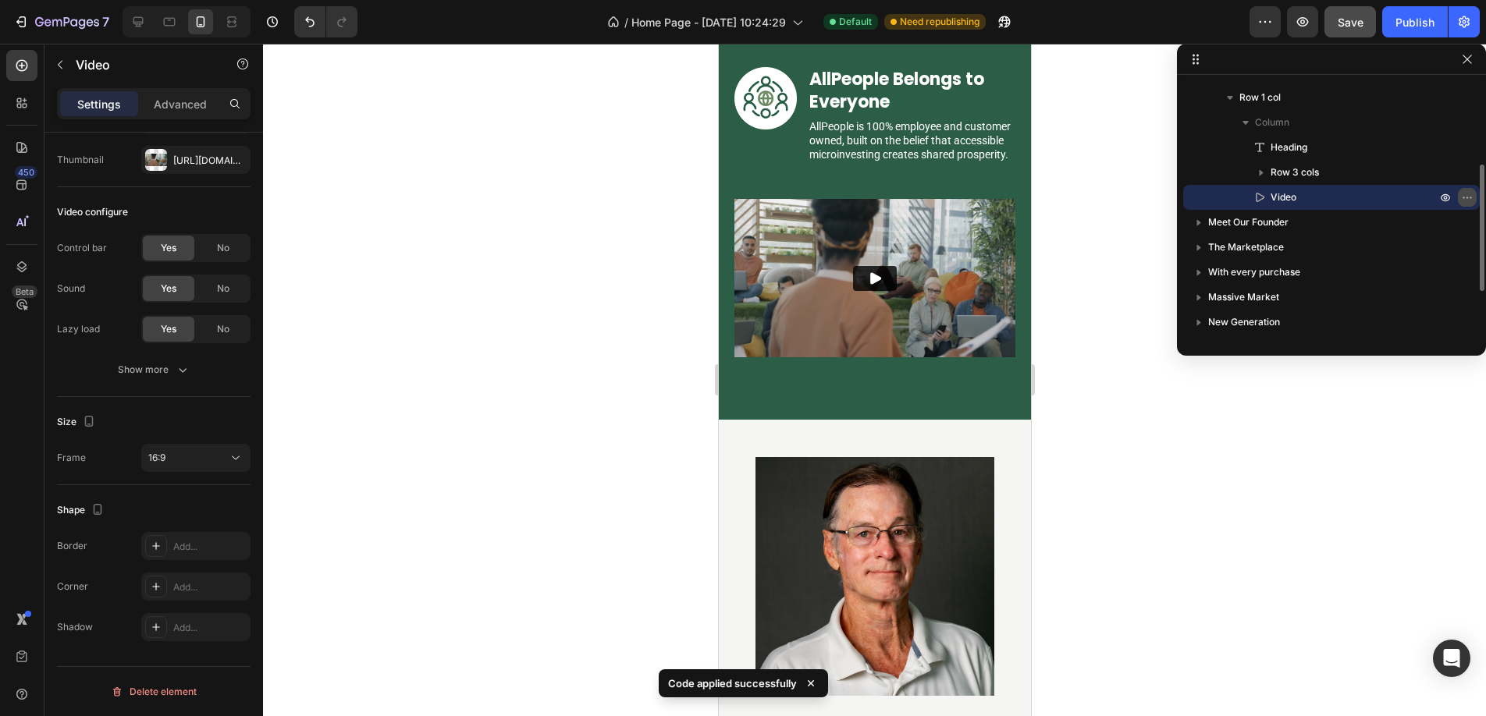
click at [1466, 197] on icon "button" at bounding box center [1467, 197] width 12 height 12
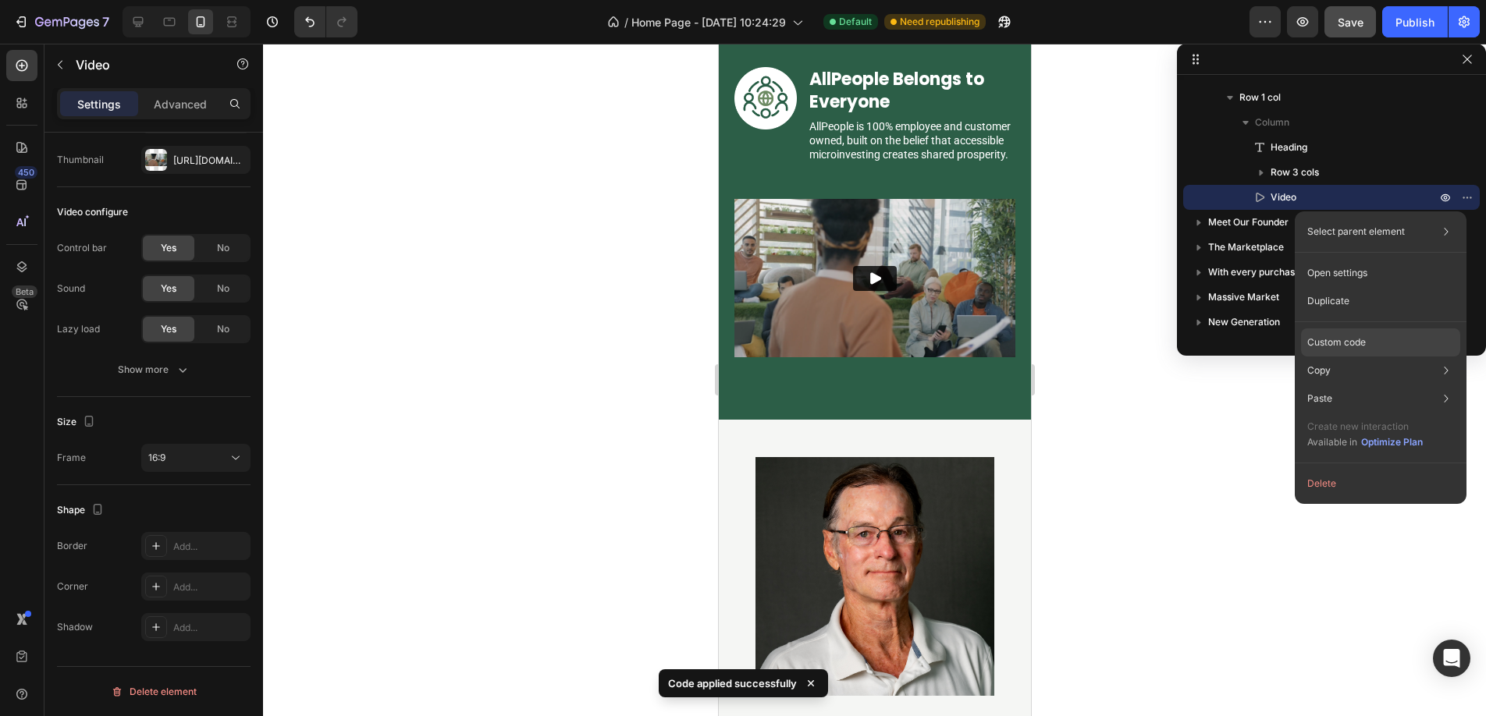
click at [1327, 343] on p "Custom code" at bounding box center [1336, 342] width 59 height 14
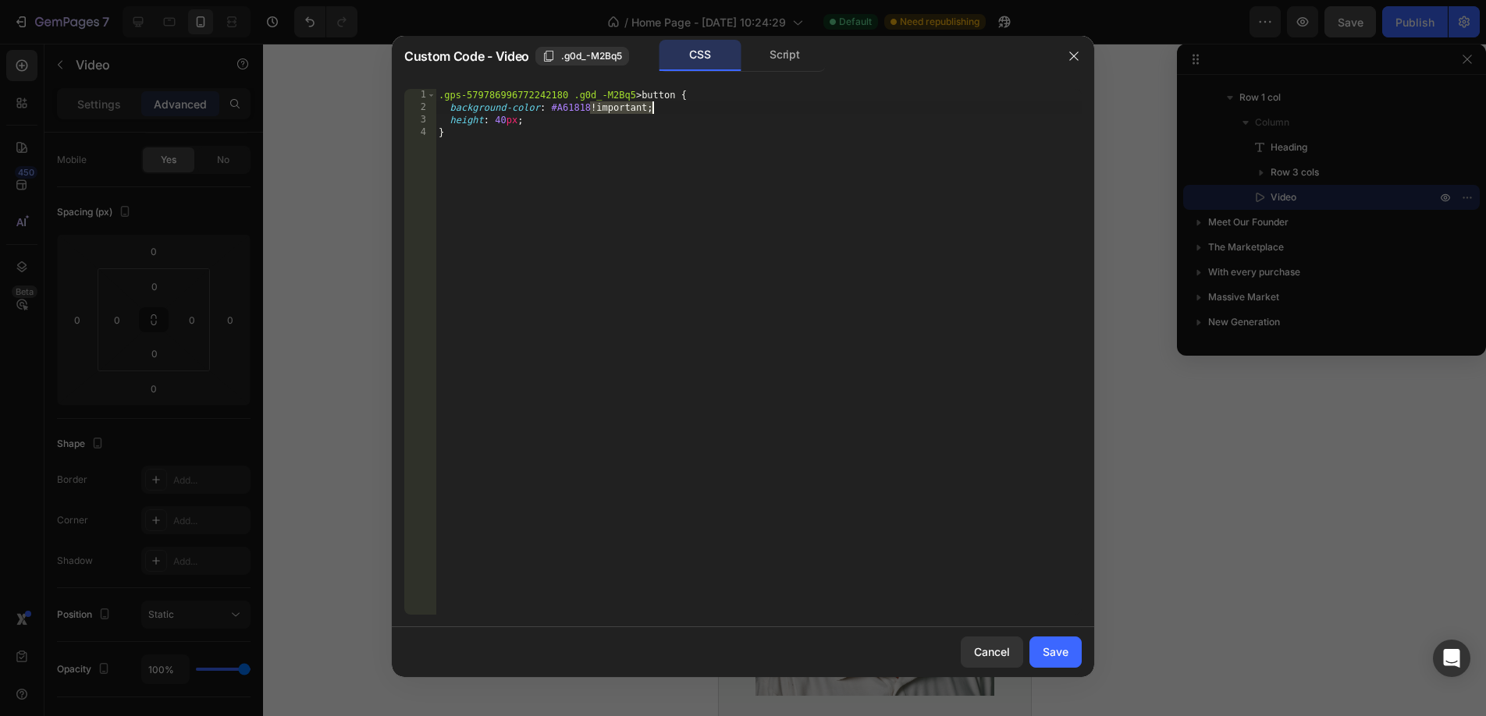
drag, startPoint x: 593, startPoint y: 108, endPoint x: 651, endPoint y: 110, distance: 58.5
click at [651, 110] on div ".gps-579786996772242180 .g0d_-M2Bq5 > button { background-color : #A61818 !impo…" at bounding box center [758, 364] width 646 height 551
type textarea "background-color: #A61818;"
click at [1042, 646] on div "Save" at bounding box center [1055, 652] width 26 height 16
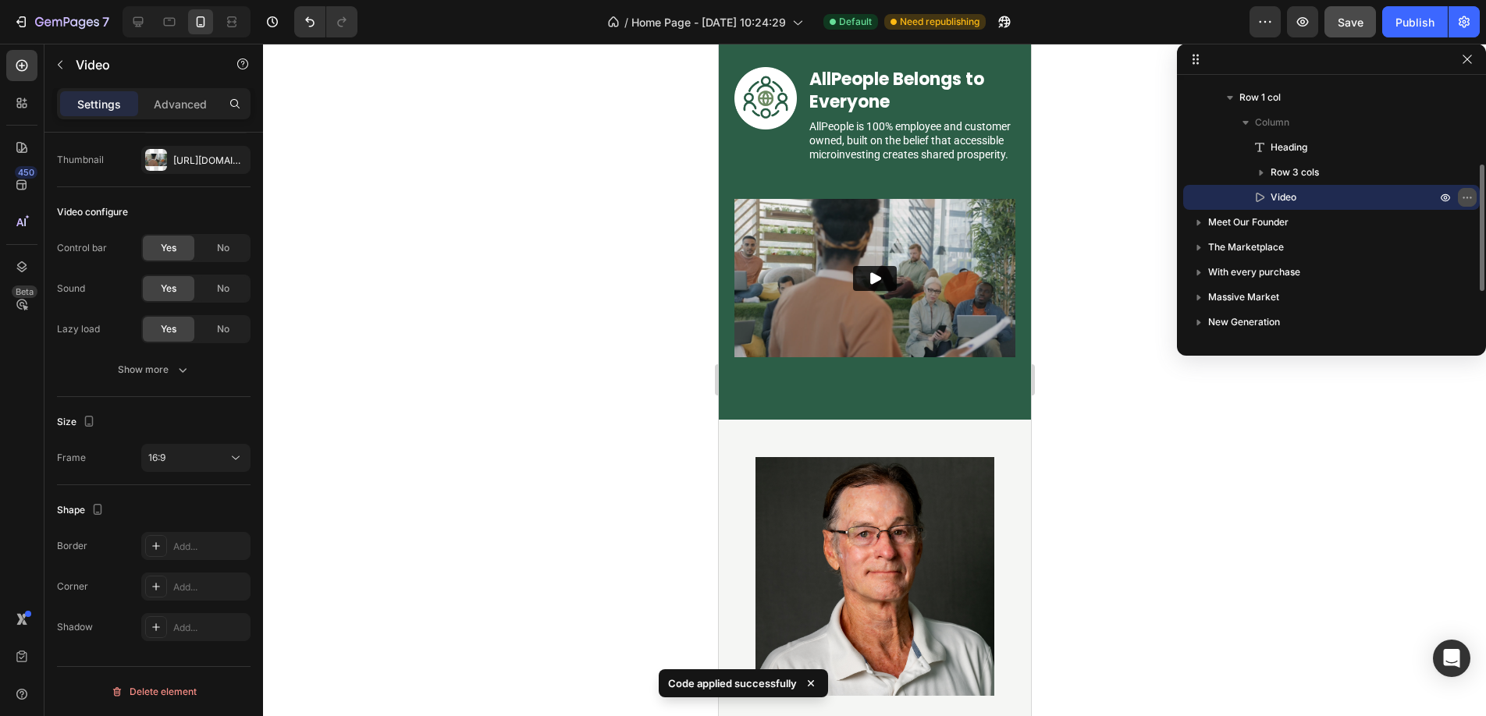
click at [1469, 197] on icon "button" at bounding box center [1470, 198] width 2 height 2
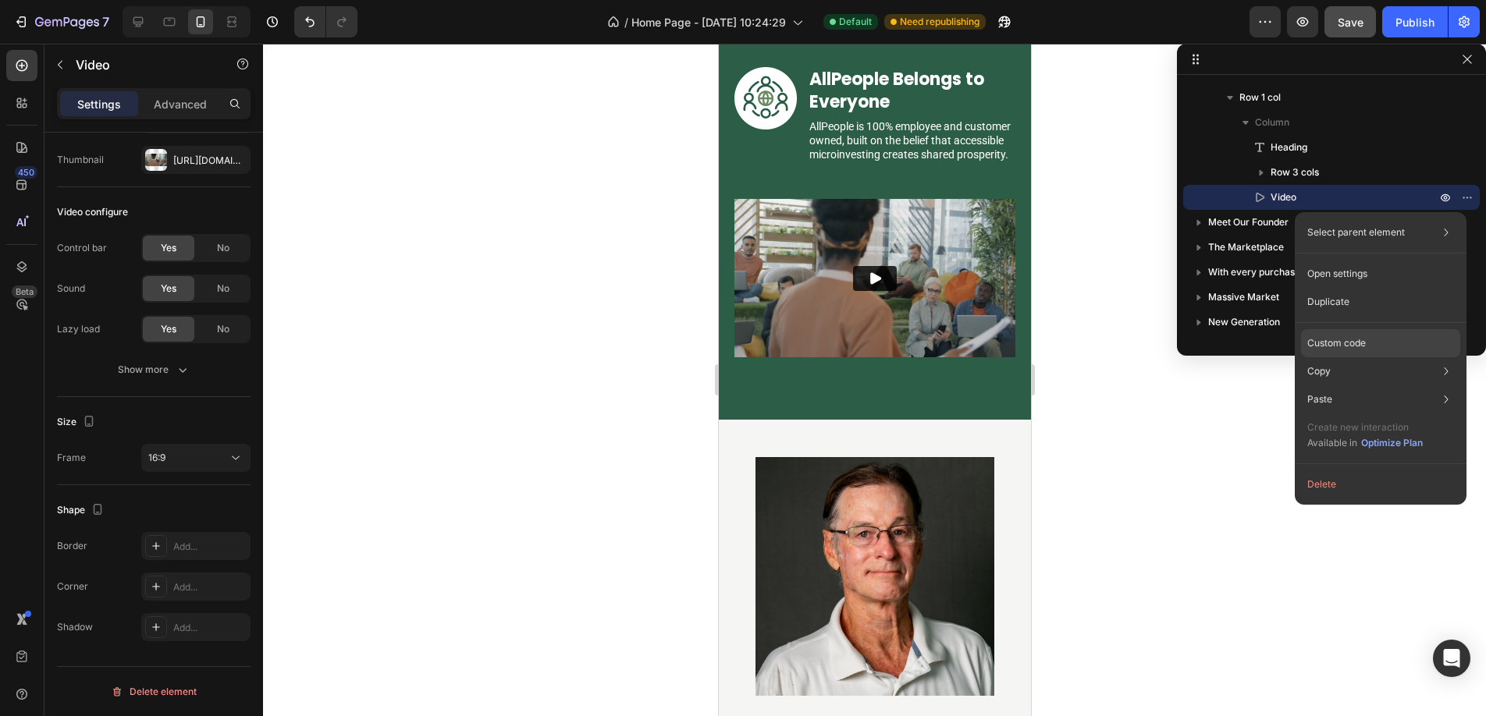
click at [1350, 385] on div "Custom code" at bounding box center [1380, 399] width 159 height 28
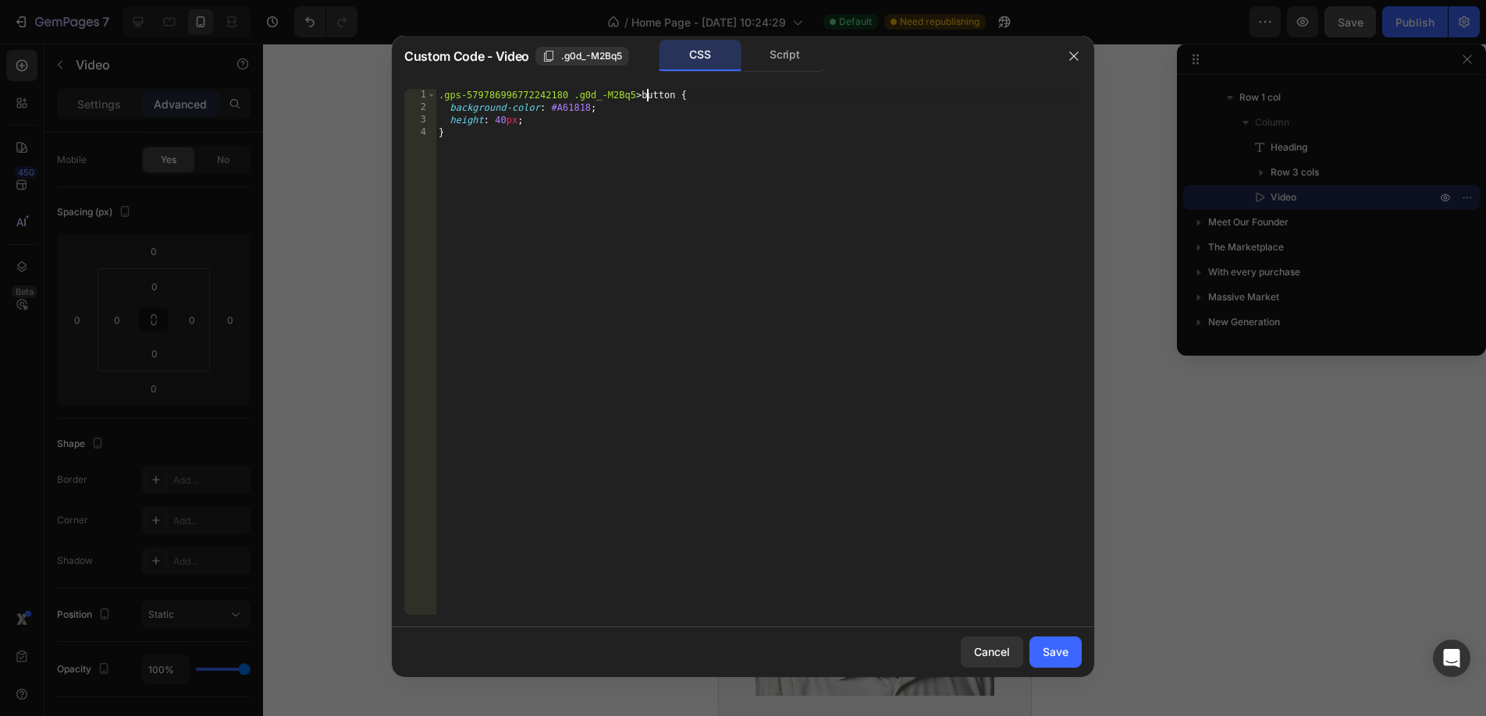
click at [646, 100] on div ".gps-579786996772242180 .g0d_-M2Bq5 > button { background-color : #A61818 ; hei…" at bounding box center [758, 364] width 646 height 551
type textarea ".gps-579786996772242180 .g0d_-M2Bq5 button {"
click at [1047, 647] on div "Save" at bounding box center [1055, 652] width 26 height 16
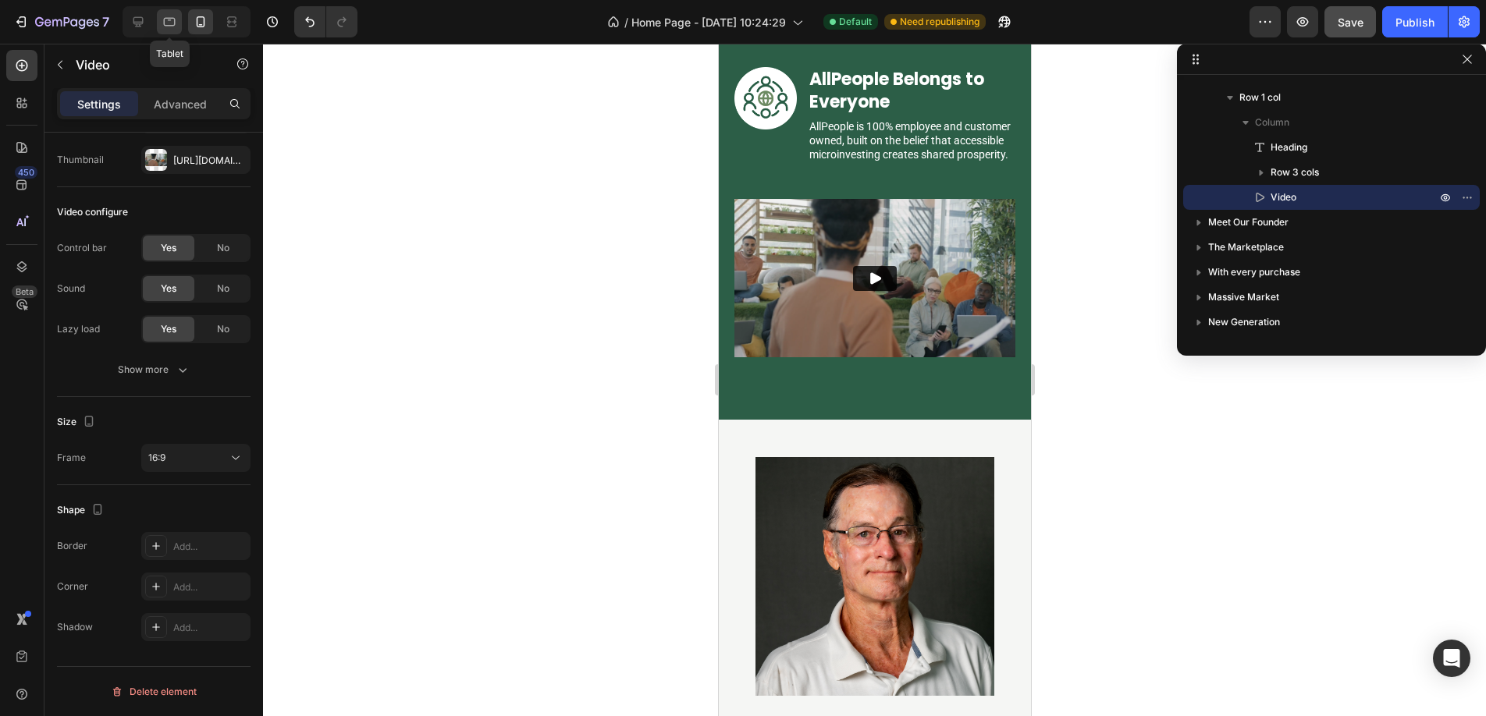
click at [164, 11] on div at bounding box center [169, 21] width 25 height 25
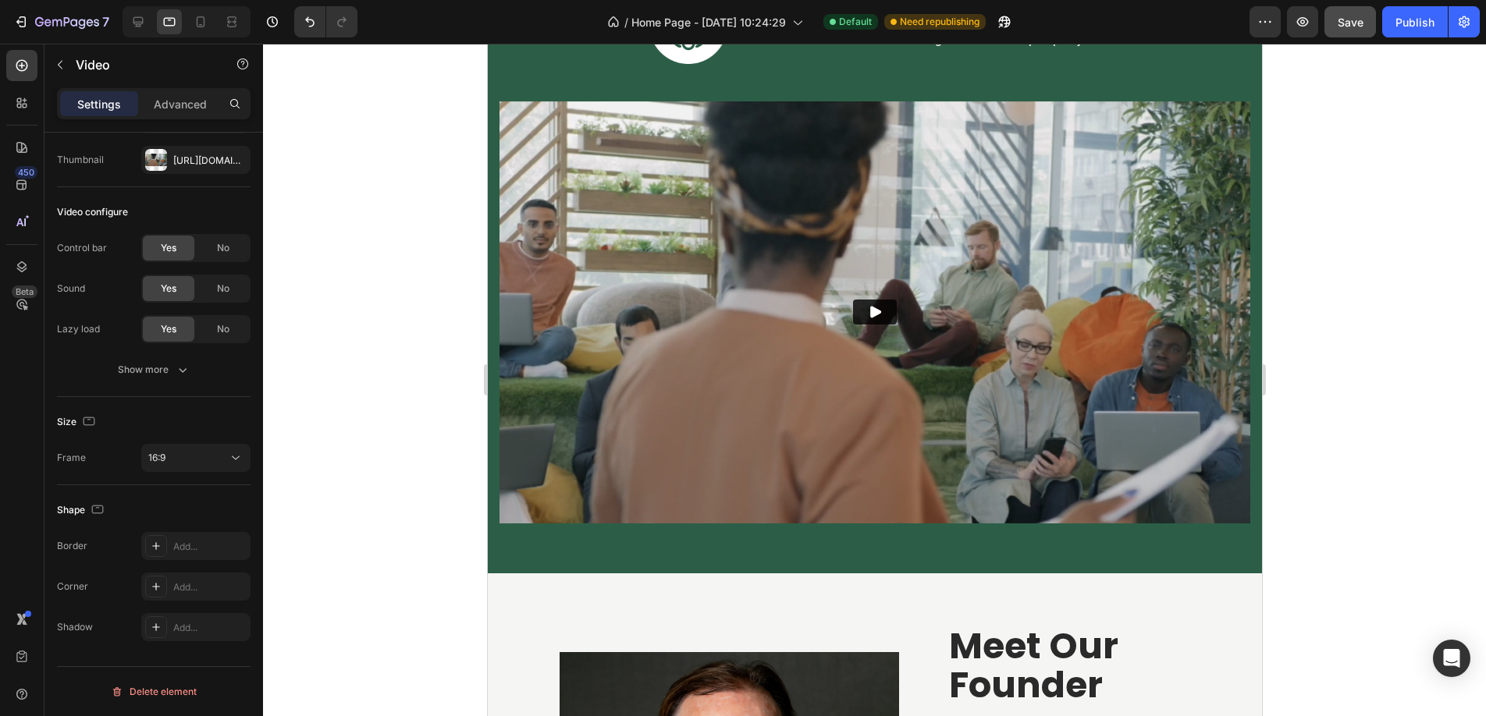
scroll to position [3201, 0]
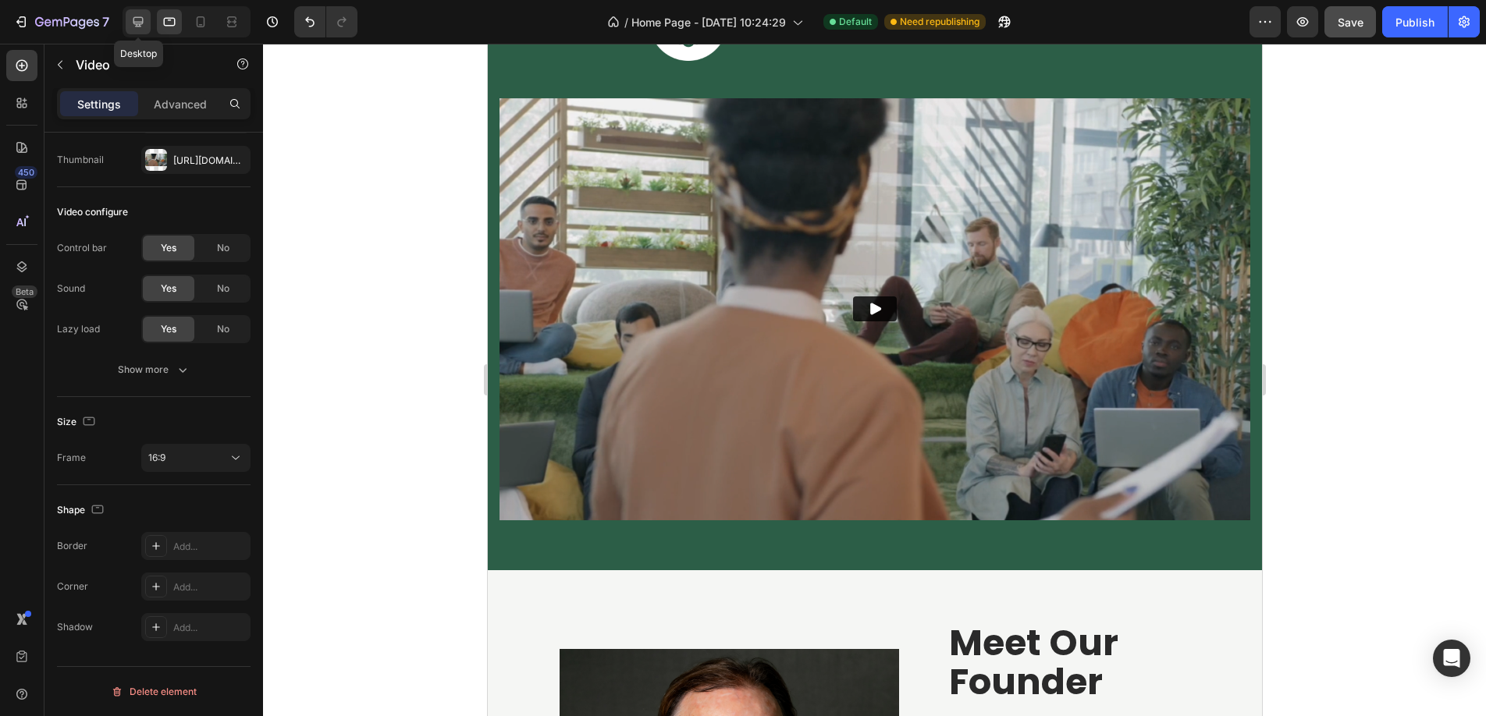
click at [145, 27] on icon at bounding box center [138, 22] width 16 height 16
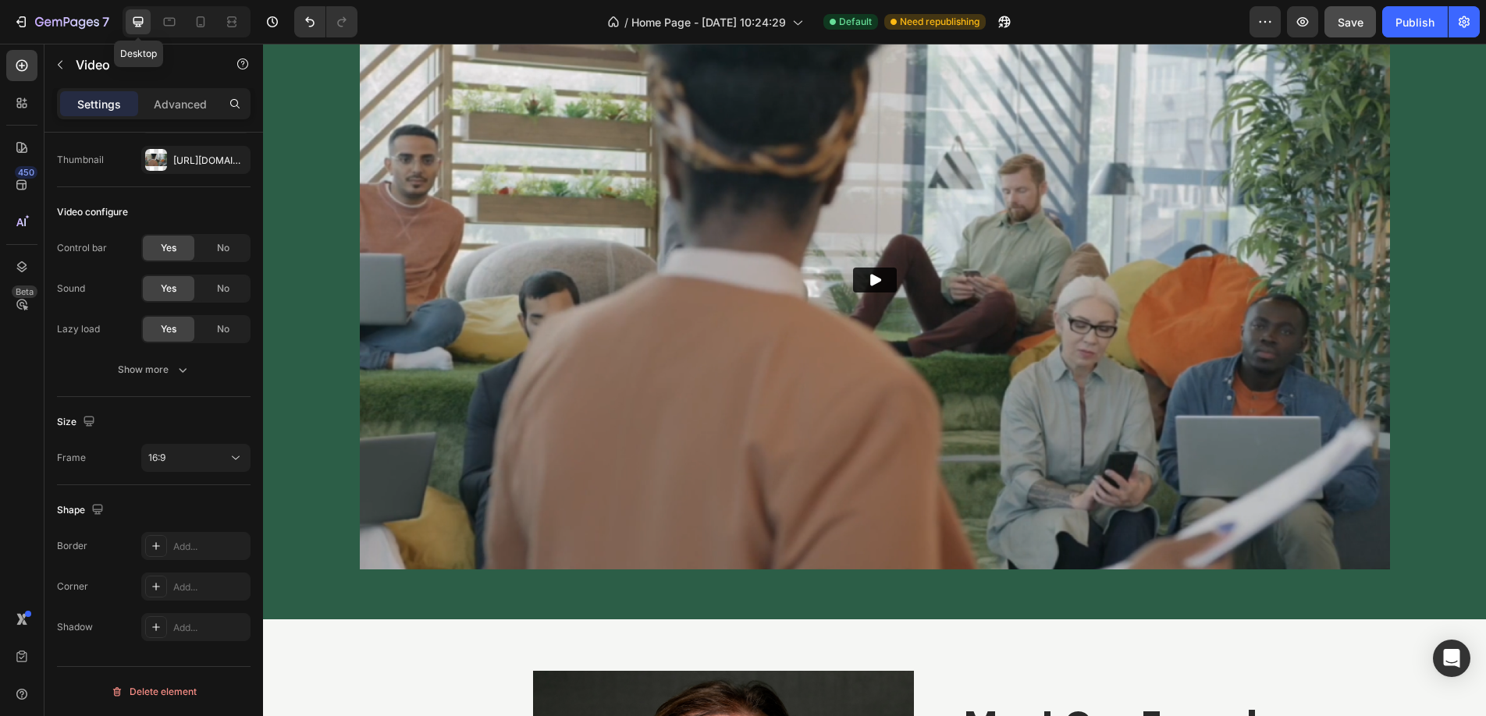
scroll to position [2977, 0]
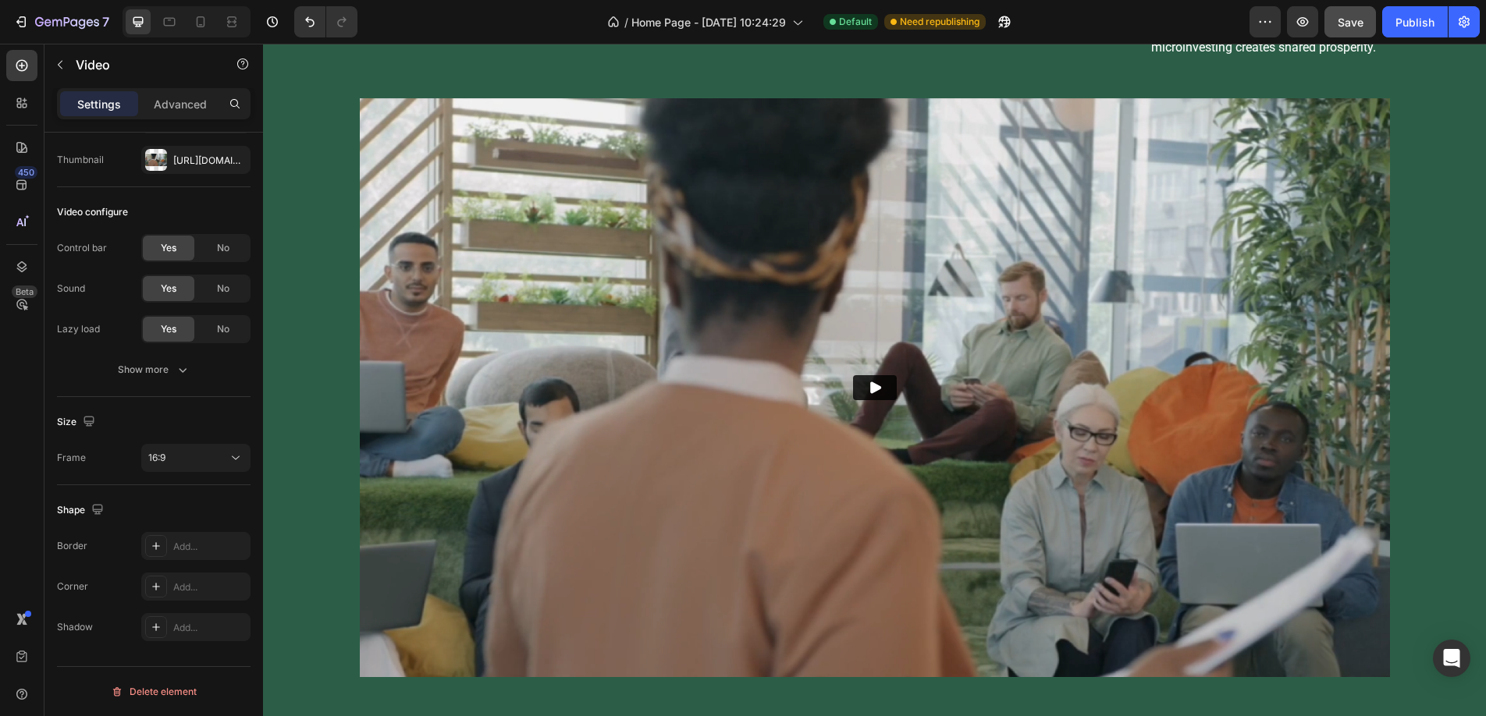
click at [435, 345] on img at bounding box center [875, 388] width 1030 height 580
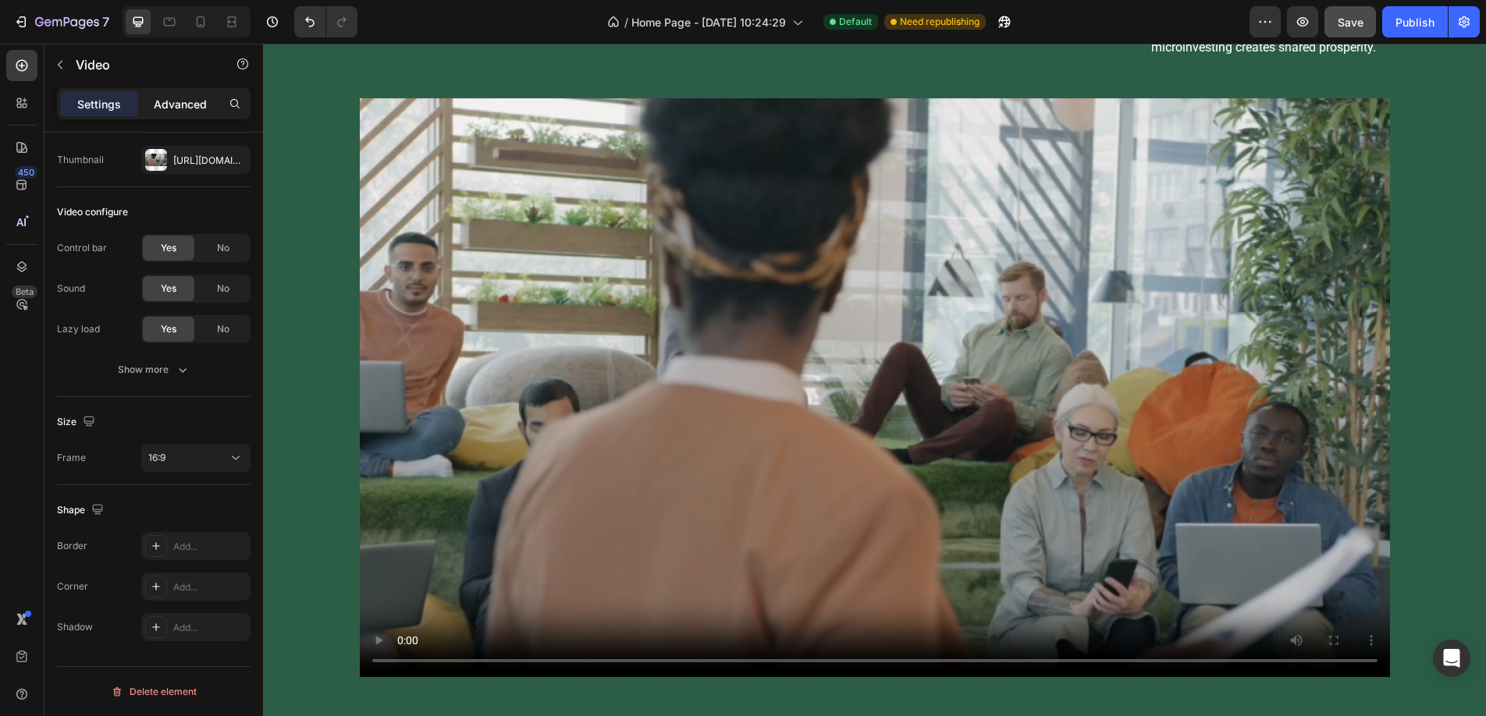
click at [176, 101] on p "Advanced" at bounding box center [180, 104] width 53 height 16
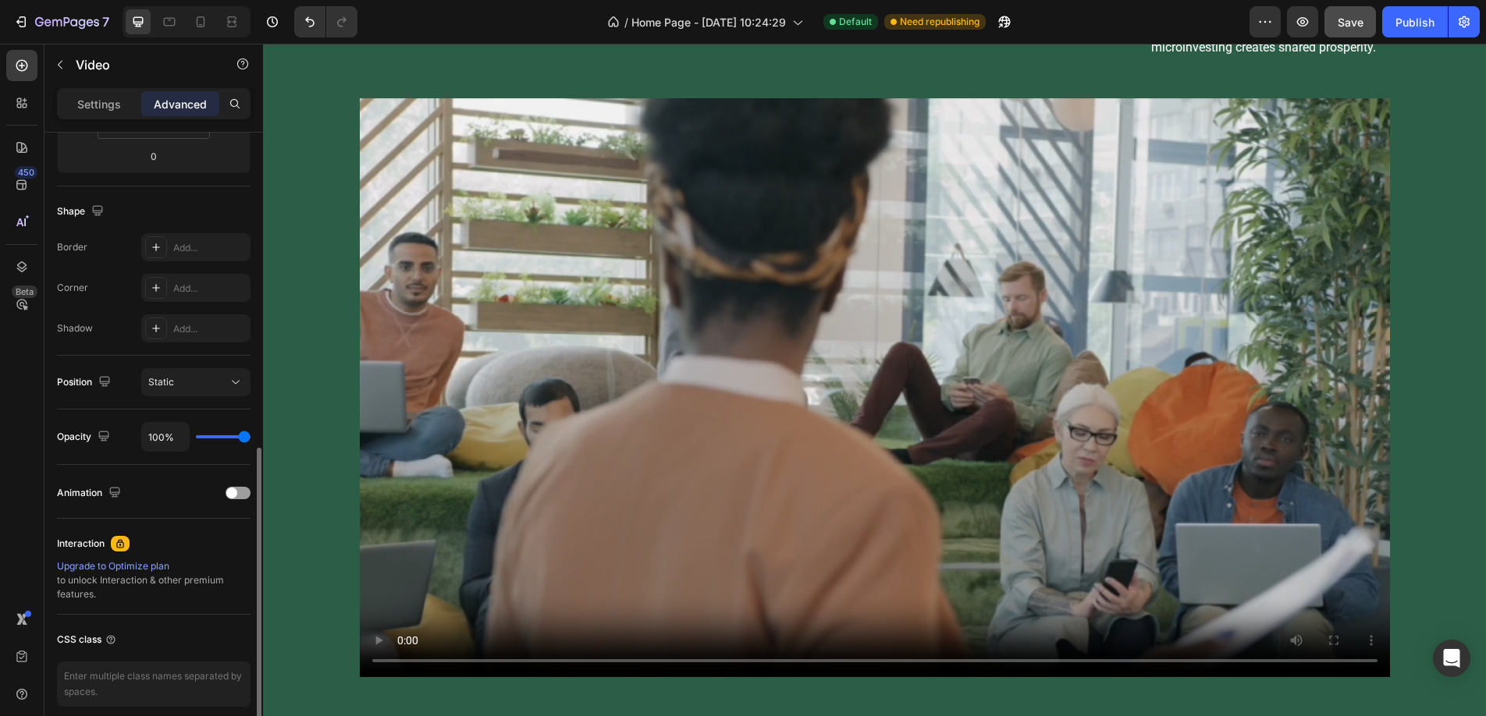
scroll to position [413, 0]
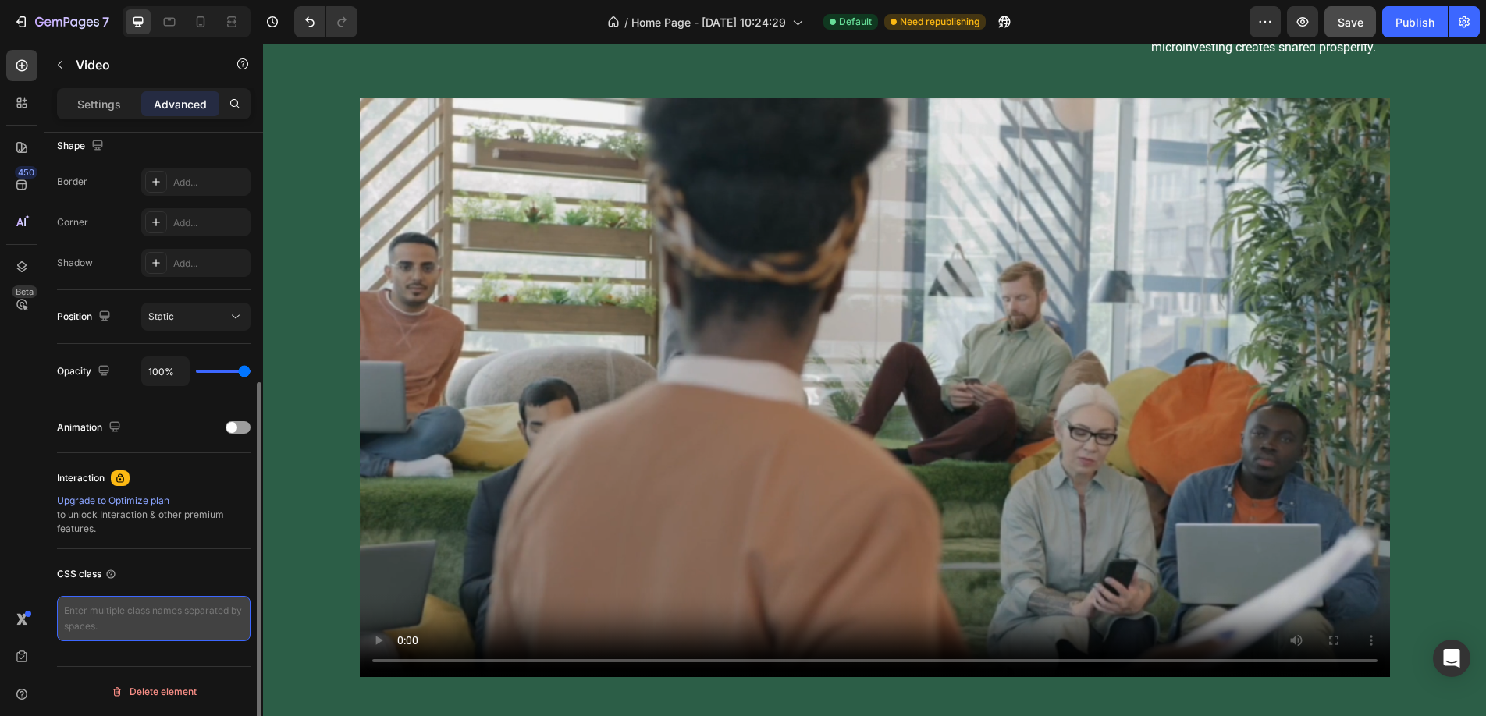
click at [133, 631] on textarea at bounding box center [153, 618] width 193 height 45
type textarea "apm-about-us-video"
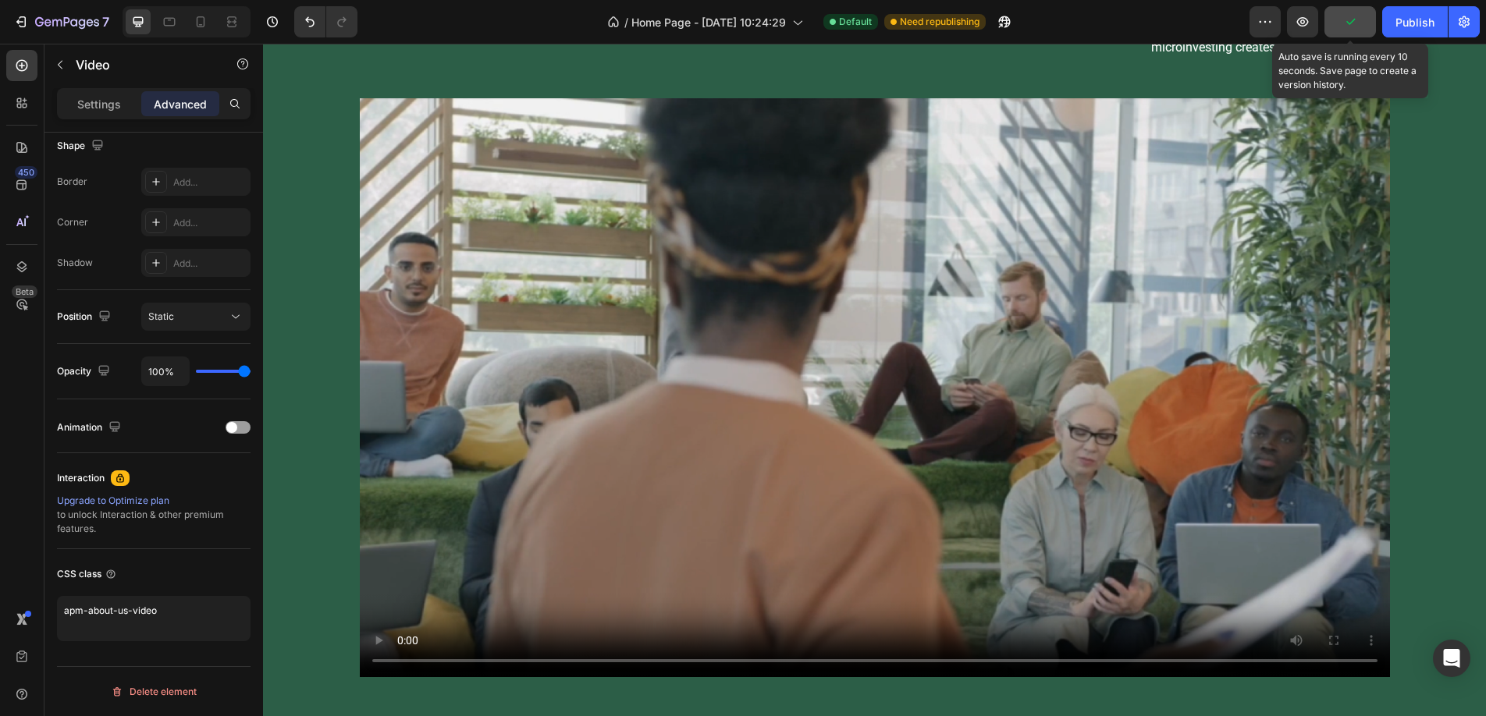
click at [1355, 11] on button "button" at bounding box center [1349, 21] width 51 height 31
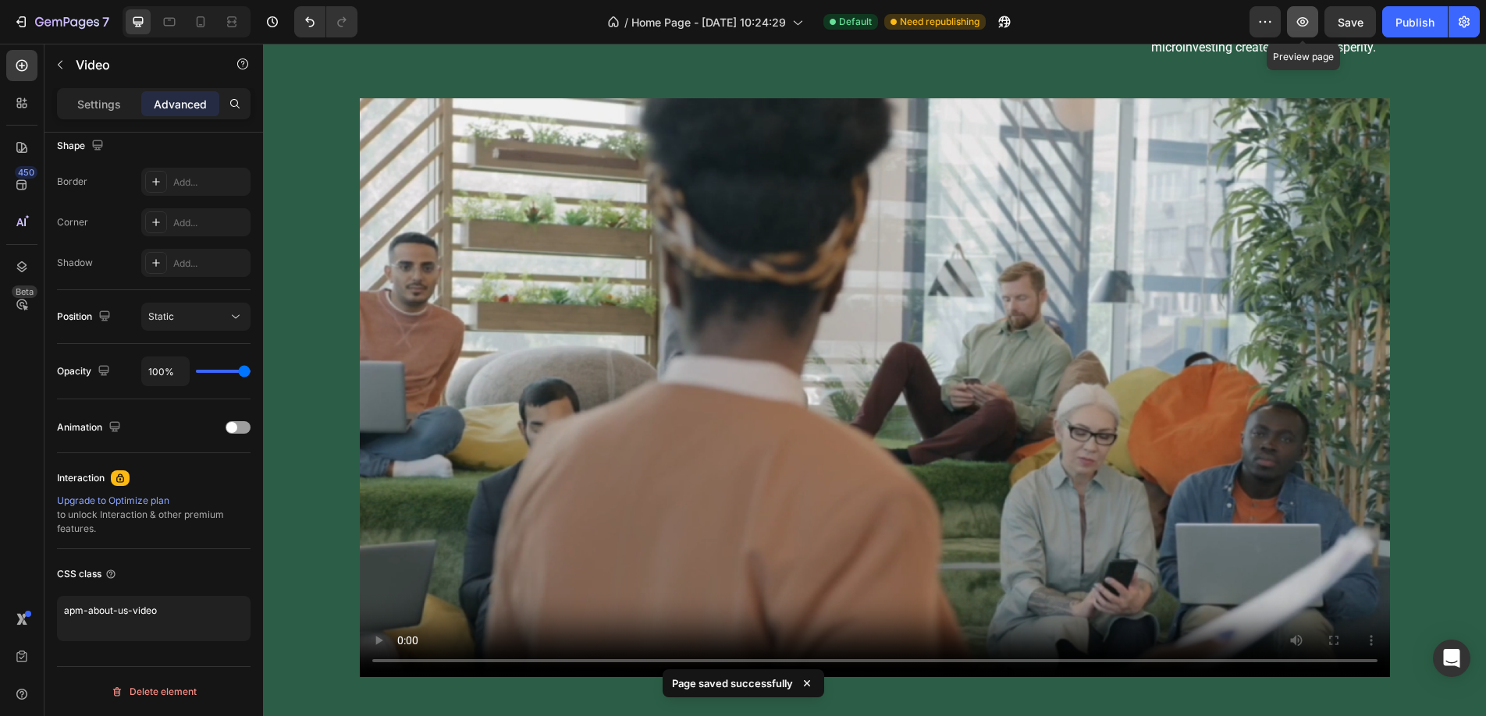
click at [1301, 20] on icon "button" at bounding box center [1303, 21] width 12 height 9
click at [858, 412] on video at bounding box center [875, 388] width 1030 height 580
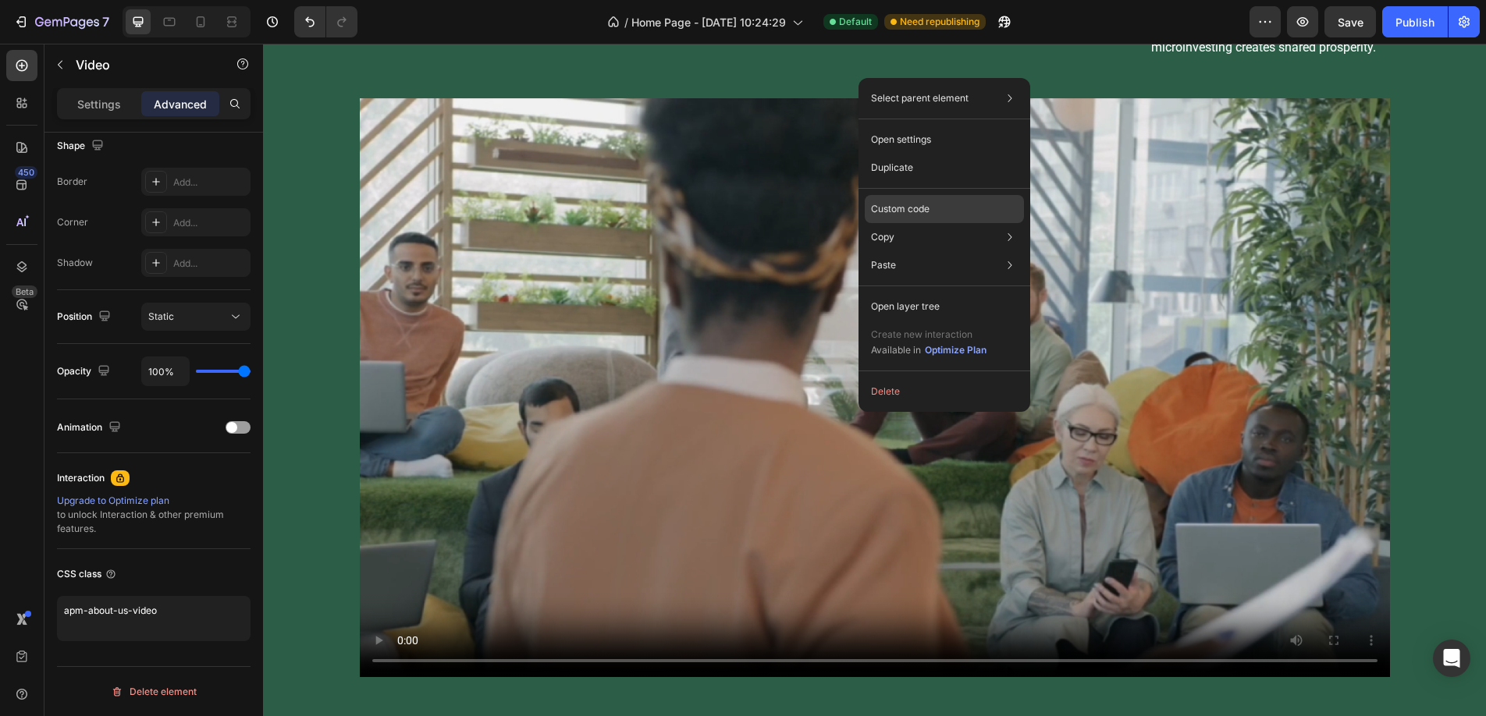
click at [942, 251] on div "Custom code" at bounding box center [943, 265] width 159 height 28
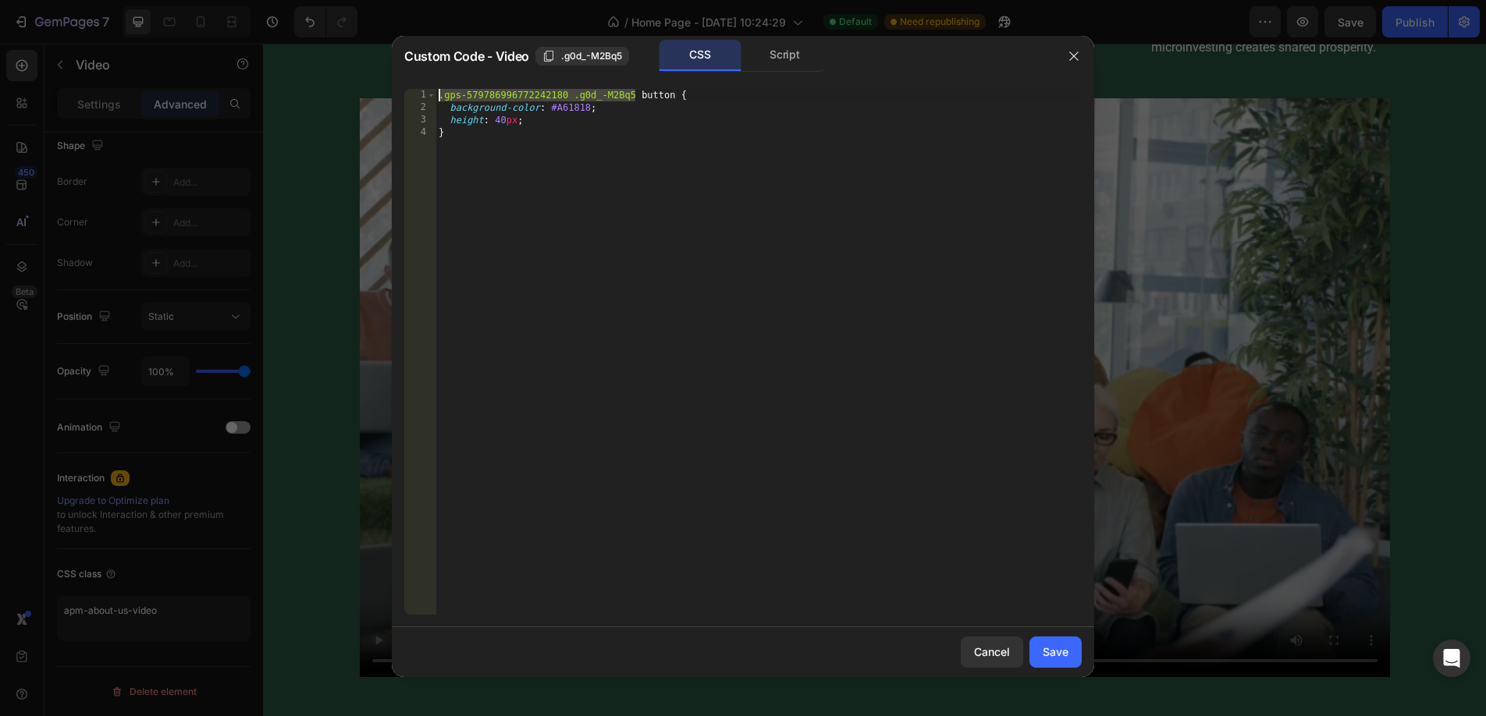
drag, startPoint x: 634, startPoint y: 94, endPoint x: 457, endPoint y: 84, distance: 177.4
click at [457, 84] on div ".gps-579786996772242180 .g0d_-M2Bq5 button { 1 2 3 4 .gps-579786996772242180 .g…" at bounding box center [743, 351] width 702 height 551
type textarea ".apm-about-us-video button {"
click at [1063, 652] on div "Save" at bounding box center [1055, 652] width 26 height 16
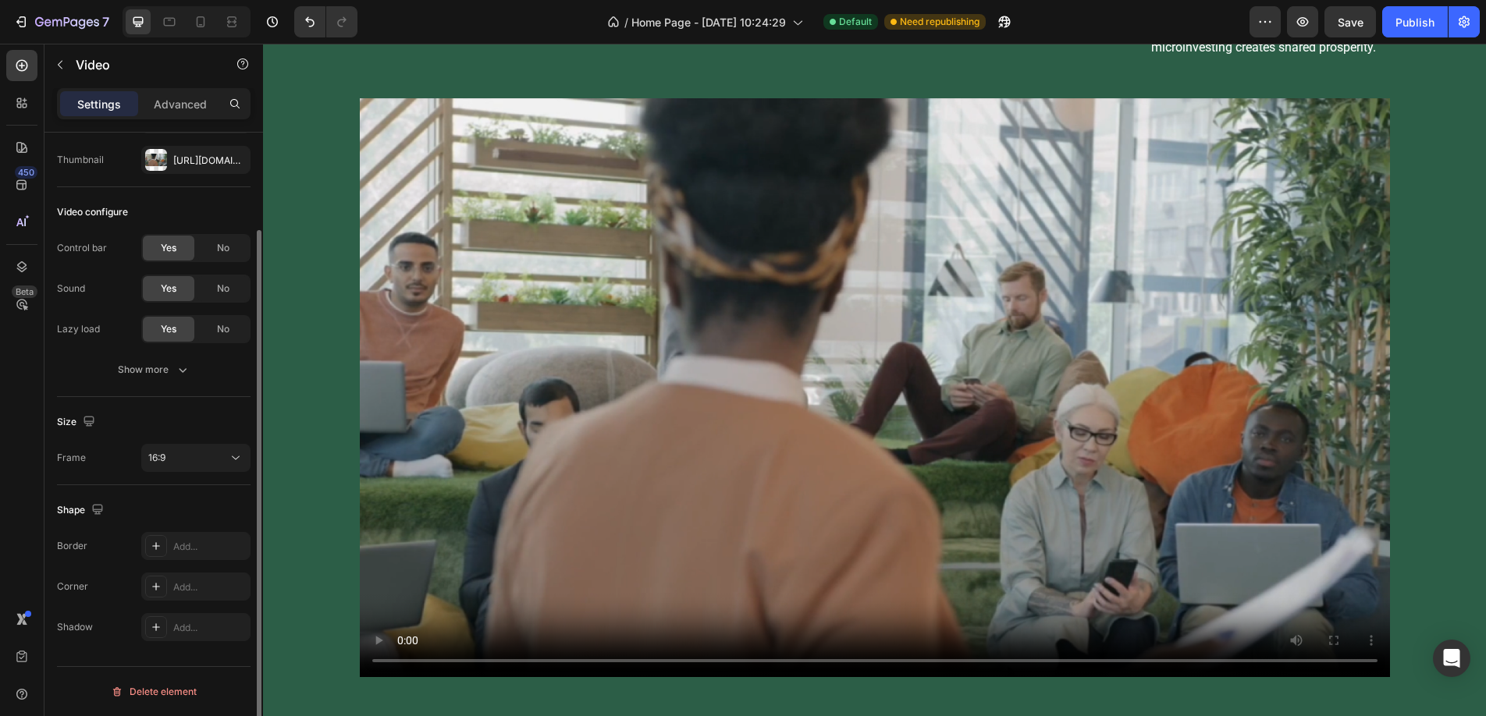
scroll to position [115, 0]
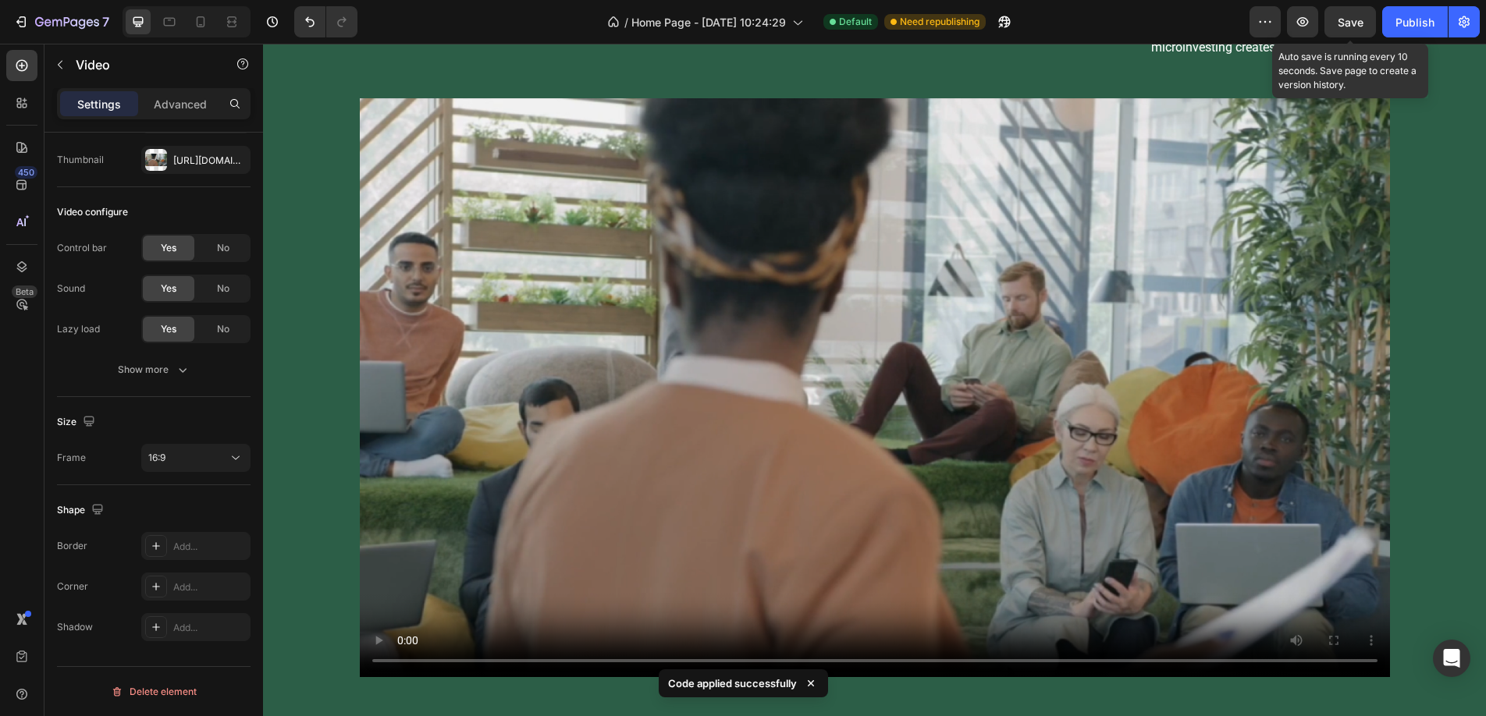
click at [1338, 19] on span "Save" at bounding box center [1350, 22] width 26 height 13
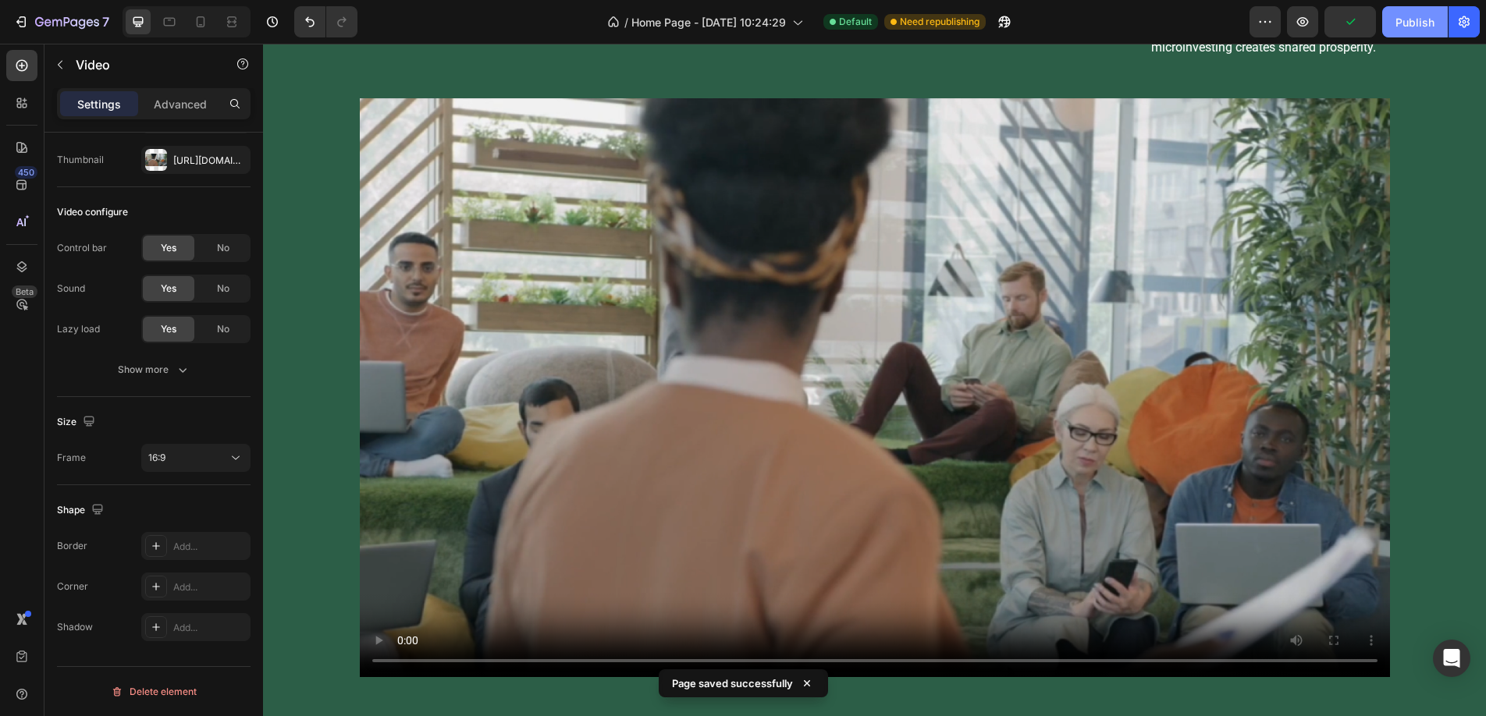
click at [1404, 25] on div "Publish" at bounding box center [1414, 22] width 39 height 16
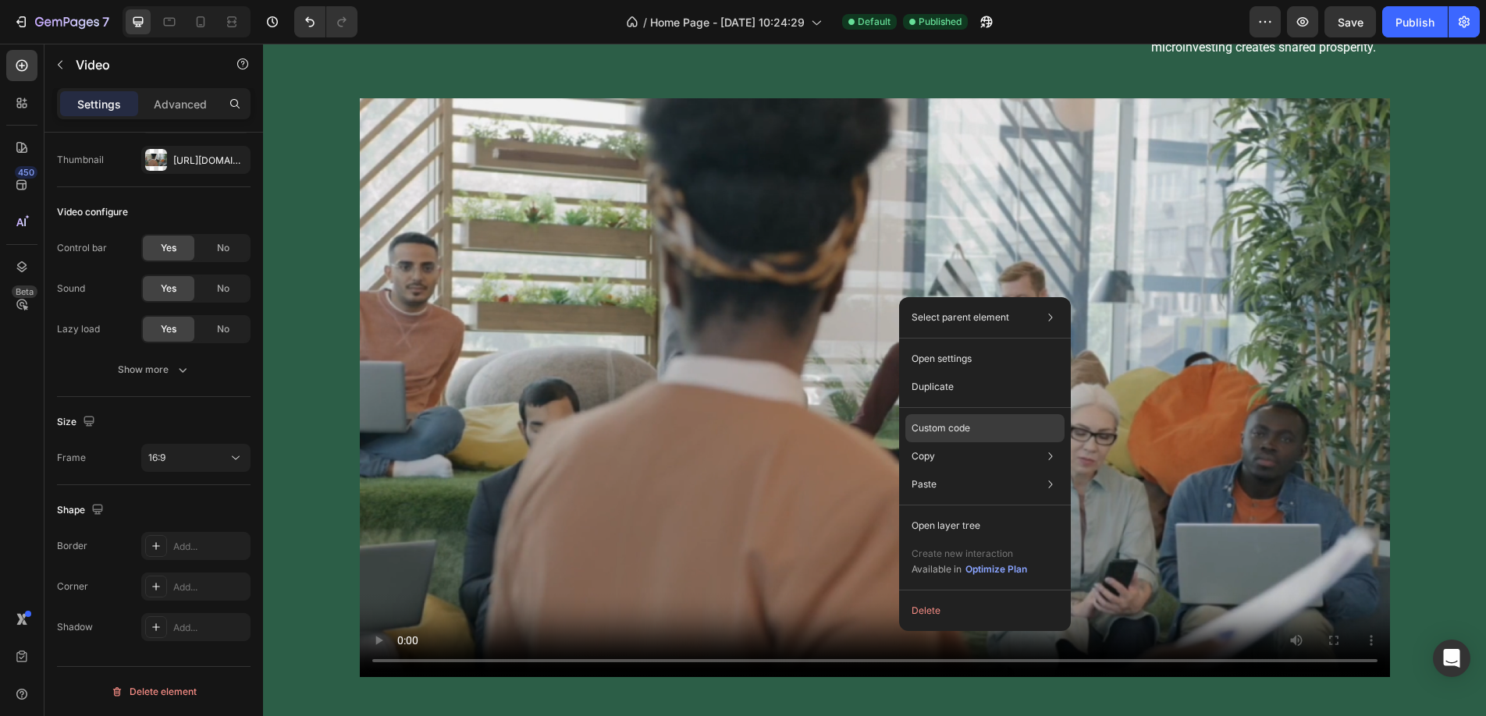
click at [948, 431] on p "Custom code" at bounding box center [940, 428] width 59 height 14
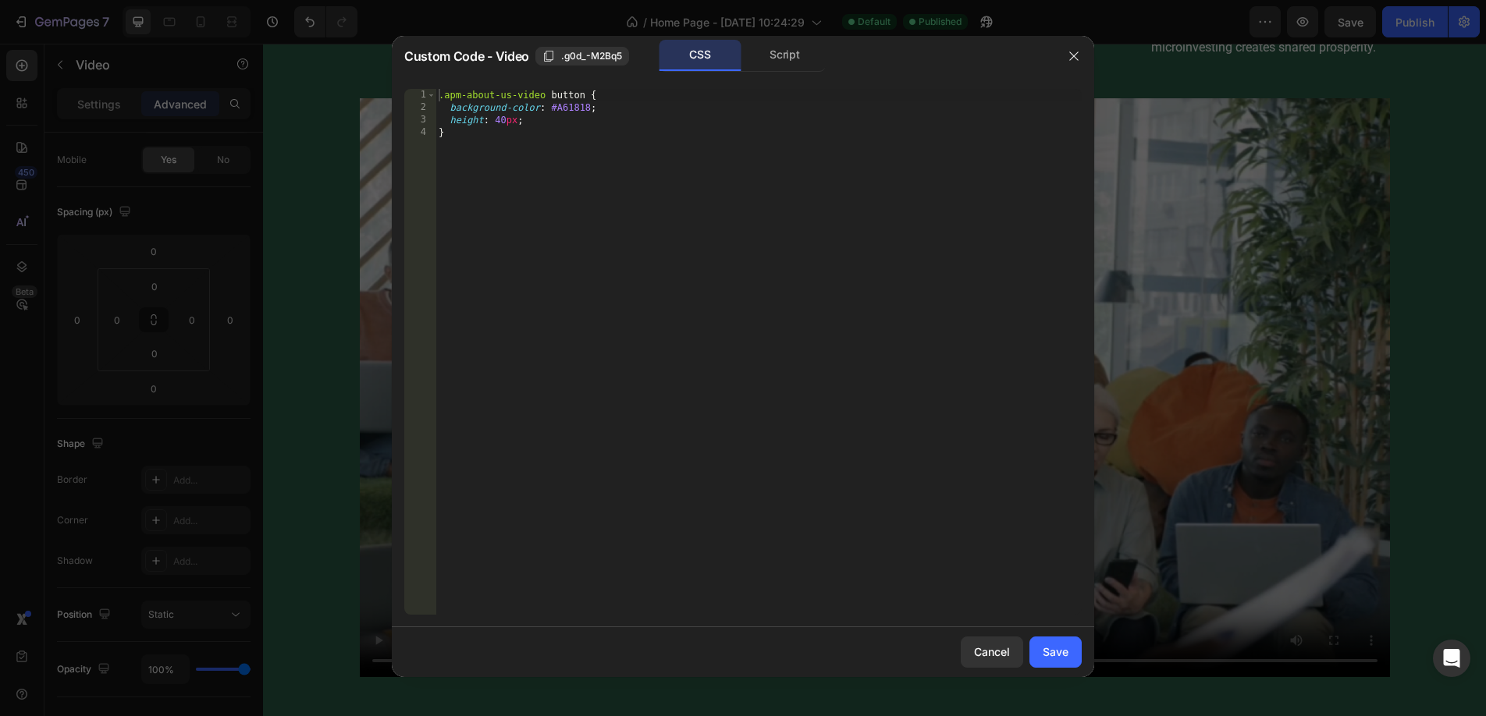
type textarea ".apm-about-us-video button {"
drag, startPoint x: 444, startPoint y: 97, endPoint x: 545, endPoint y: 93, distance: 101.5
click at [545, 93] on div ".apm-about-us-video button { background-color : #A61818 ; height : 40 px ; }" at bounding box center [758, 364] width 646 height 551
click at [1069, 56] on icon "button" at bounding box center [1073, 56] width 12 height 12
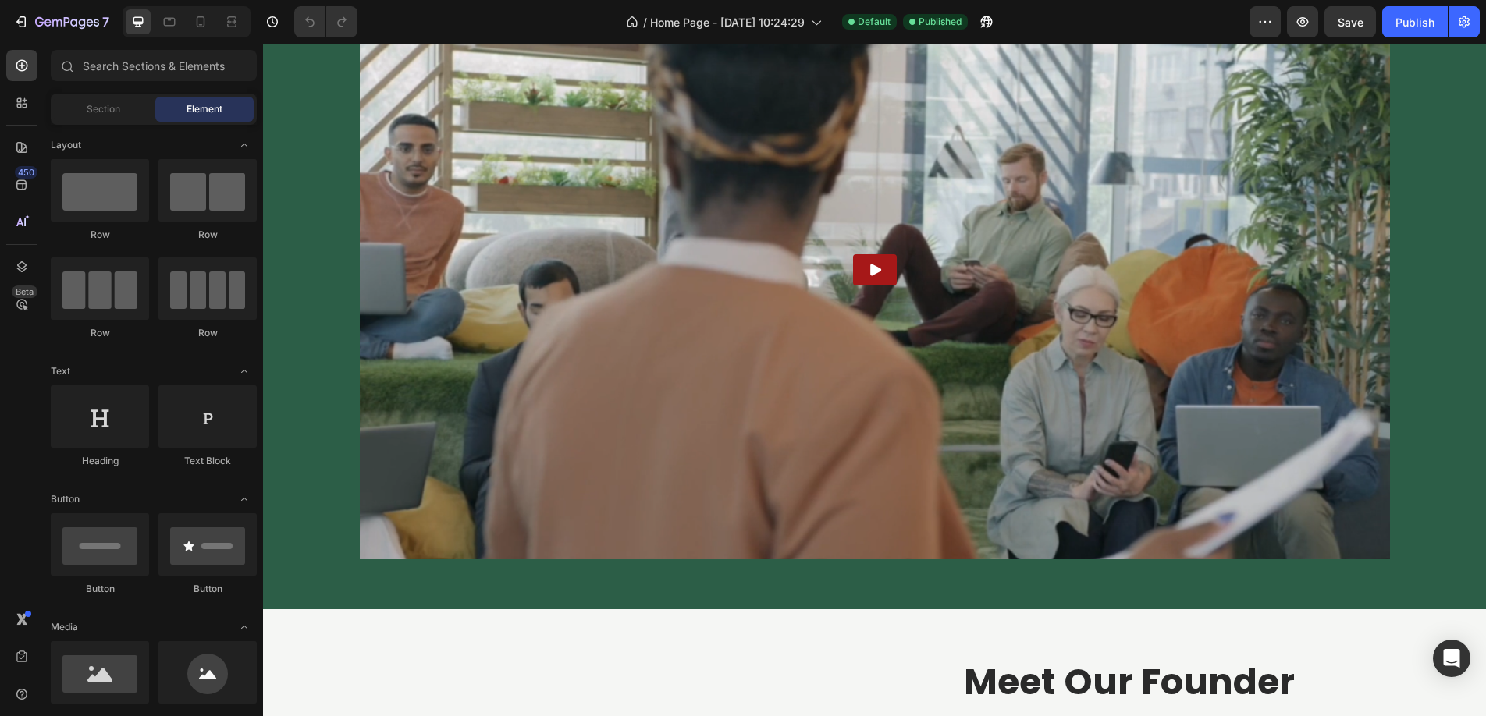
scroll to position [2843, 0]
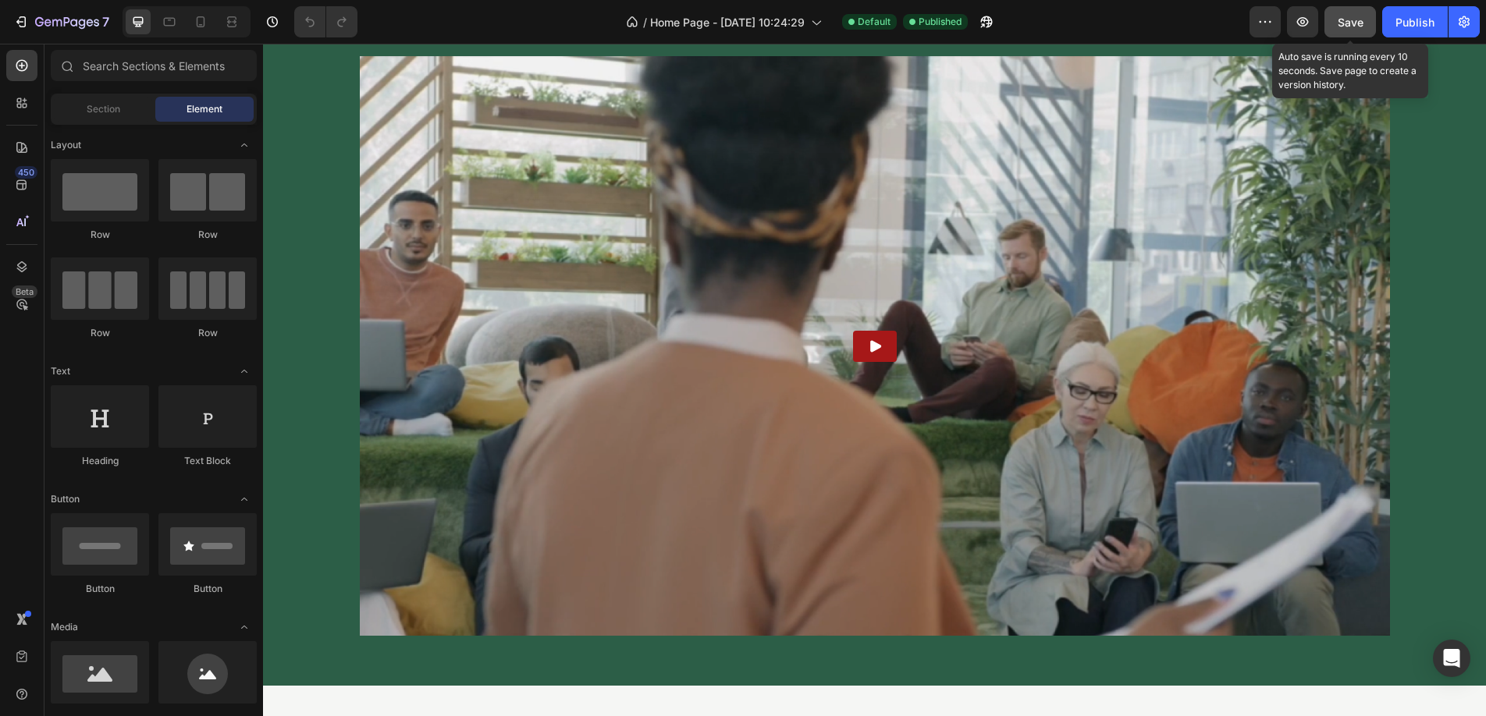
click at [1337, 16] on span "Save" at bounding box center [1350, 22] width 26 height 13
click at [1425, 32] on button "Publish" at bounding box center [1415, 21] width 66 height 31
click at [1308, 27] on icon "button" at bounding box center [1302, 22] width 16 height 16
click at [1347, 33] on button "Save" at bounding box center [1349, 21] width 51 height 31
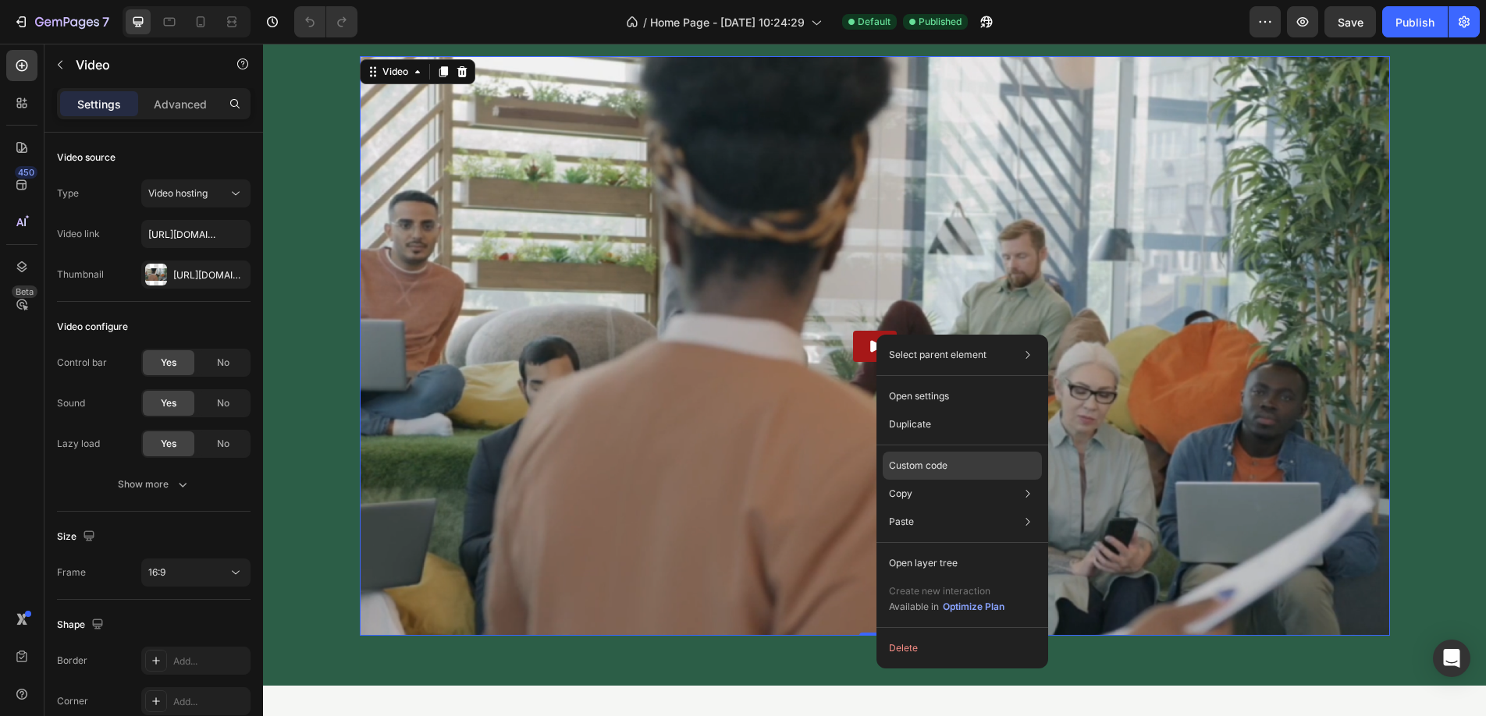
click at [935, 466] on p "Custom code" at bounding box center [918, 466] width 59 height 14
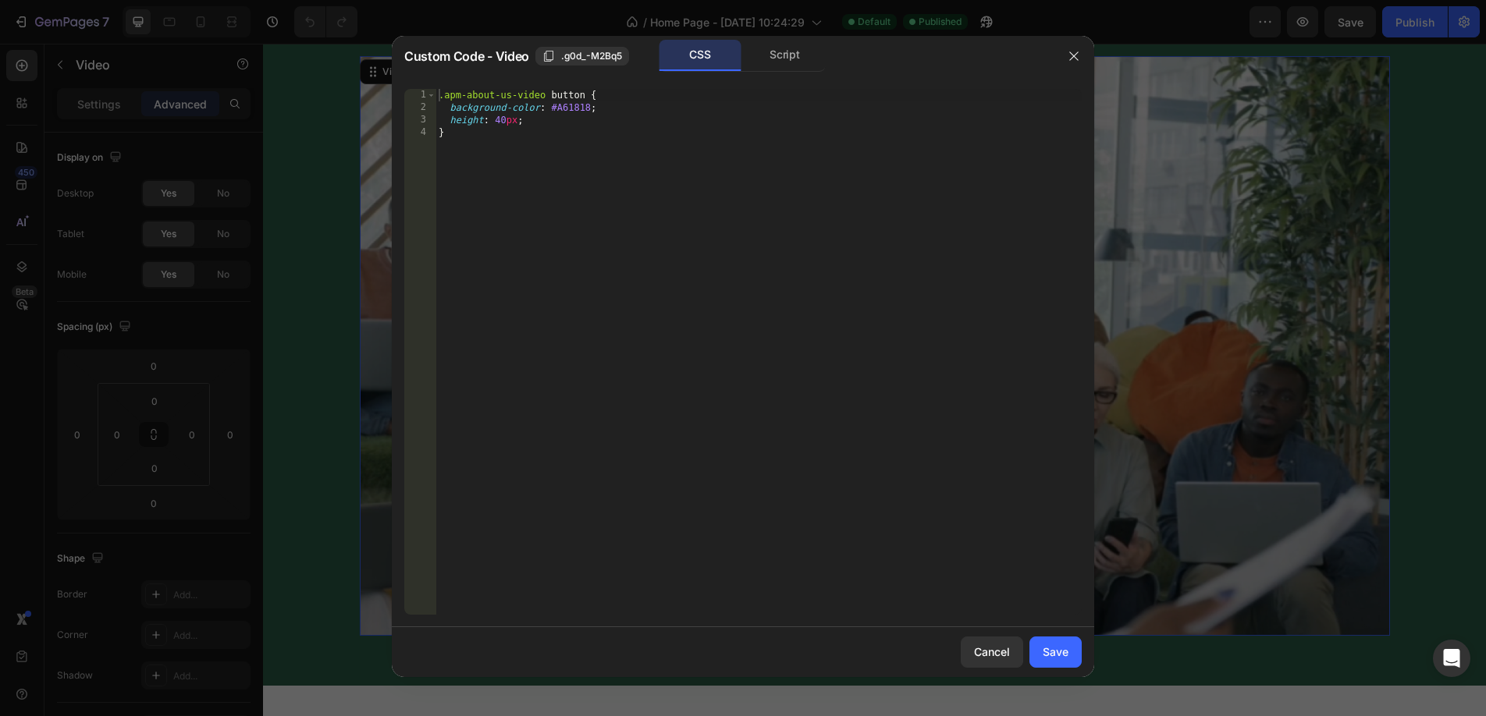
click at [591, 111] on div ".apm-about-us-video button { background-color : #A61818 ; height : 40 px ; }" at bounding box center [758, 364] width 646 height 551
type textarea "background-color: #A61818 !important;"
click at [1057, 656] on div "Save" at bounding box center [1055, 652] width 26 height 16
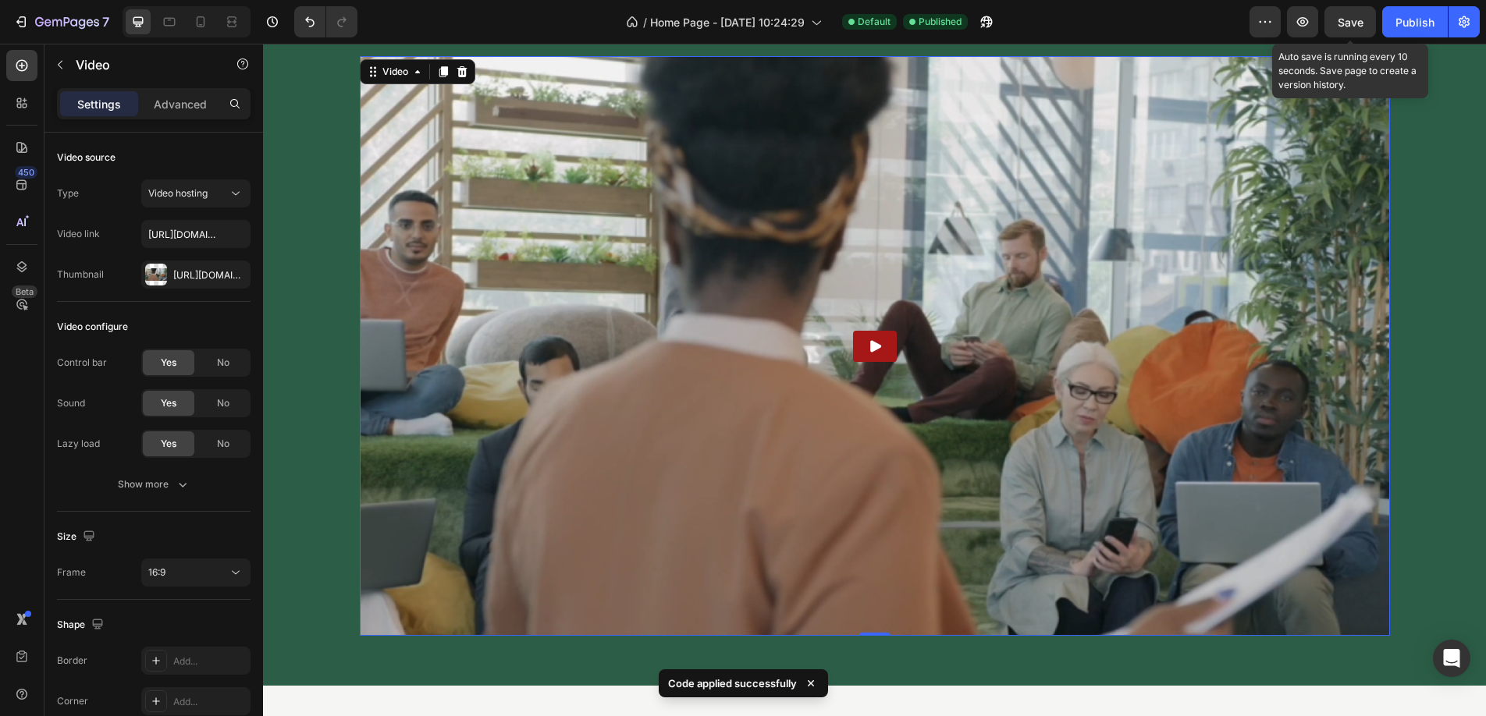
click at [1345, 16] on span "Save" at bounding box center [1350, 22] width 26 height 13
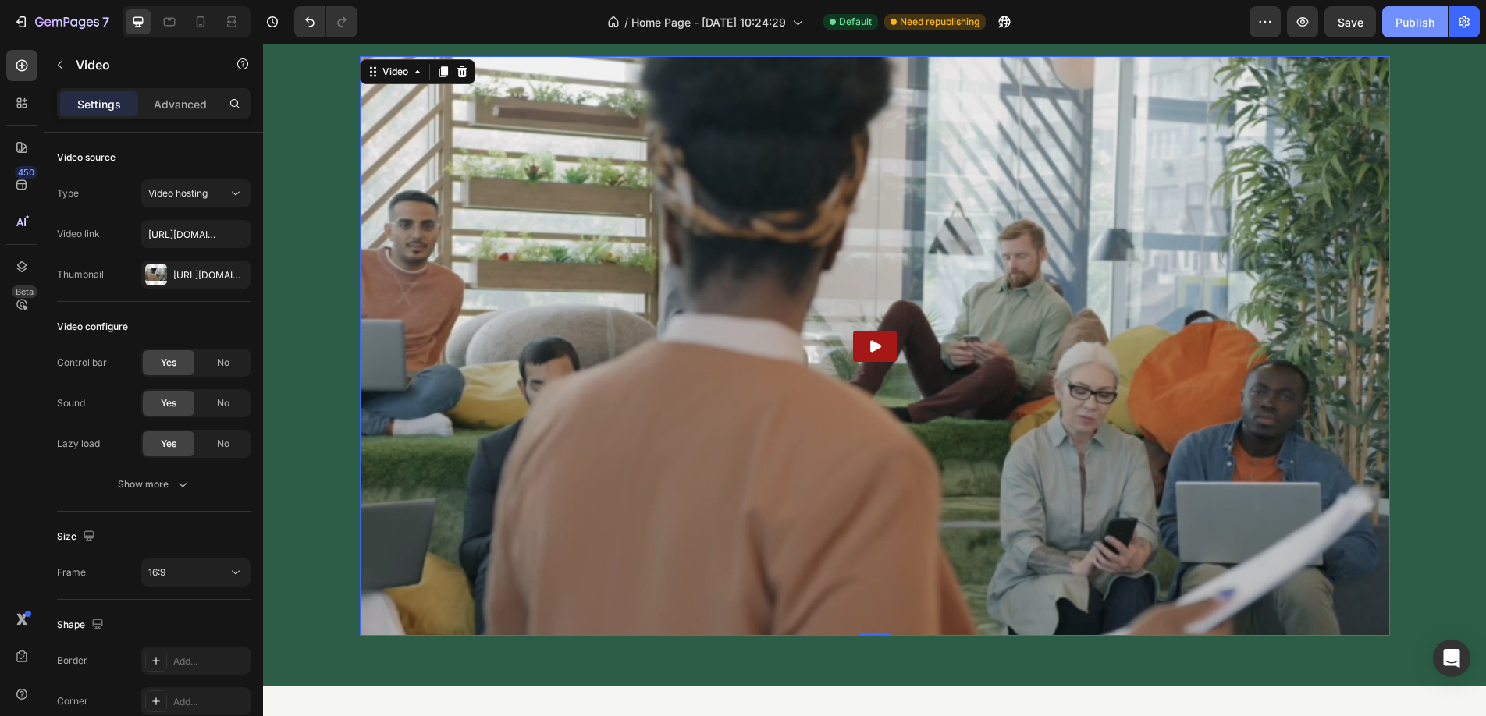
click at [1417, 18] on div "Publish" at bounding box center [1414, 22] width 39 height 16
